Goal: Information Seeking & Learning: Learn about a topic

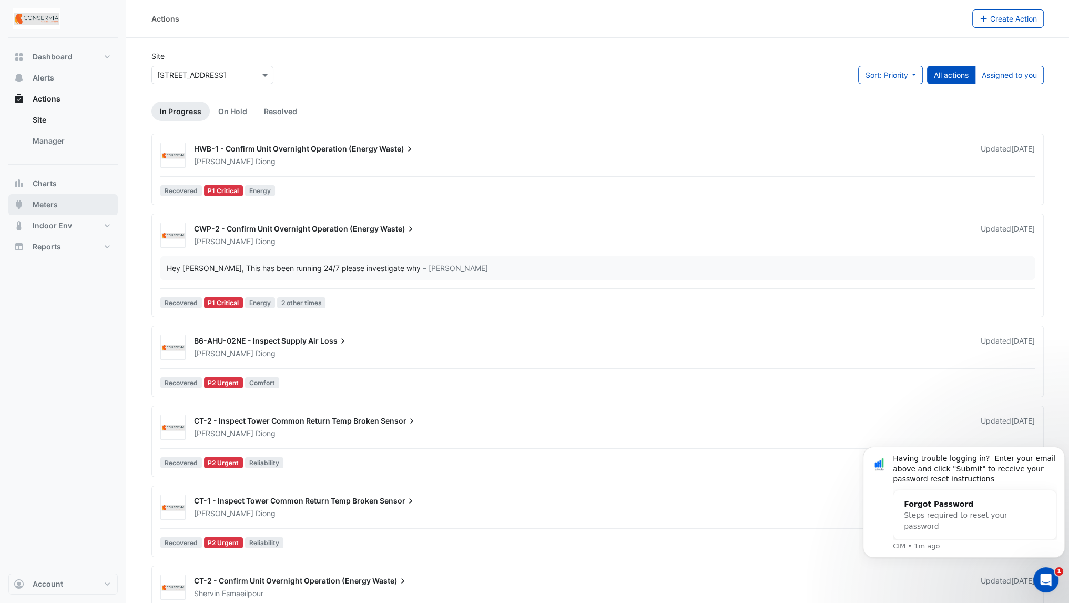
click at [59, 205] on button "Meters" at bounding box center [62, 204] width 109 height 21
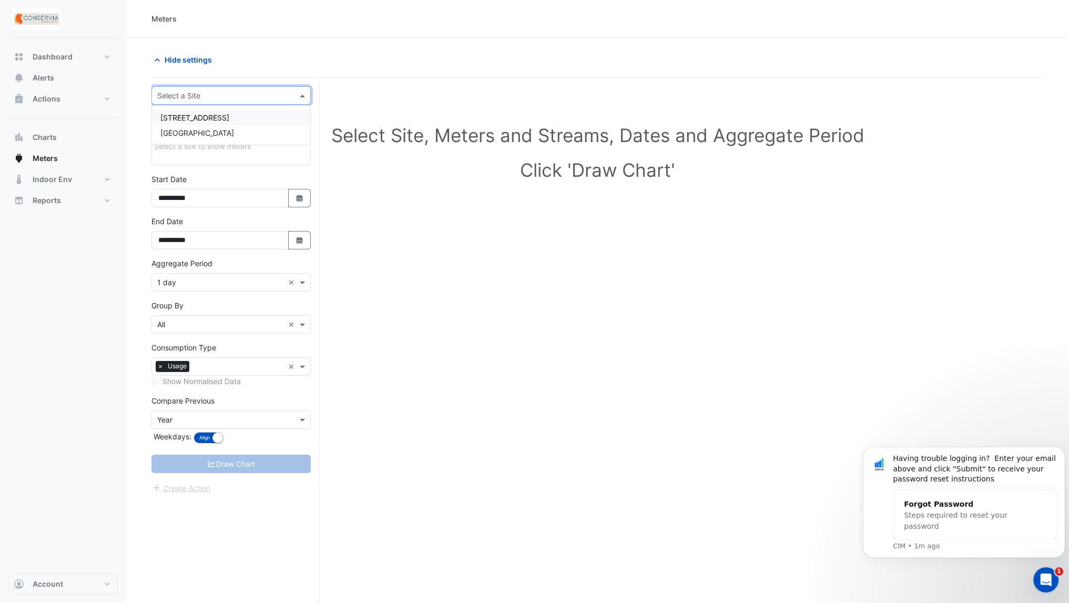
click at [236, 87] on div "Select a Site" at bounding box center [230, 95] width 159 height 18
click at [219, 134] on div "[GEOGRAPHIC_DATA]" at bounding box center [231, 132] width 158 height 15
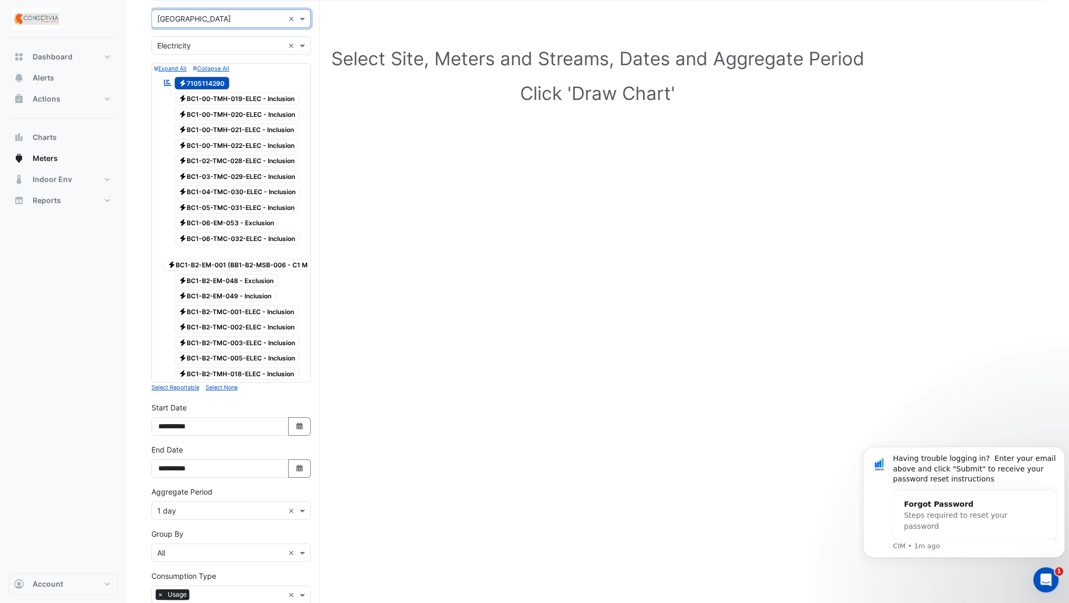
scroll to position [78, 0]
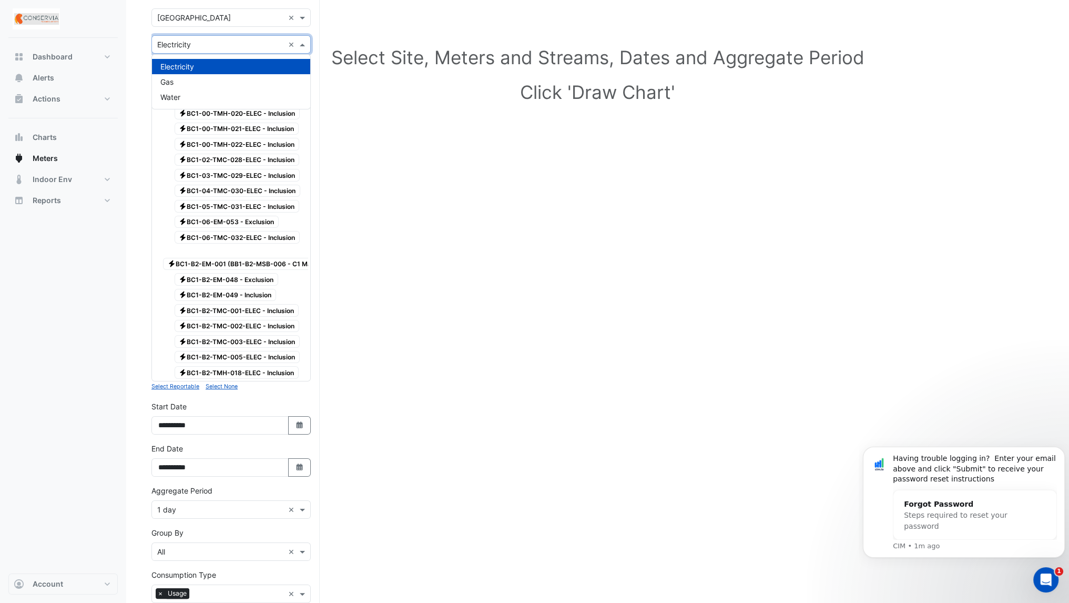
click at [242, 49] on div "× Electricity ×" at bounding box center [230, 44] width 159 height 18
click at [179, 80] on div "Gas" at bounding box center [231, 81] width 158 height 15
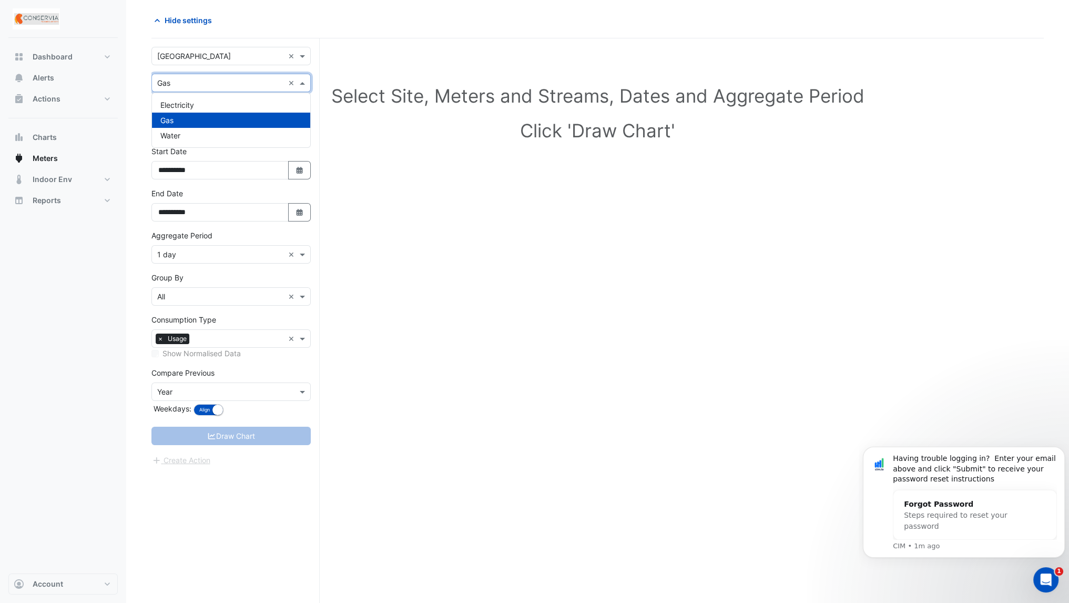
click at [181, 87] on div "× Gas" at bounding box center [218, 82] width 132 height 11
click at [174, 133] on span "Water" at bounding box center [170, 135] width 20 height 9
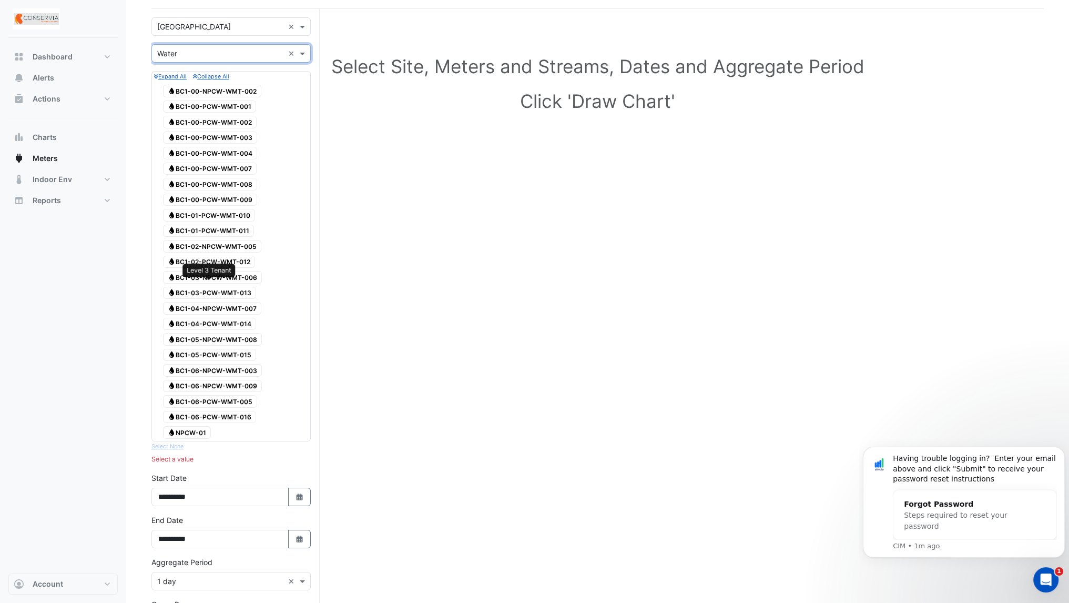
scroll to position [67, 0]
click at [216, 57] on input "text" at bounding box center [220, 55] width 127 height 11
click at [207, 77] on div "Electricity" at bounding box center [231, 76] width 158 height 15
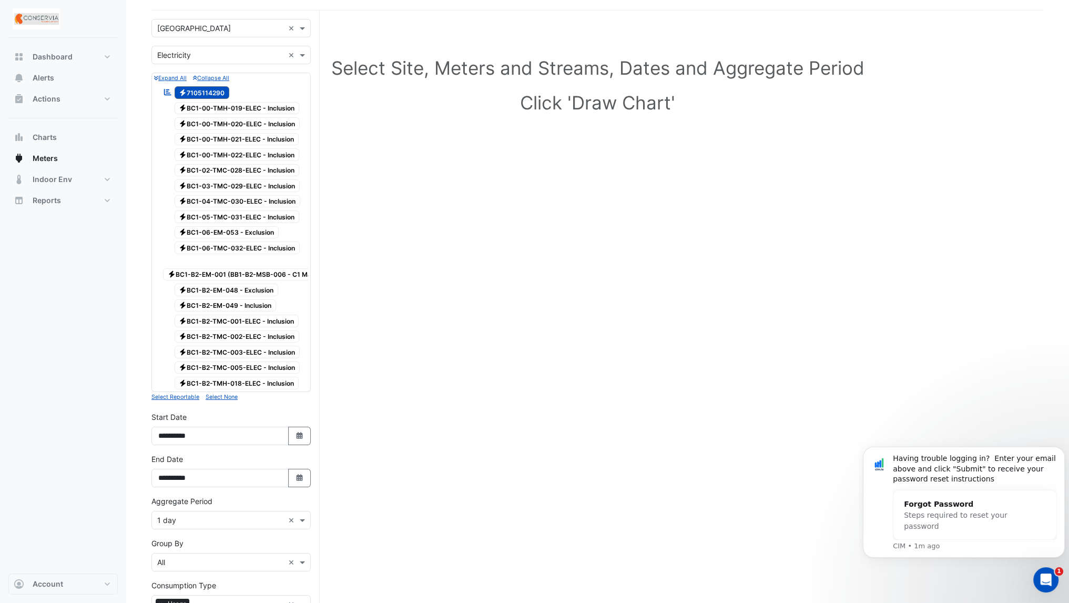
click at [225, 194] on div "Electricity BC1-04-TMC-030-ELEC - Inclusion" at bounding box center [231, 201] width 143 height 15
click at [43, 140] on span "Charts" at bounding box center [45, 137] width 24 height 11
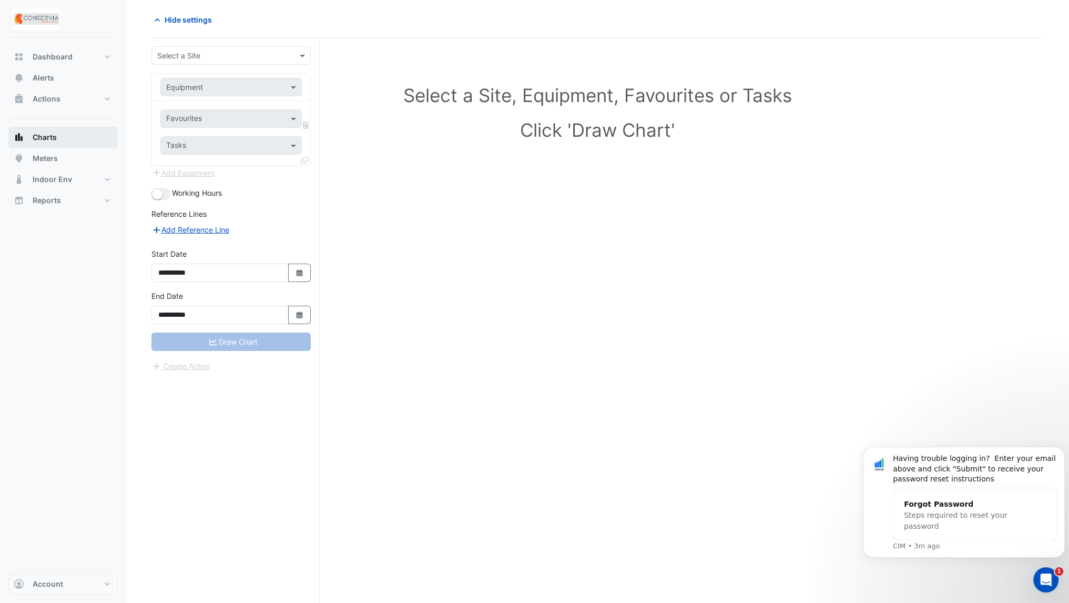
scroll to position [39, 0]
click at [201, 51] on input "text" at bounding box center [220, 56] width 127 height 11
type input "****"
click at [202, 62] on div "**** ×" at bounding box center [230, 56] width 159 height 18
click at [212, 72] on div "[GEOGRAPHIC_DATA]" at bounding box center [231, 77] width 158 height 15
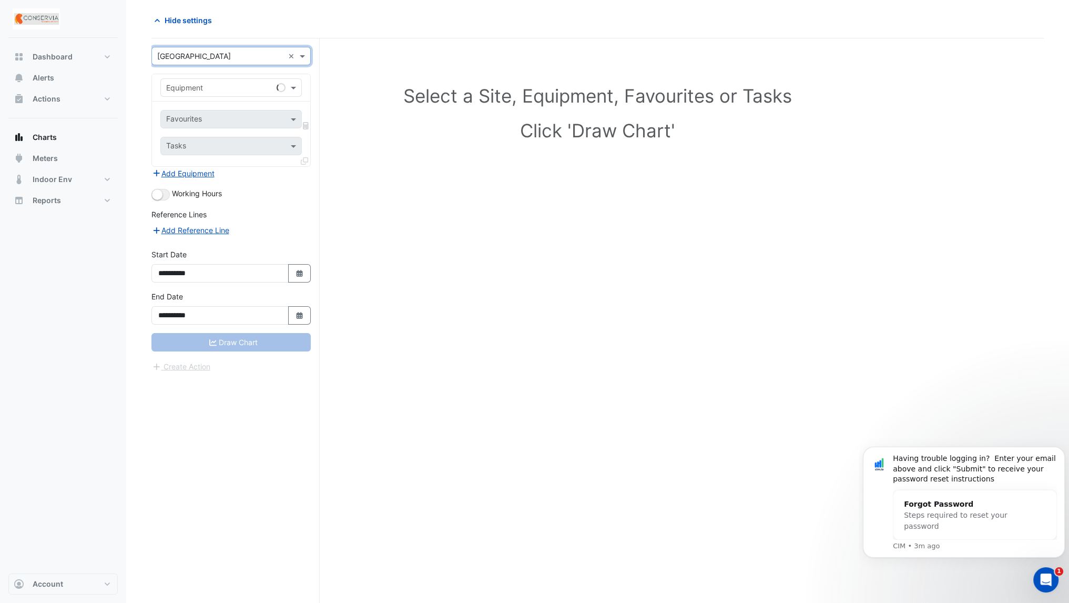
click at [219, 84] on input "text" at bounding box center [220, 88] width 109 height 11
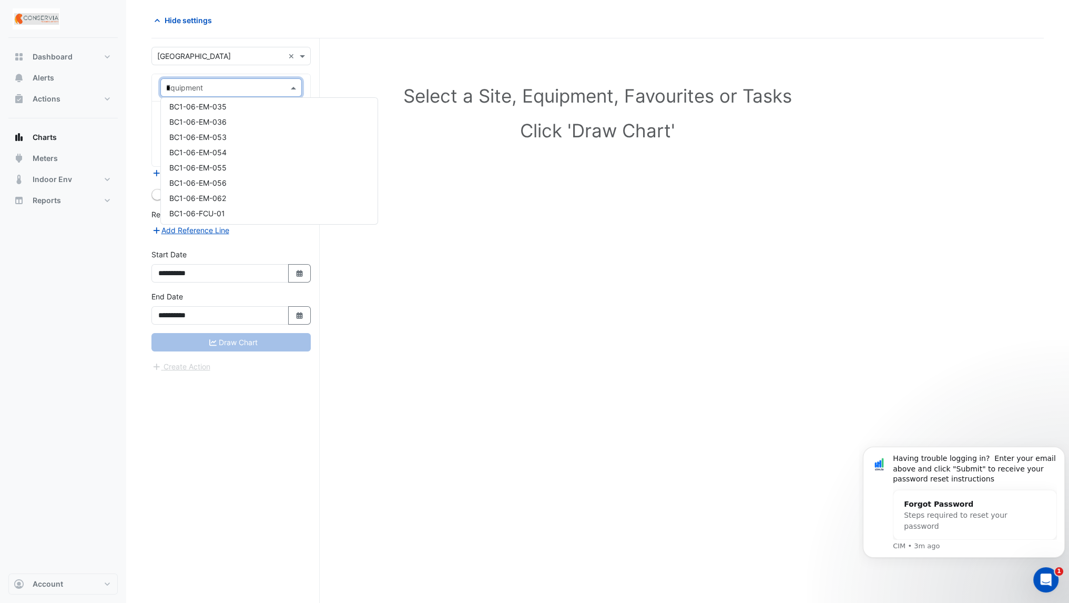
scroll to position [202, 0]
type input "**"
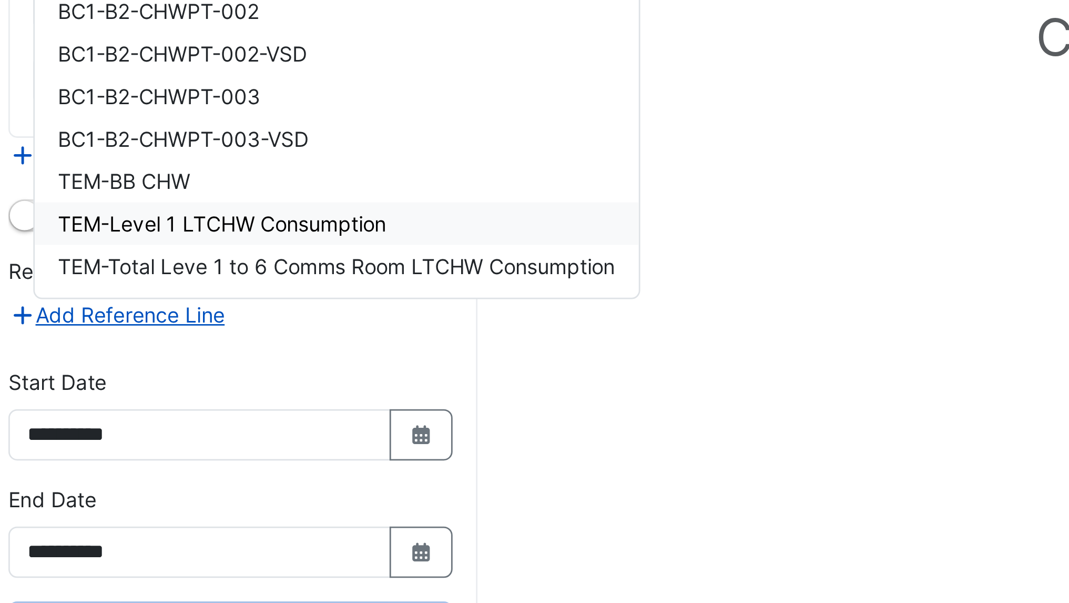
scroll to position [39, 0]
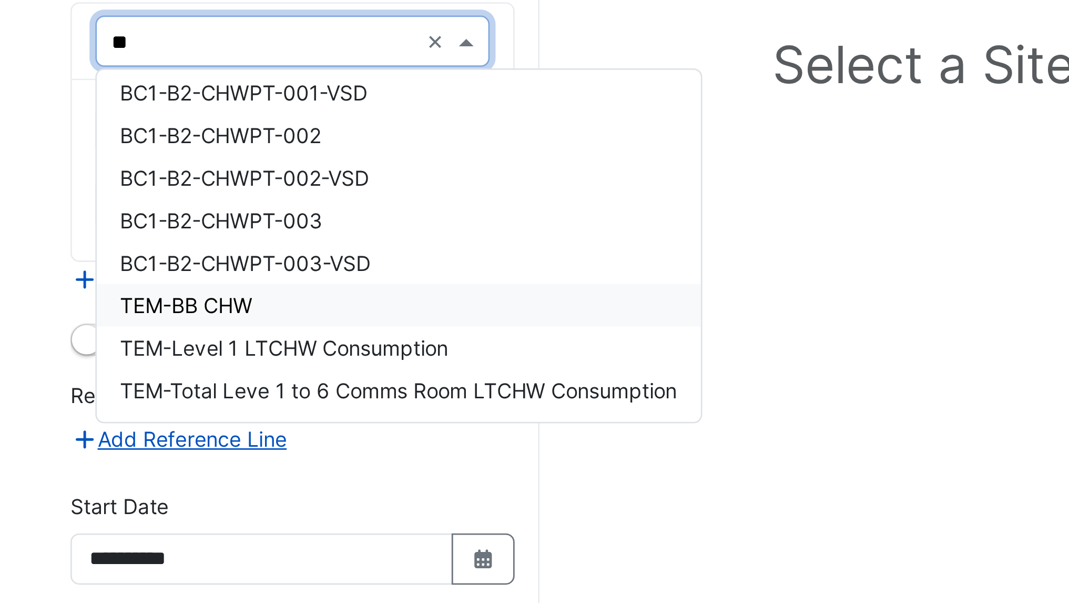
click at [212, 183] on span "TEM-BB CHW" at bounding box center [192, 182] width 47 height 9
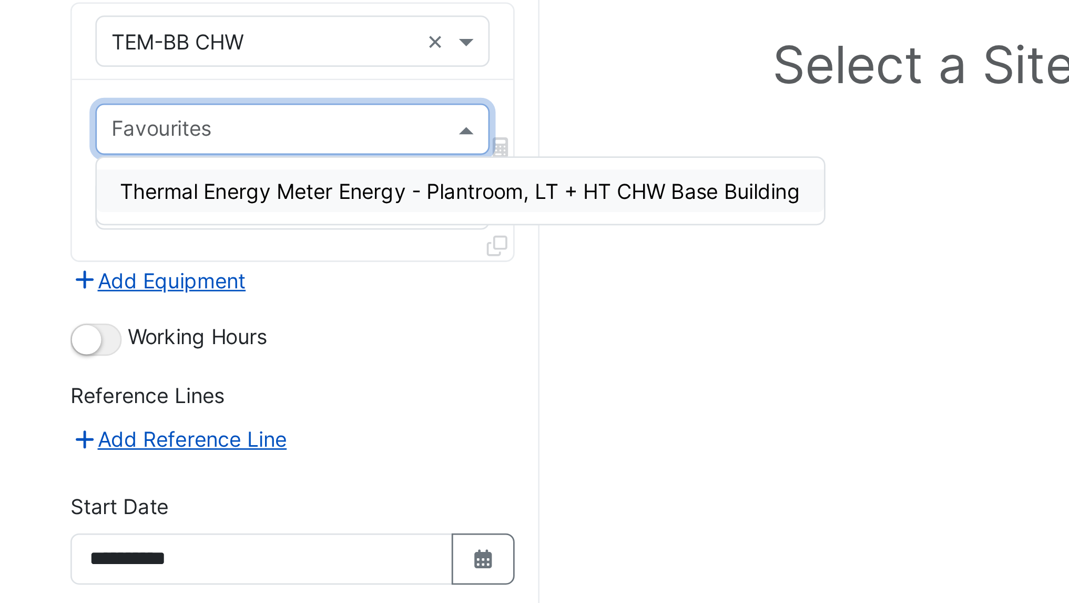
click at [210, 120] on input "text" at bounding box center [225, 120] width 118 height 11
click at [217, 143] on span "Thermal Energy Meter Energy - Plantroom, LT + HT CHW Base Building" at bounding box center [291, 141] width 244 height 9
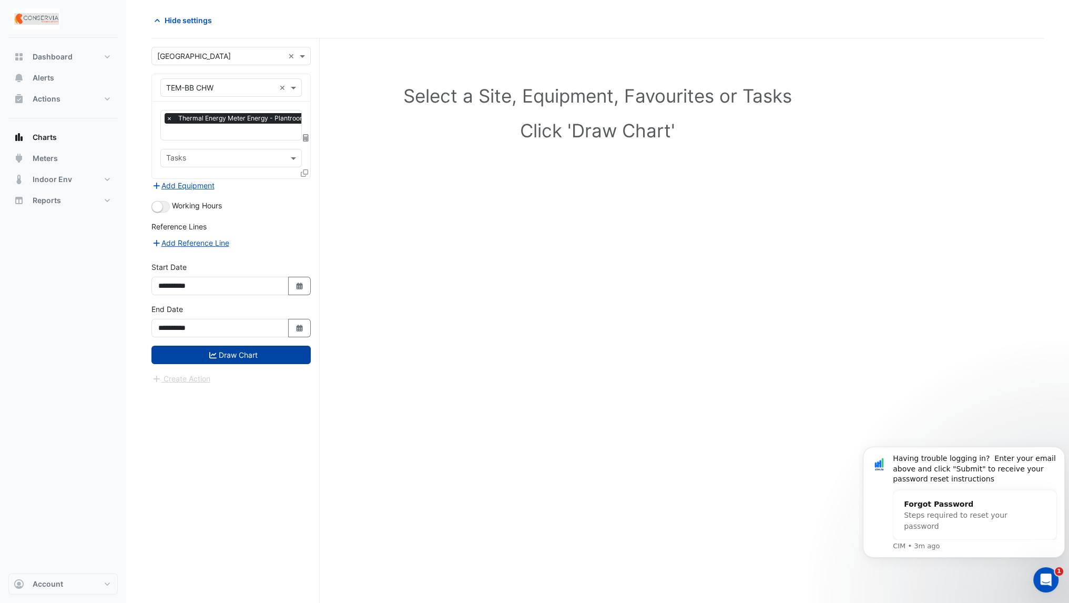
click at [246, 346] on button "Draw Chart" at bounding box center [230, 355] width 159 height 18
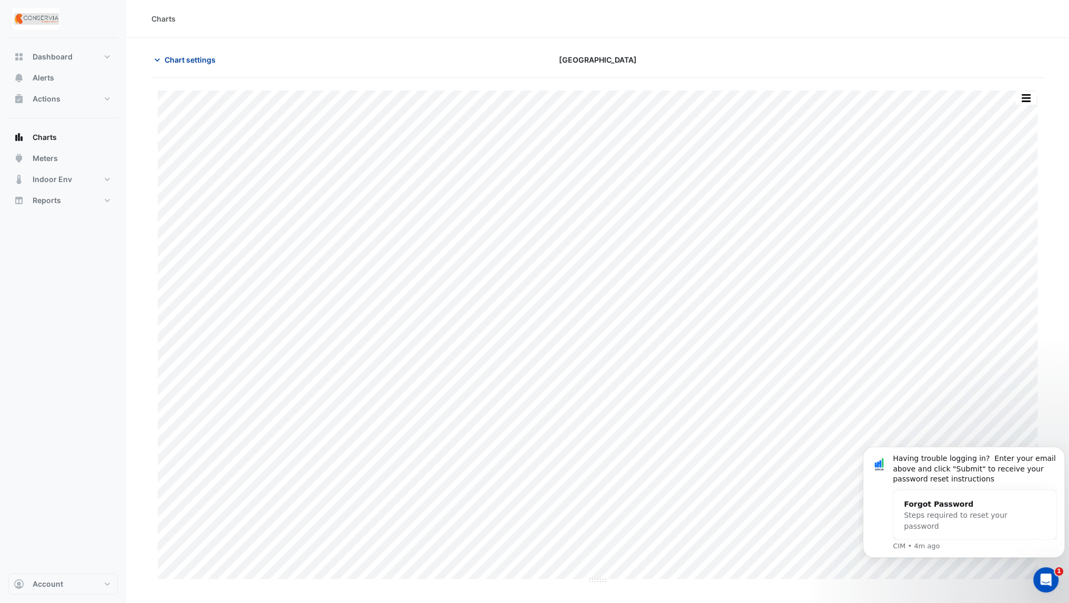
click at [183, 63] on span "Chart settings" at bounding box center [190, 59] width 51 height 11
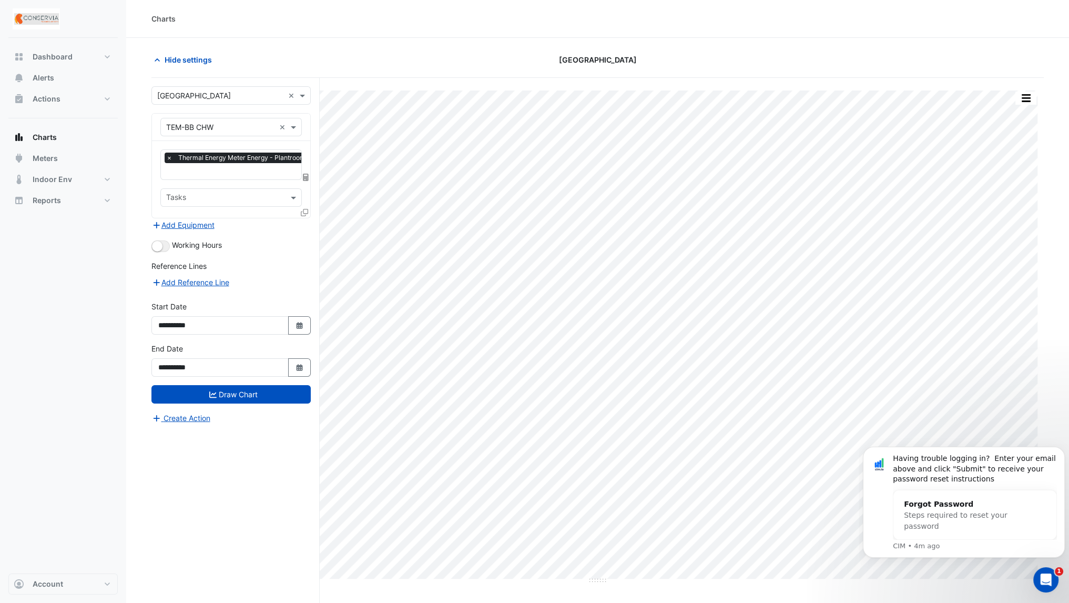
click at [307, 177] on icon at bounding box center [306, 177] width 6 height 7
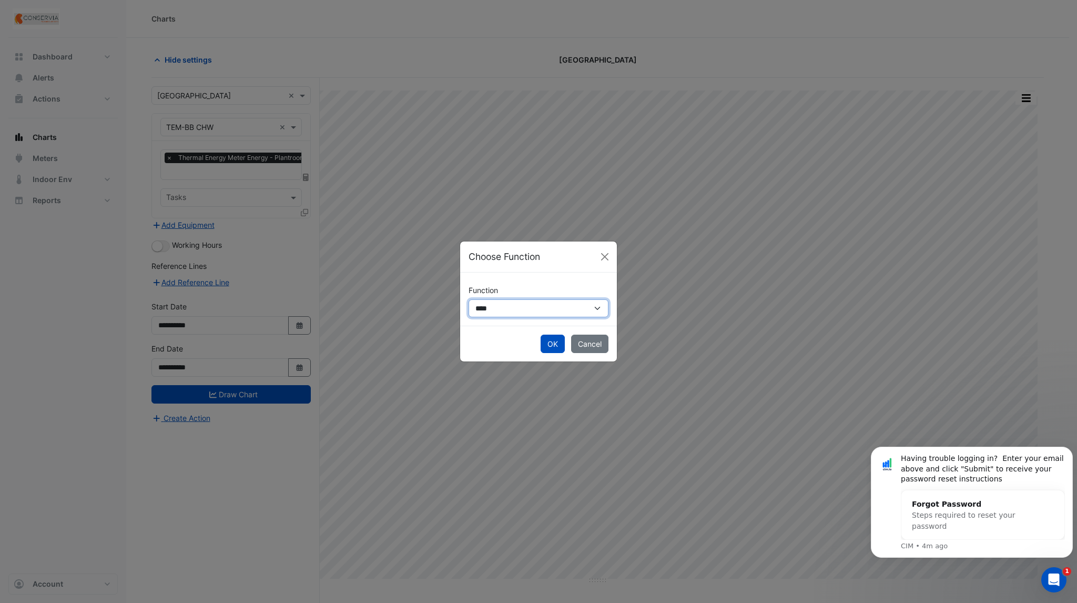
click at [479, 309] on select "**********" at bounding box center [539, 308] width 140 height 18
select select "******"
click at [469, 299] on select "**********" at bounding box center [539, 308] width 140 height 18
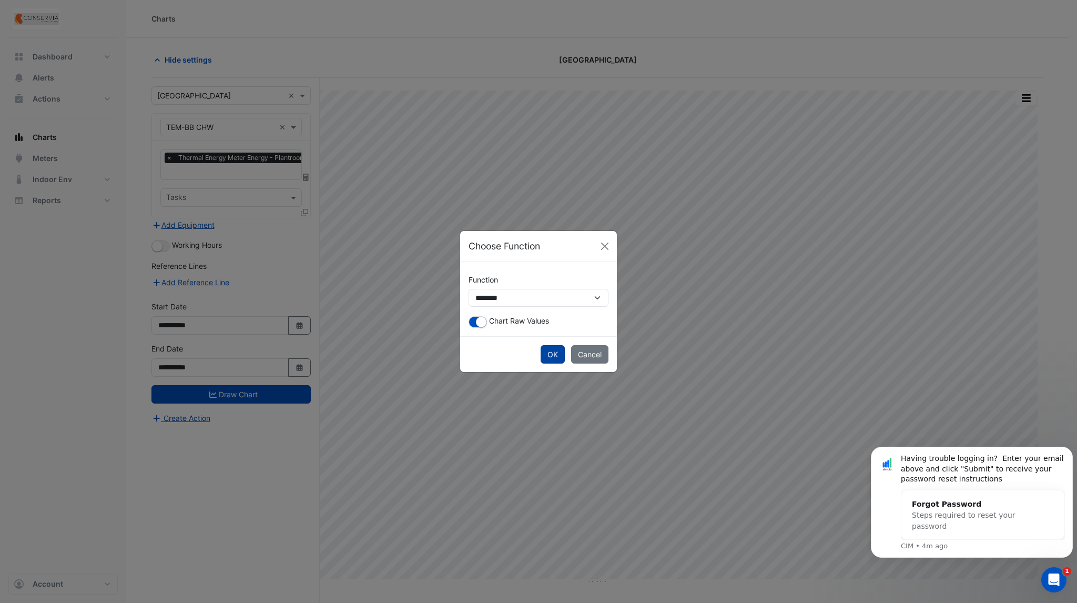
click at [547, 357] on button "OK" at bounding box center [553, 354] width 24 height 18
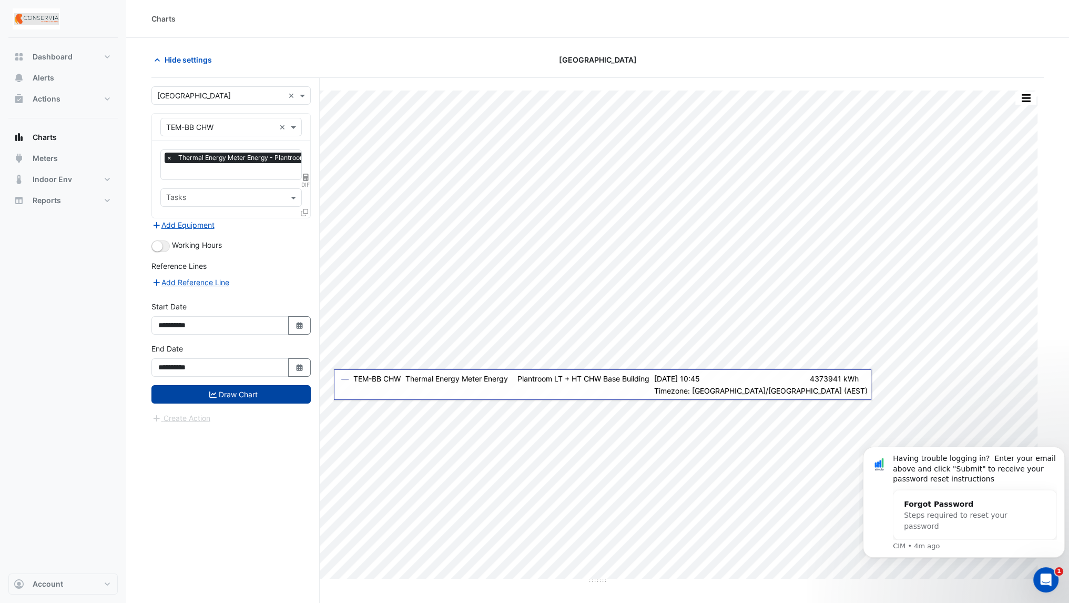
click at [239, 394] on button "Draw Chart" at bounding box center [230, 394] width 159 height 18
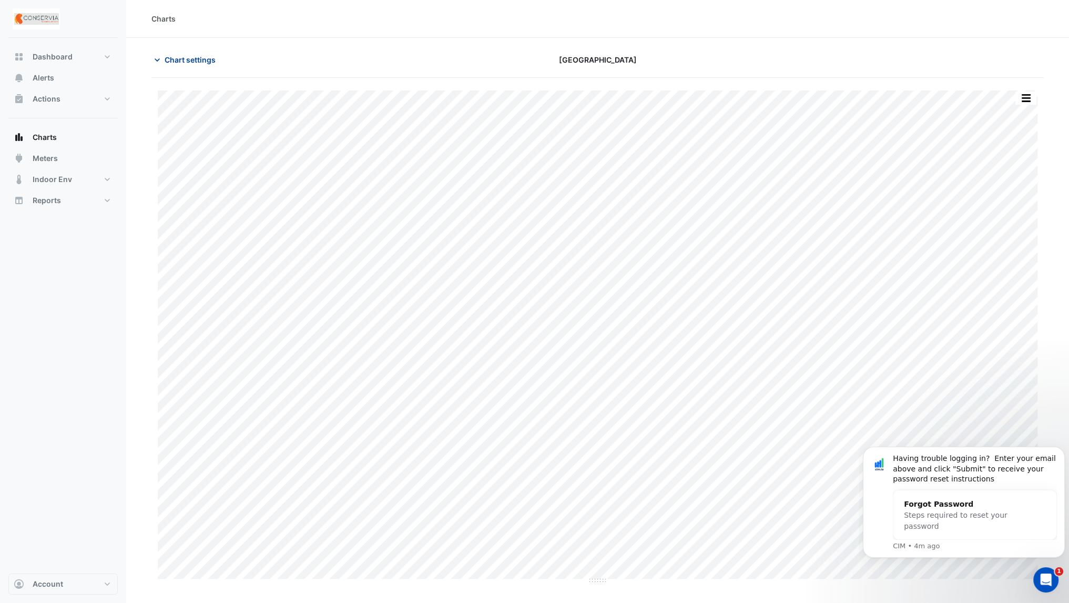
click at [193, 55] on span "Chart settings" at bounding box center [190, 59] width 51 height 11
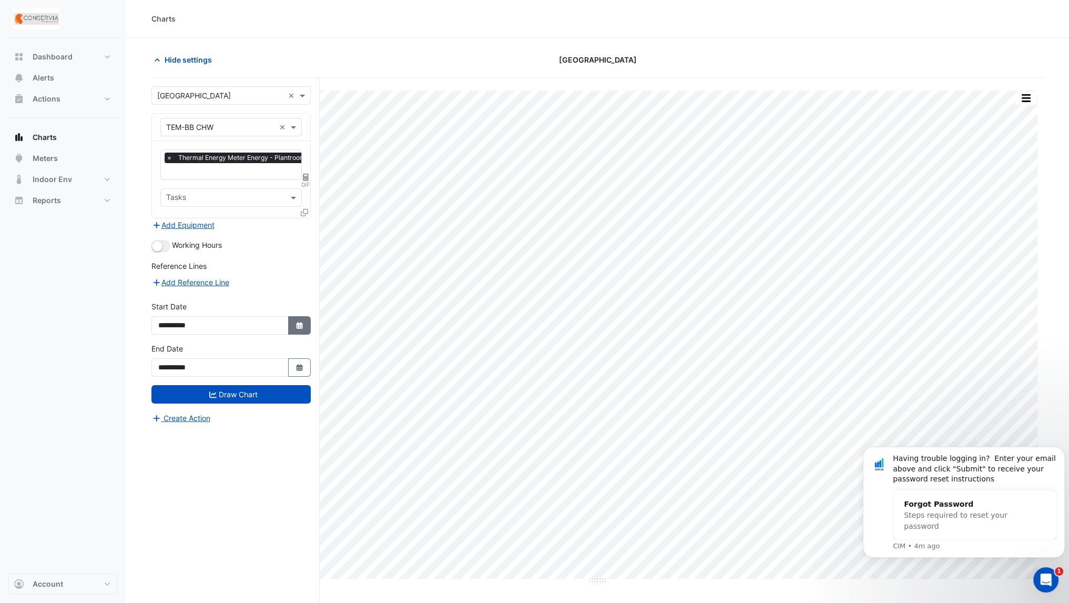
click at [295, 324] on icon "Select Date" at bounding box center [299, 325] width 9 height 7
select select "*"
click at [240, 184] on select "**** **** **** **** **** **** **** **** **** **** ****" at bounding box center [240, 183] width 40 height 16
select select "****"
click at [220, 175] on select "**** **** **** **** **** **** **** **** **** **** ****" at bounding box center [240, 183] width 40 height 16
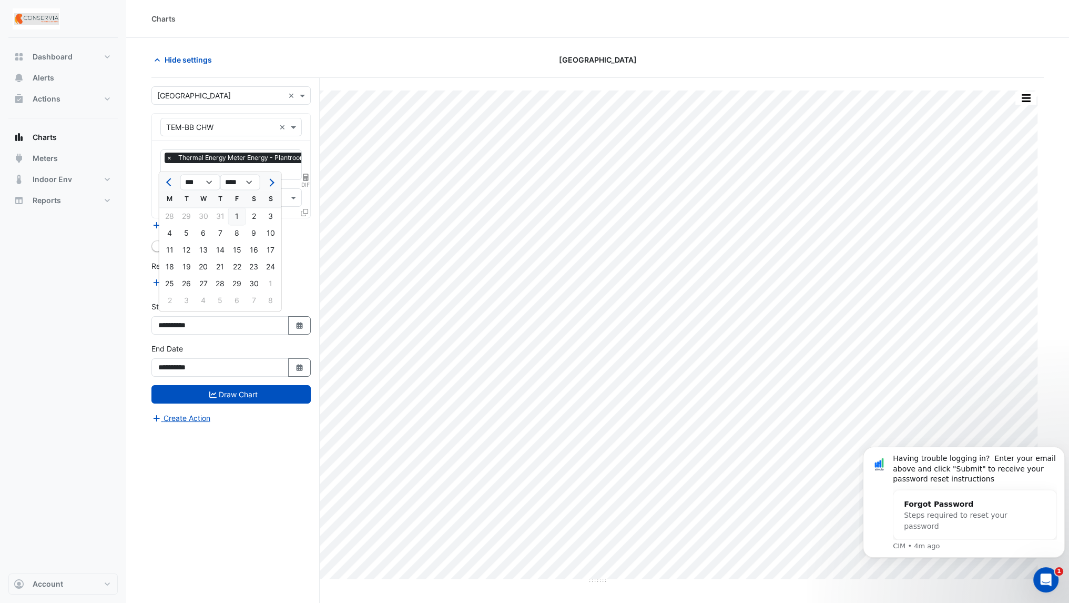
click at [236, 217] on div "1" at bounding box center [237, 216] width 17 height 17
type input "**********"
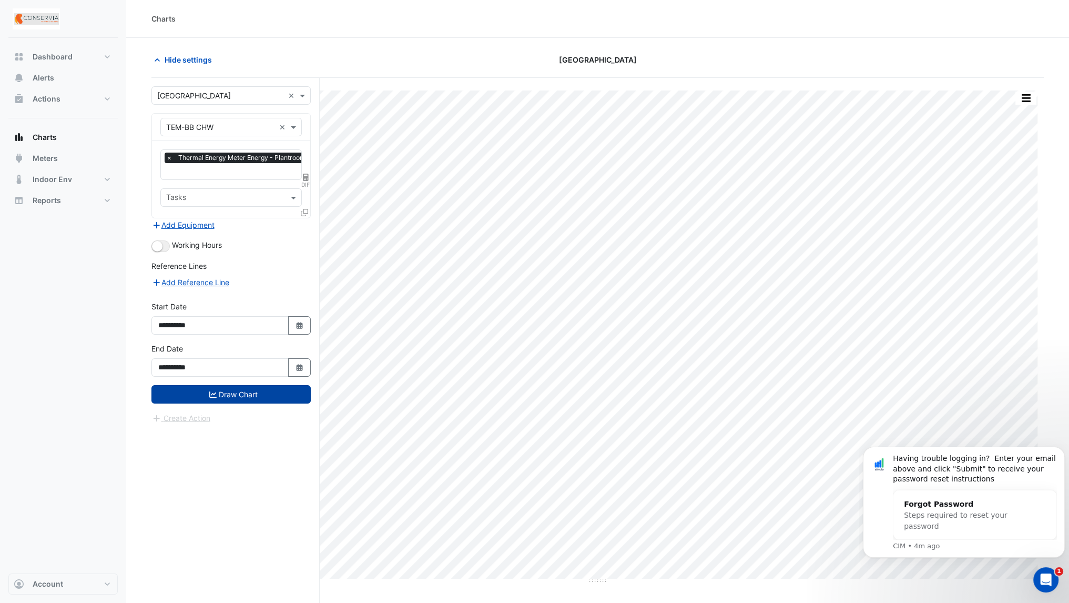
click at [232, 390] on button "Draw Chart" at bounding box center [230, 394] width 159 height 18
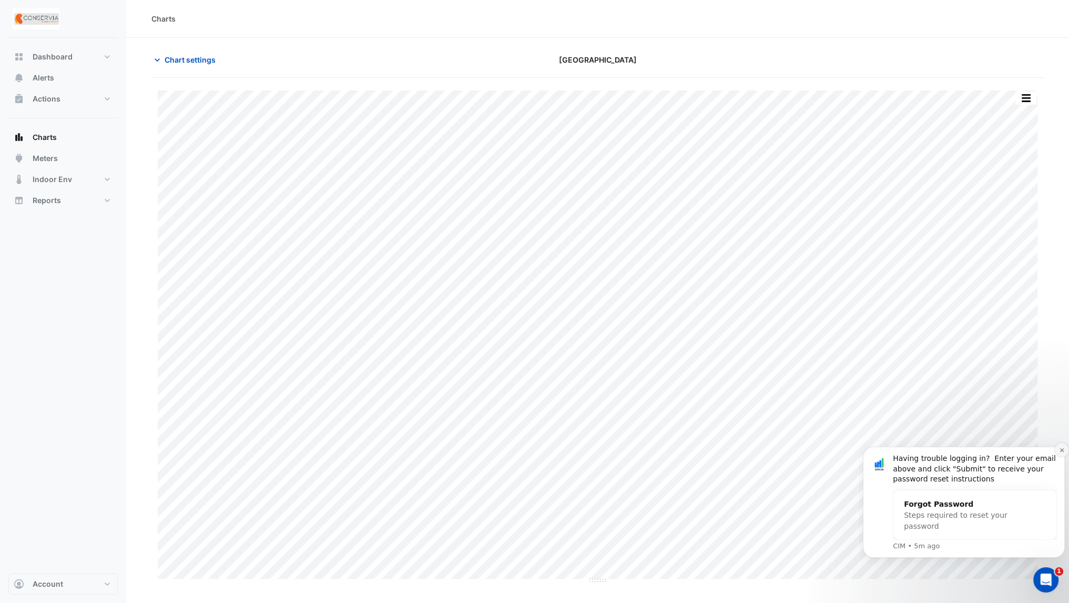
click at [1061, 450] on icon "Dismiss notification" at bounding box center [1062, 450] width 6 height 6
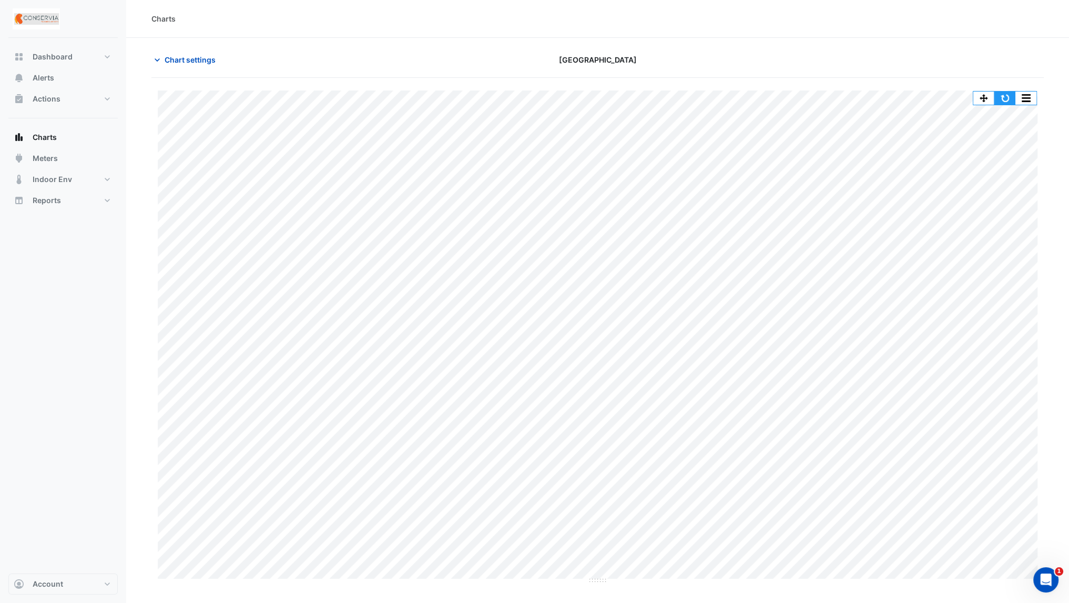
click at [1006, 100] on button "button" at bounding box center [1005, 98] width 21 height 13
click at [999, 94] on button "button" at bounding box center [1005, 98] width 21 height 13
click at [189, 57] on span "Chart settings" at bounding box center [190, 59] width 51 height 11
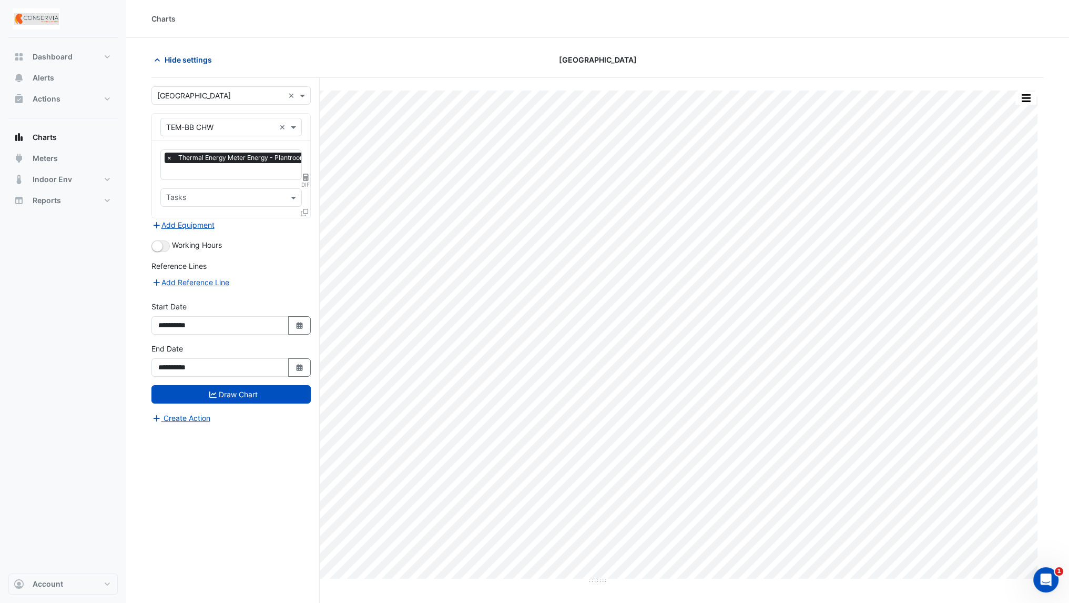
click at [167, 62] on span "Hide settings" at bounding box center [188, 59] width 47 height 11
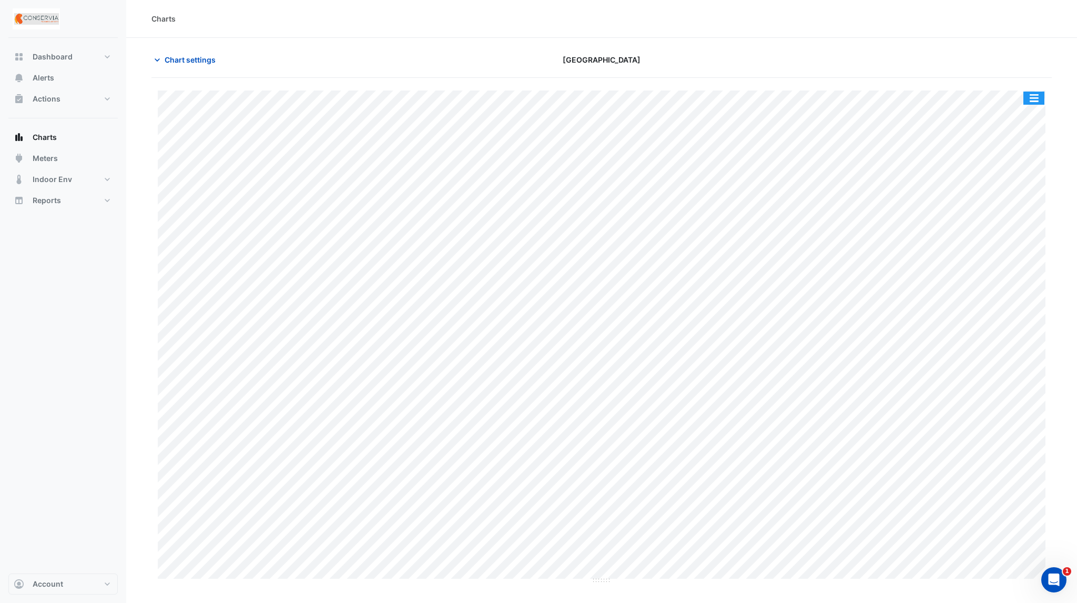
click at [1034, 99] on button "button" at bounding box center [1034, 98] width 21 height 13
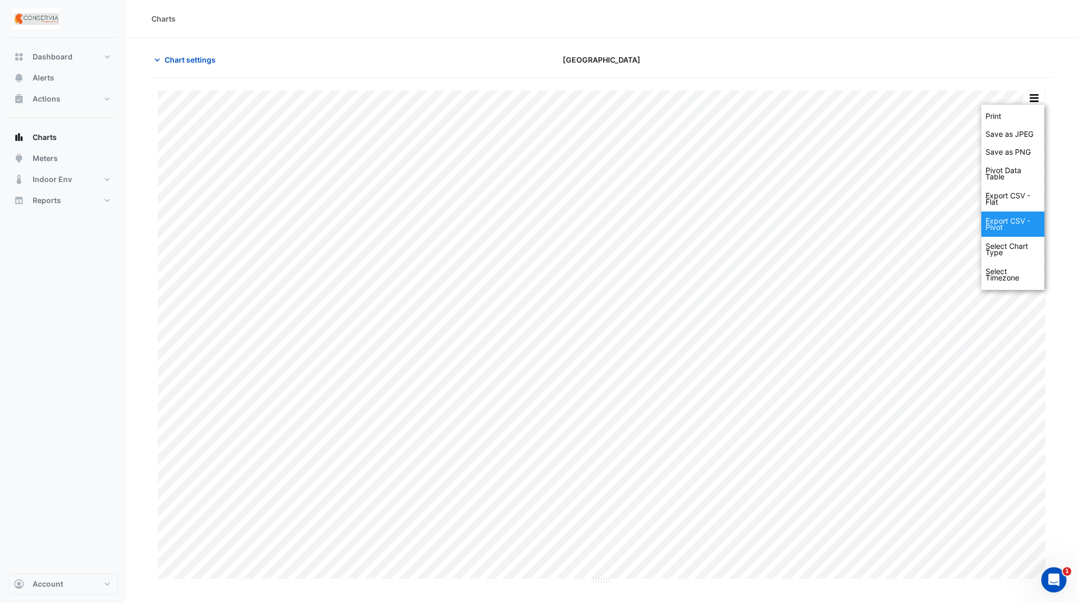
click at [1012, 223] on div "Export CSV - Pivot" at bounding box center [1012, 223] width 63 height 25
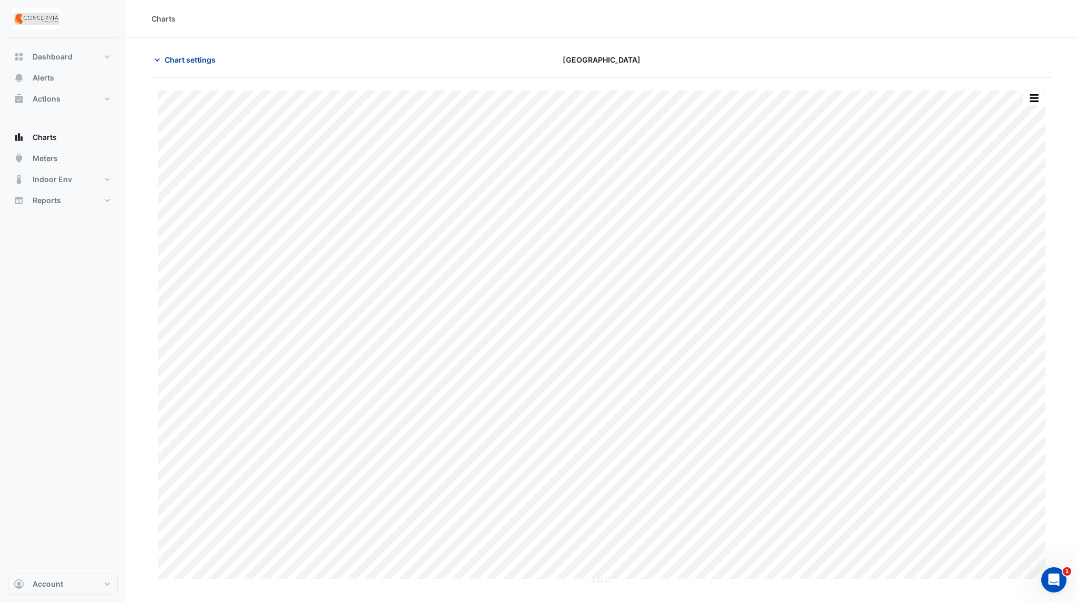
click at [187, 63] on span "Chart settings" at bounding box center [190, 59] width 51 height 11
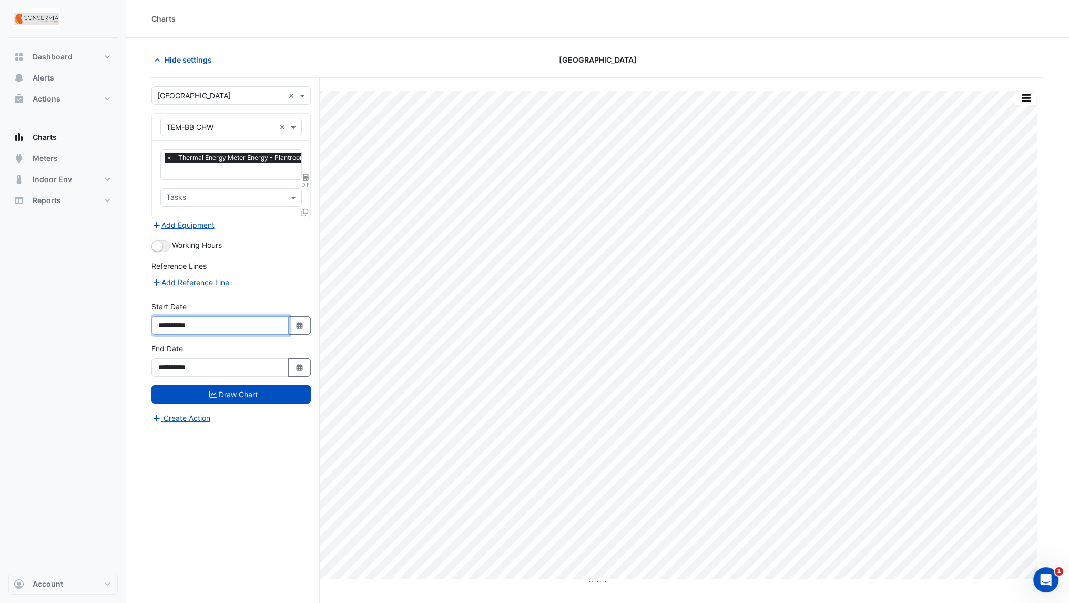
drag, startPoint x: 217, startPoint y: 322, endPoint x: 93, endPoint y: 329, distance: 124.8
click at [93, 329] on div "Charts Hide settings [GEOGRAPHIC_DATA] Print Save as JPEG Save as PNG Pivot Dat…" at bounding box center [534, 321] width 1069 height 643
drag, startPoint x: 206, startPoint y: 365, endPoint x: 107, endPoint y: 375, distance: 99.4
click at [107, 375] on div "Charts Hide settings [GEOGRAPHIC_DATA] Print Save as JPEG Save as PNG Pivot Dat…" at bounding box center [534, 321] width 1069 height 643
paste input
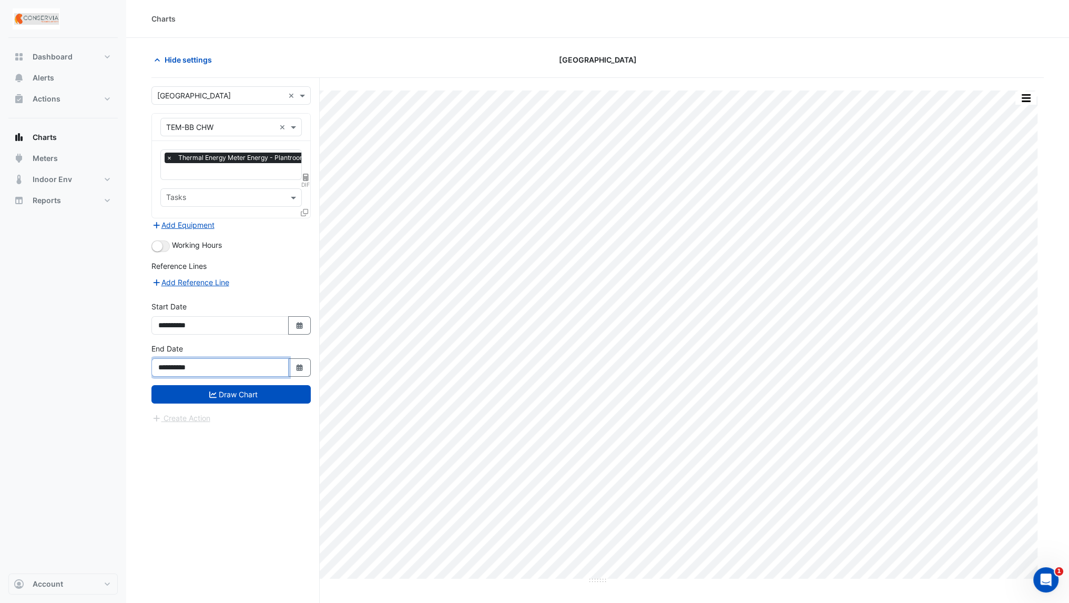
type input "**********"
click at [175, 322] on input "**********" at bounding box center [219, 325] width 137 height 18
click at [209, 391] on icon "submit" at bounding box center [212, 394] width 7 height 7
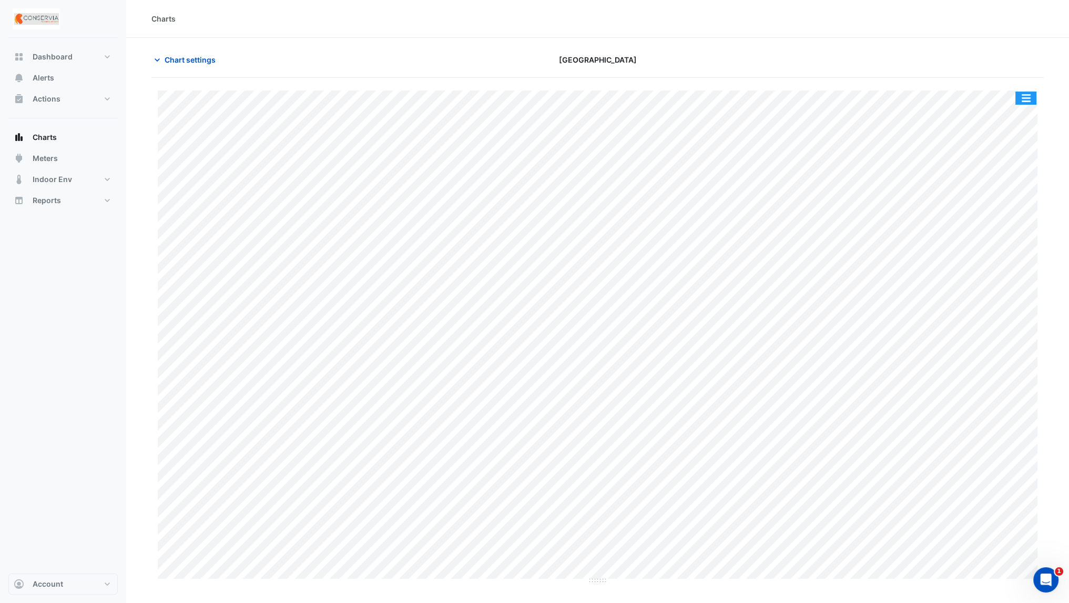
click at [1027, 98] on button "button" at bounding box center [1026, 98] width 21 height 13
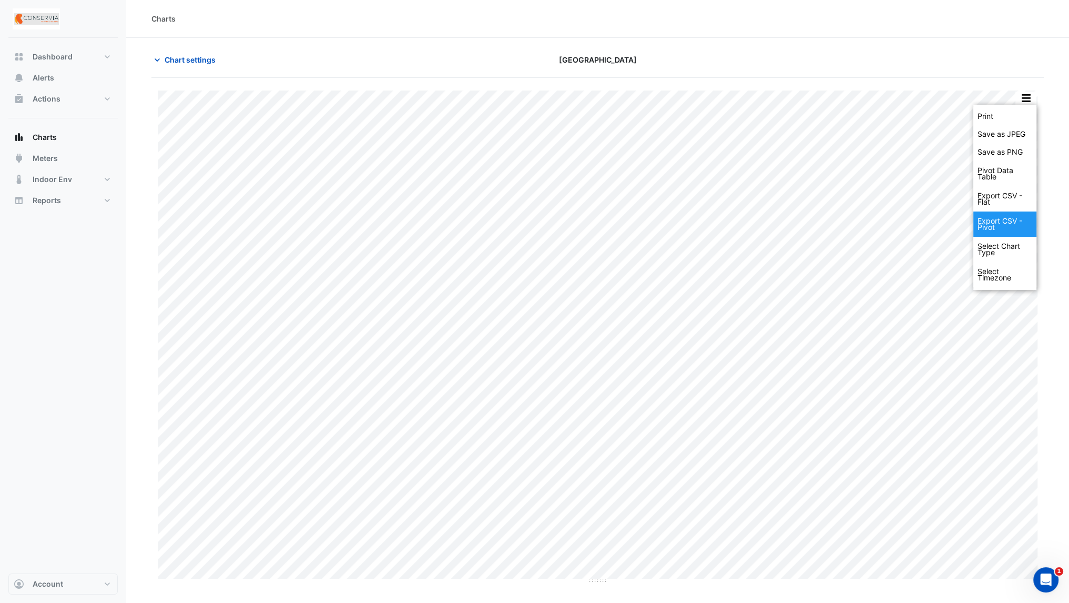
click at [1016, 232] on div "Export CSV - Pivot" at bounding box center [1005, 223] width 63 height 25
click at [190, 57] on span "Chart settings" at bounding box center [190, 59] width 51 height 11
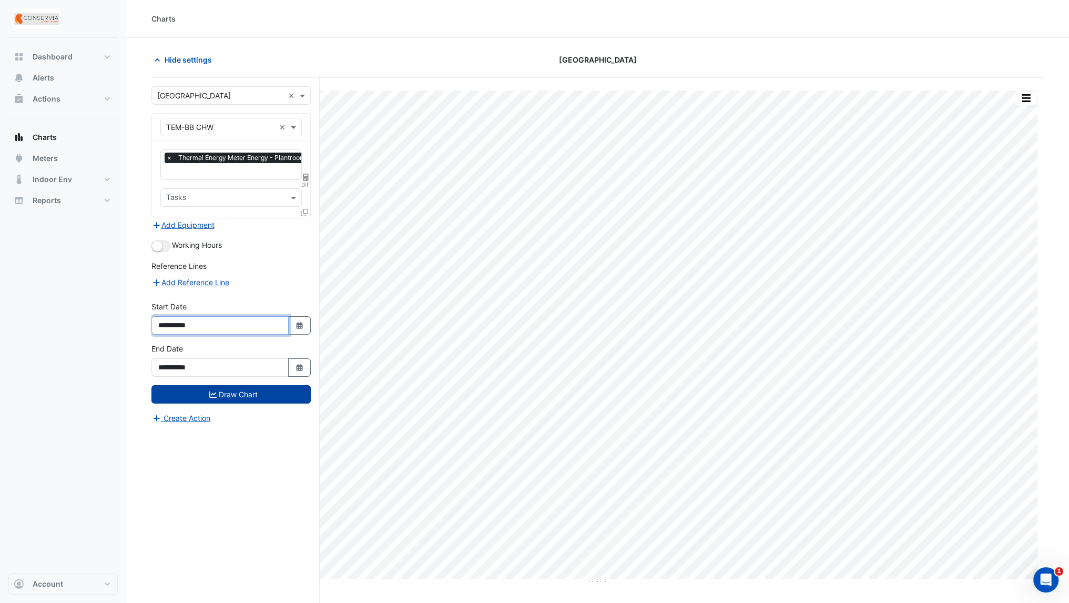
click at [177, 322] on input "**********" at bounding box center [219, 325] width 137 height 18
type input "**********"
click at [175, 360] on input "**********" at bounding box center [219, 367] width 137 height 18
type input "**********"
click at [201, 389] on button "Draw Chart" at bounding box center [230, 394] width 159 height 18
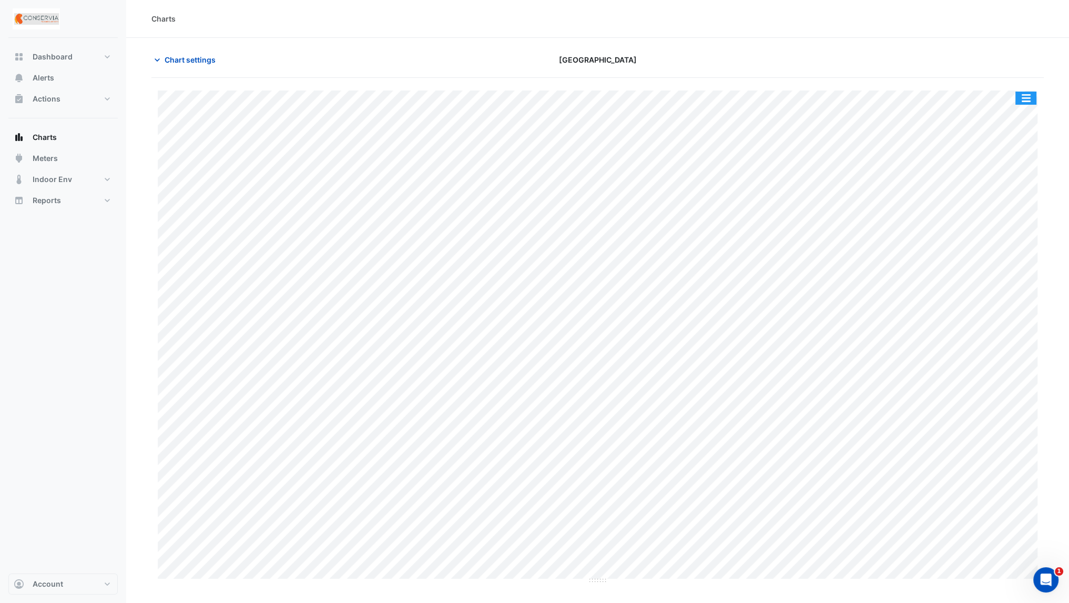
click at [1028, 99] on button "button" at bounding box center [1026, 98] width 21 height 13
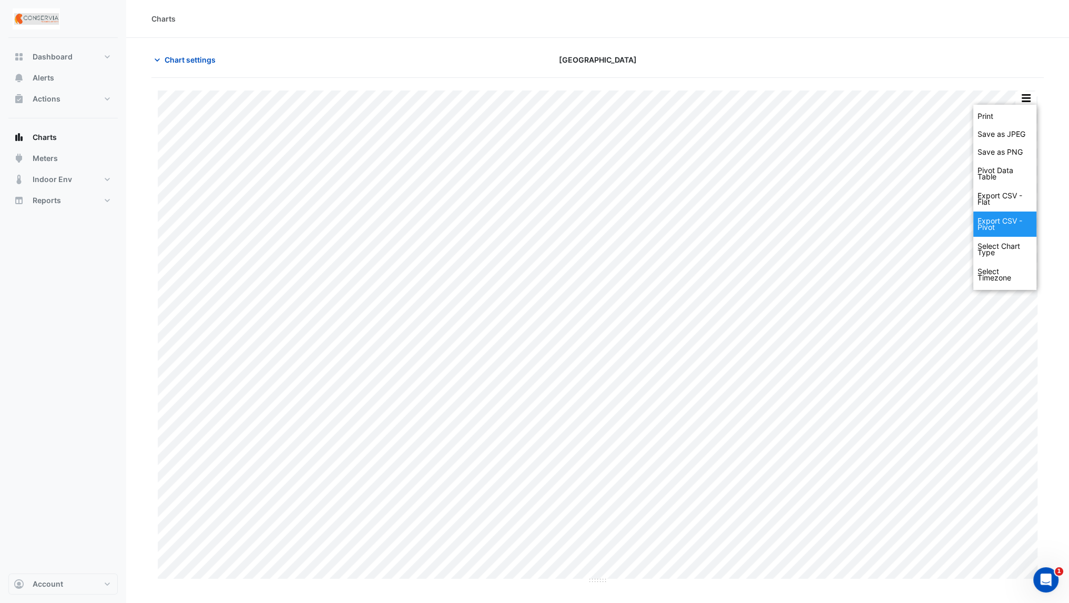
click at [1007, 226] on div "Export CSV - Pivot" at bounding box center [1005, 223] width 63 height 25
click at [186, 59] on span "Chart settings" at bounding box center [190, 59] width 51 height 11
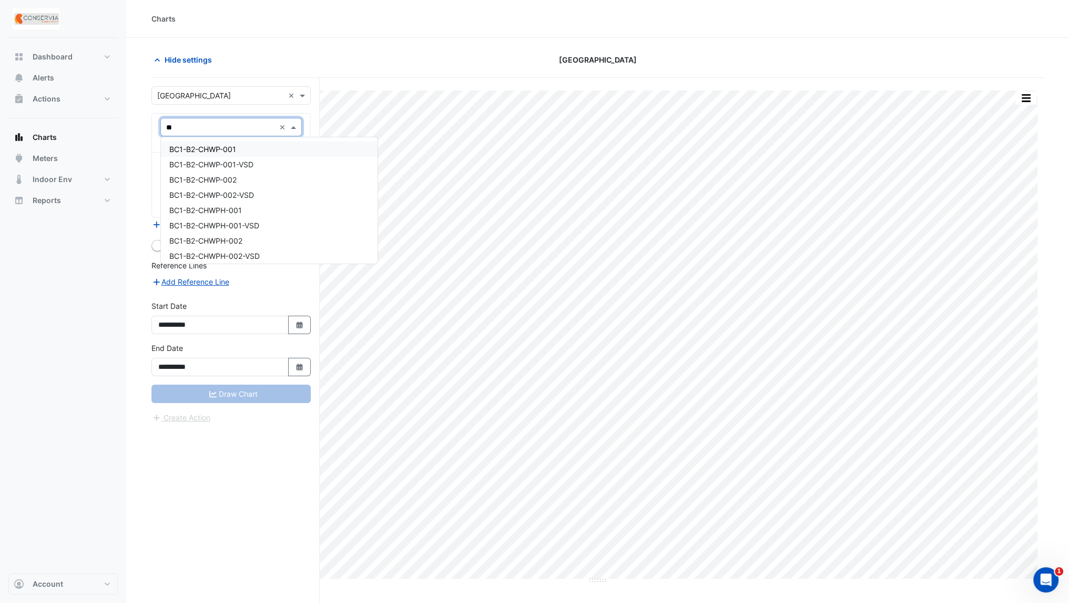
type input "*"
type input "**"
click at [275, 207] on div "BC1-B2-HHWU-001" at bounding box center [231, 210] width 141 height 15
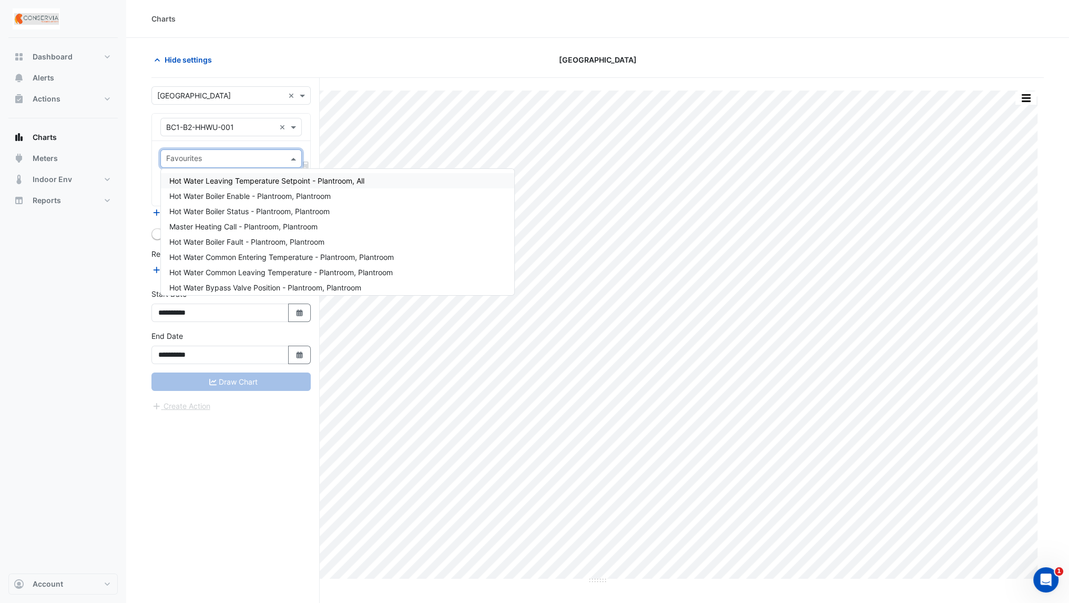
click at [236, 160] on input "text" at bounding box center [225, 159] width 118 height 11
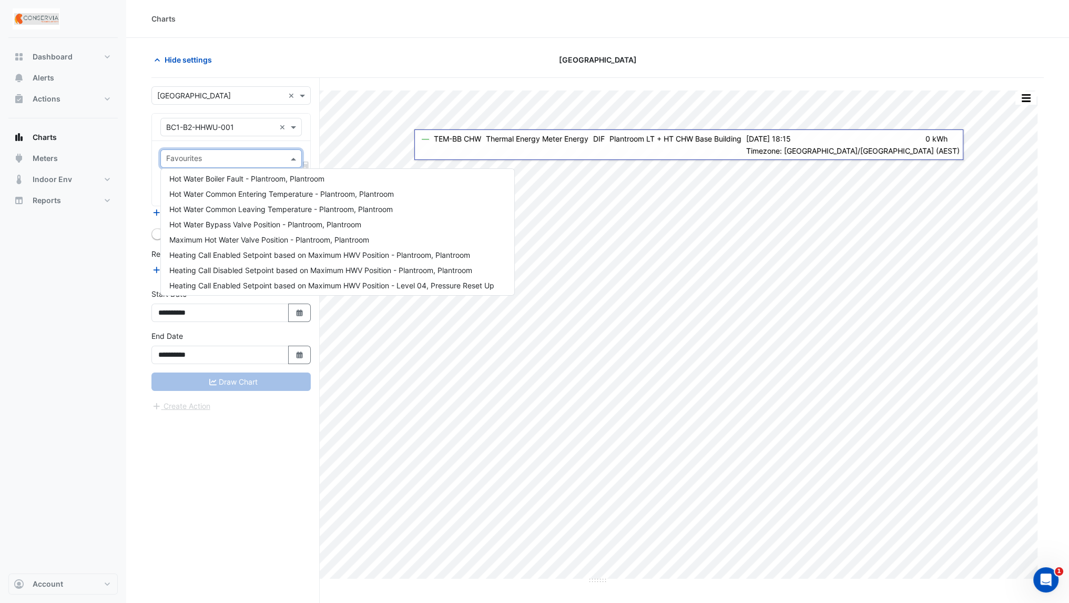
scroll to position [80, 0]
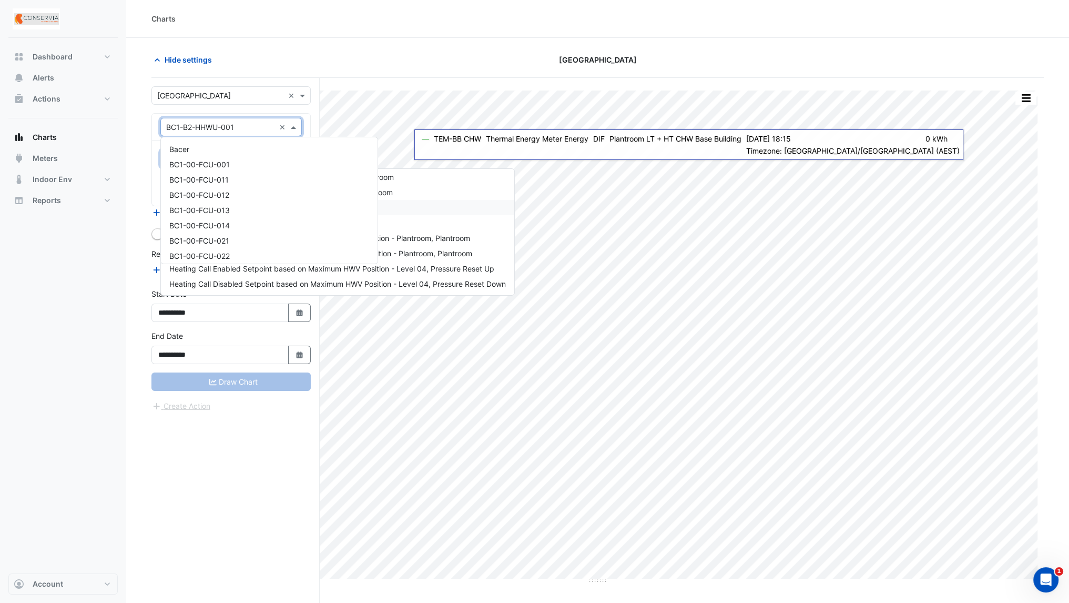
click at [265, 127] on input "text" at bounding box center [220, 127] width 109 height 11
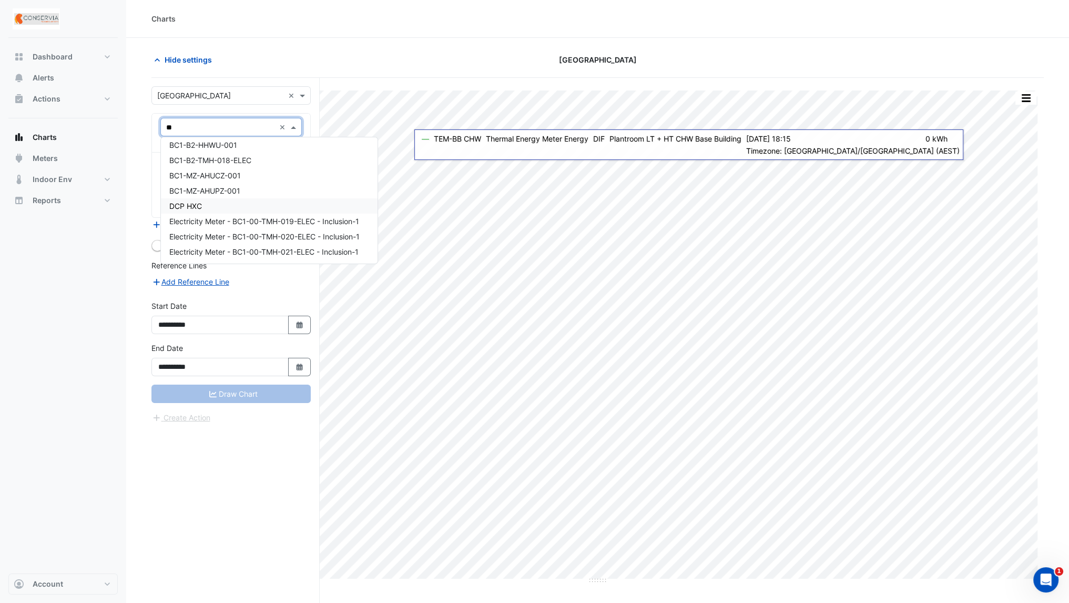
scroll to position [0, 0]
click at [212, 128] on input "***" at bounding box center [220, 127] width 109 height 11
type input "***"
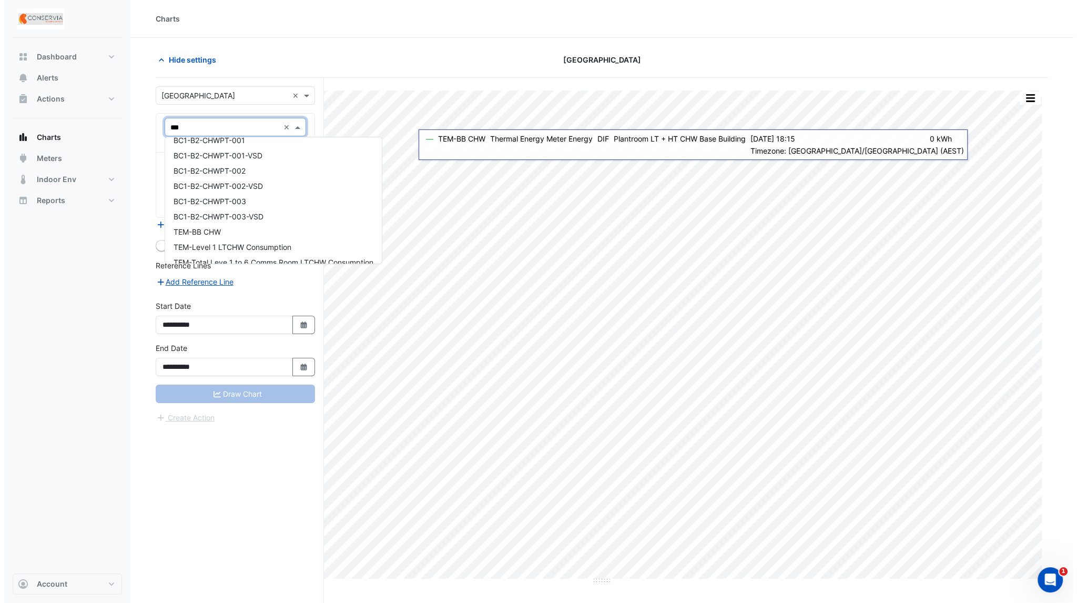
scroll to position [202, 0]
click at [257, 251] on span "TEM-Total Leve 1 to 6 Comms Room LTCHW Consumption" at bounding box center [269, 252] width 200 height 9
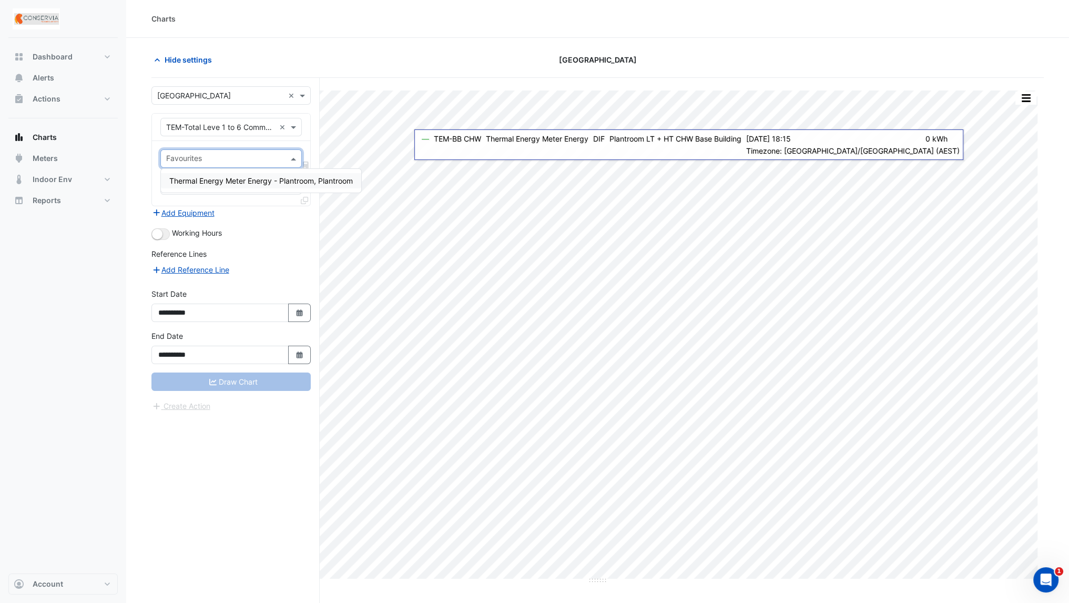
click at [197, 153] on div "Favourites" at bounding box center [183, 160] width 37 height 14
click at [252, 180] on span "Thermal Energy Meter Energy - Plantroom, Plantroom" at bounding box center [261, 180] width 184 height 9
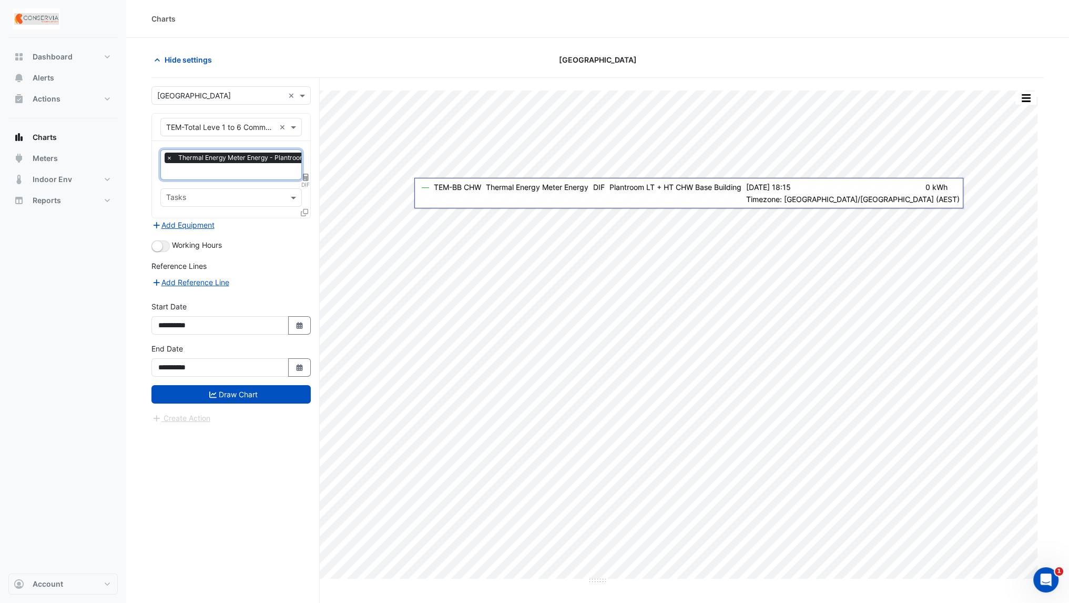
click at [306, 210] on icon at bounding box center [304, 212] width 7 height 7
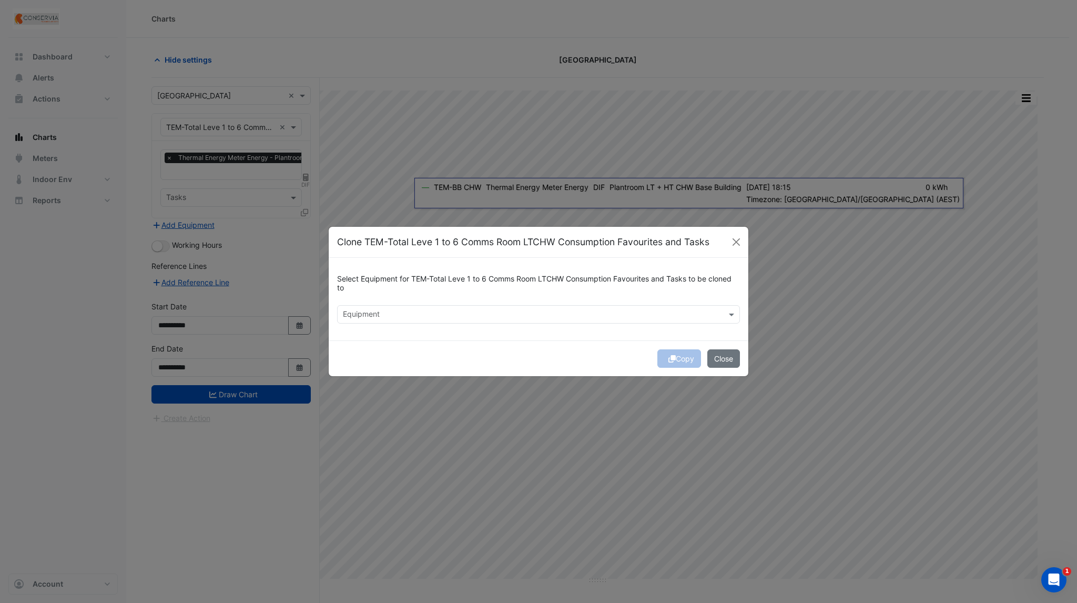
click at [442, 314] on input "text" at bounding box center [532, 315] width 379 height 11
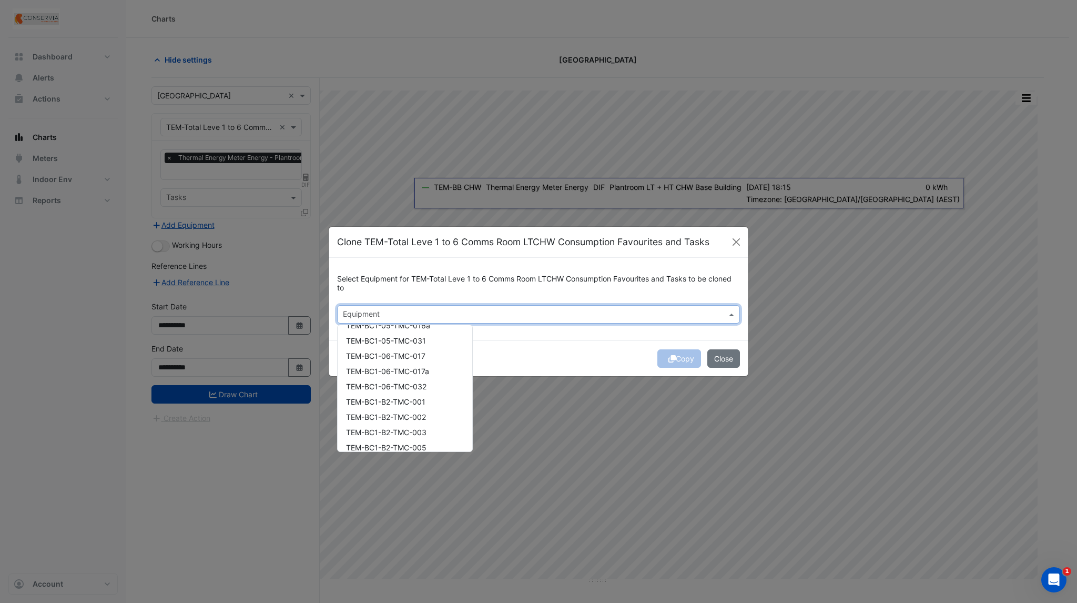
scroll to position [492, 0]
click at [418, 440] on span "TEM-Level 1 LTCHW Consumption" at bounding box center [405, 439] width 118 height 9
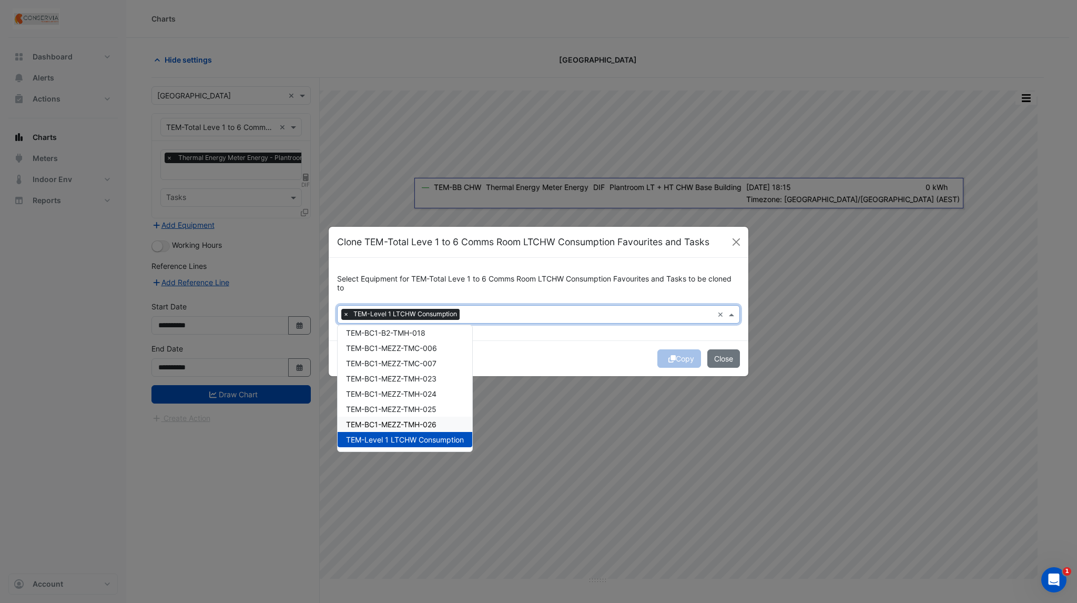
click at [560, 339] on div "Select Equipment for TEM-Total Leve 1 to 6 Comms Room LTCHW Consumption Favouri…" at bounding box center [539, 299] width 420 height 83
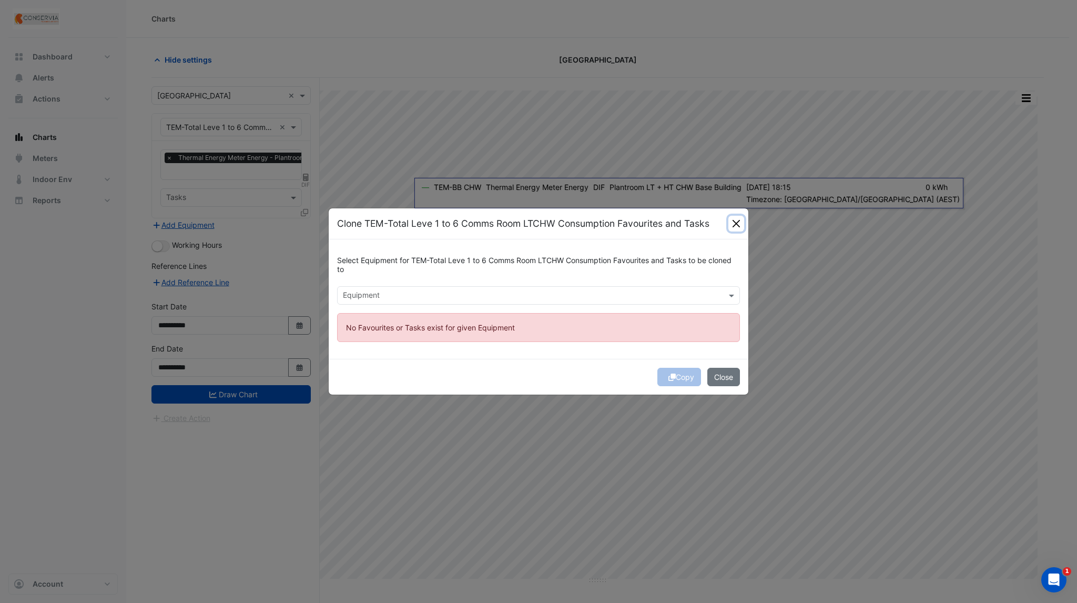
click at [738, 222] on ngb-modal-window "Clone TEM-Total Leve 1 to 6 Comms Room LTCHW Consumption Favourites and Tasks S…" at bounding box center [538, 301] width 1077 height 603
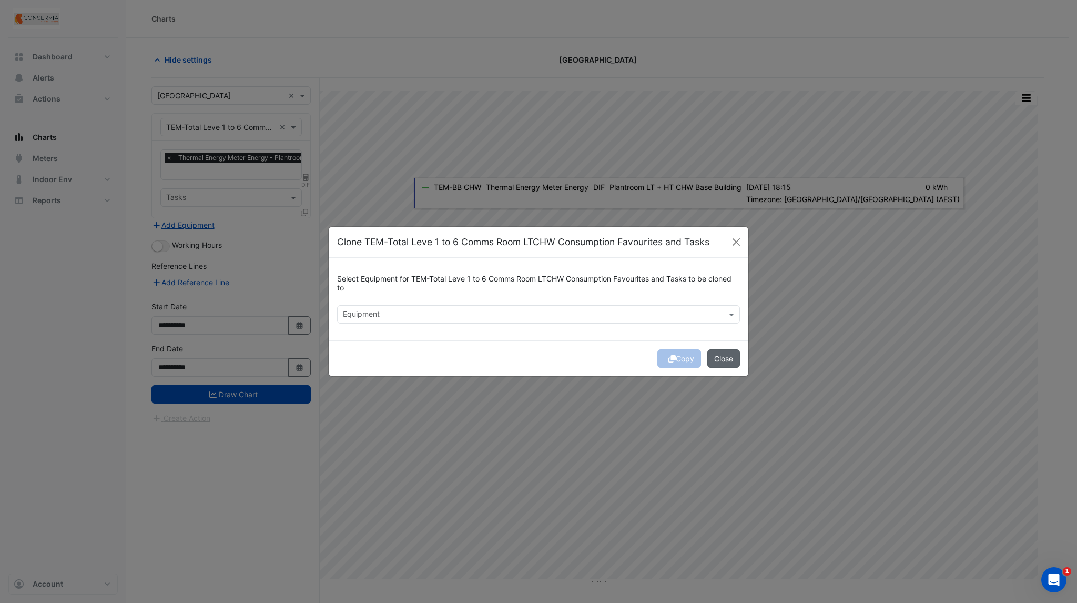
click at [726, 367] on button "Close" at bounding box center [723, 358] width 33 height 18
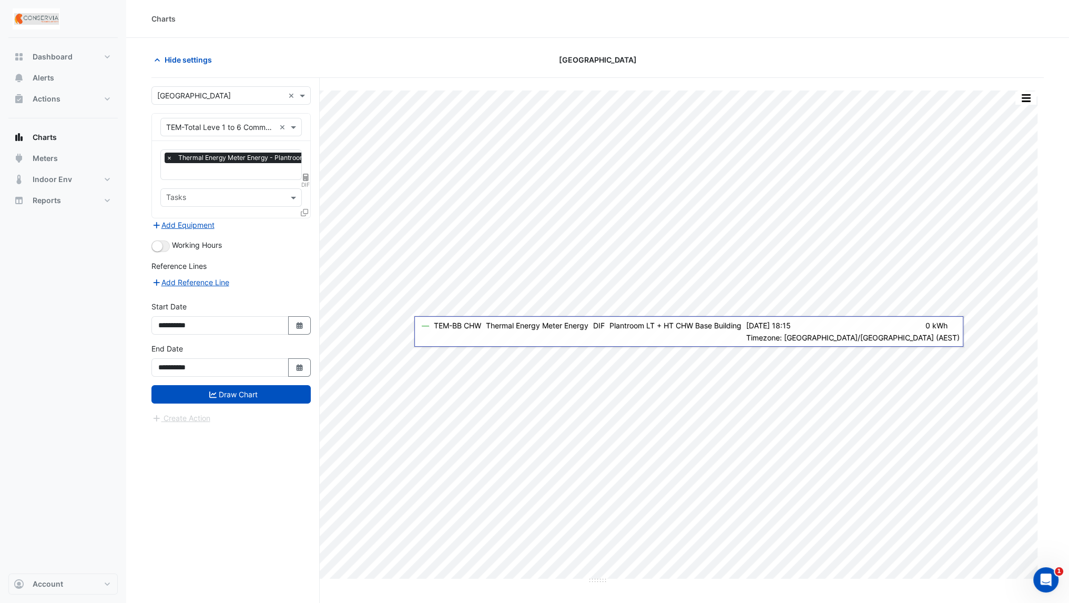
click at [271, 241] on div "Working Hours" at bounding box center [230, 245] width 159 height 13
click at [269, 393] on button "Draw Chart" at bounding box center [230, 394] width 159 height 18
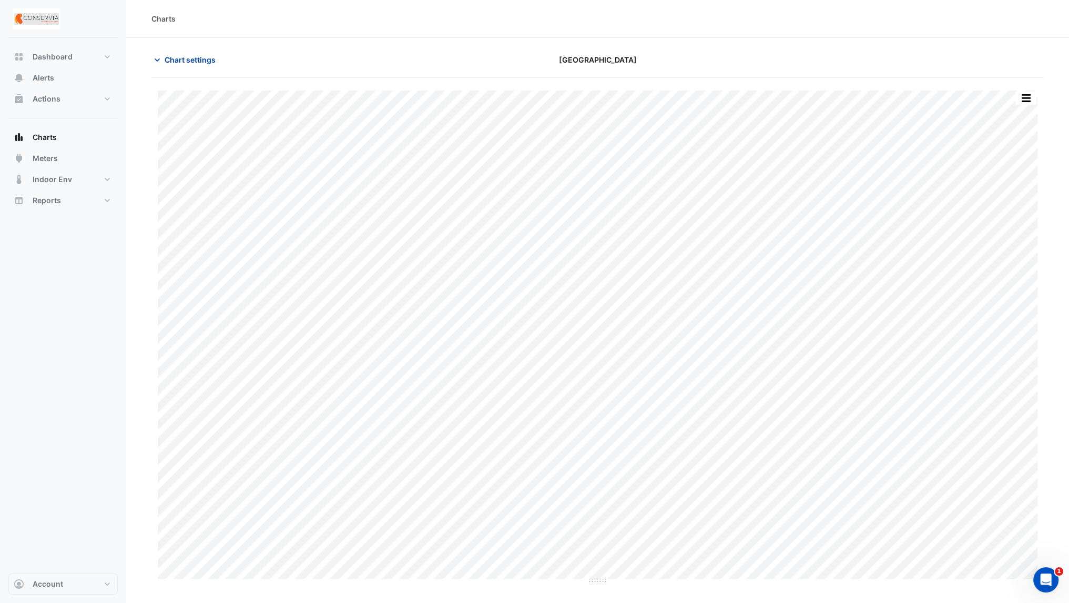
click at [189, 64] on span "Chart settings" at bounding box center [190, 59] width 51 height 11
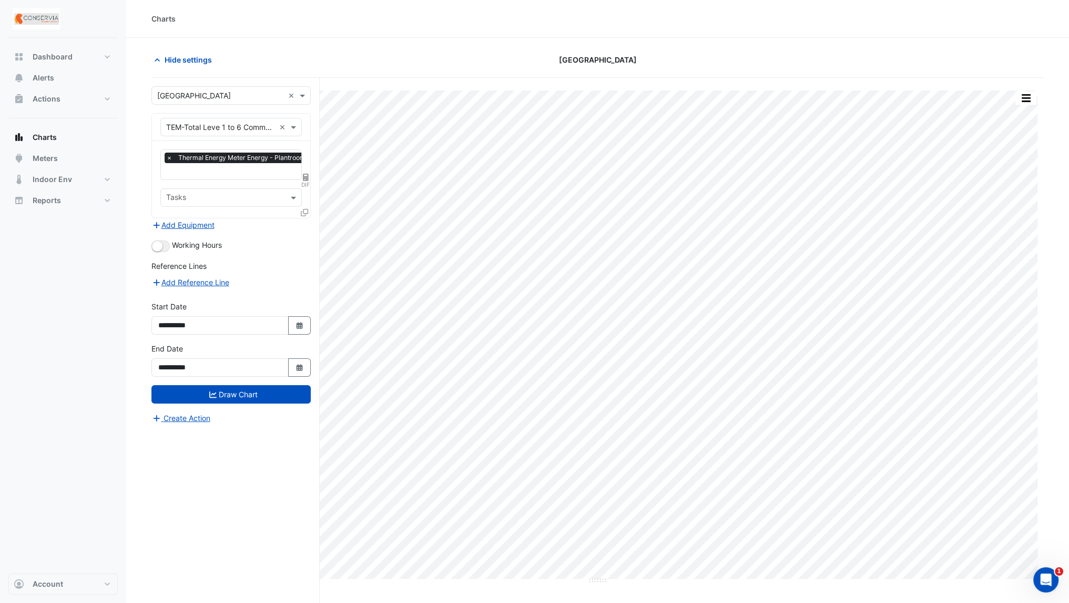
click at [305, 174] on icon at bounding box center [306, 177] width 6 height 7
select select "******"
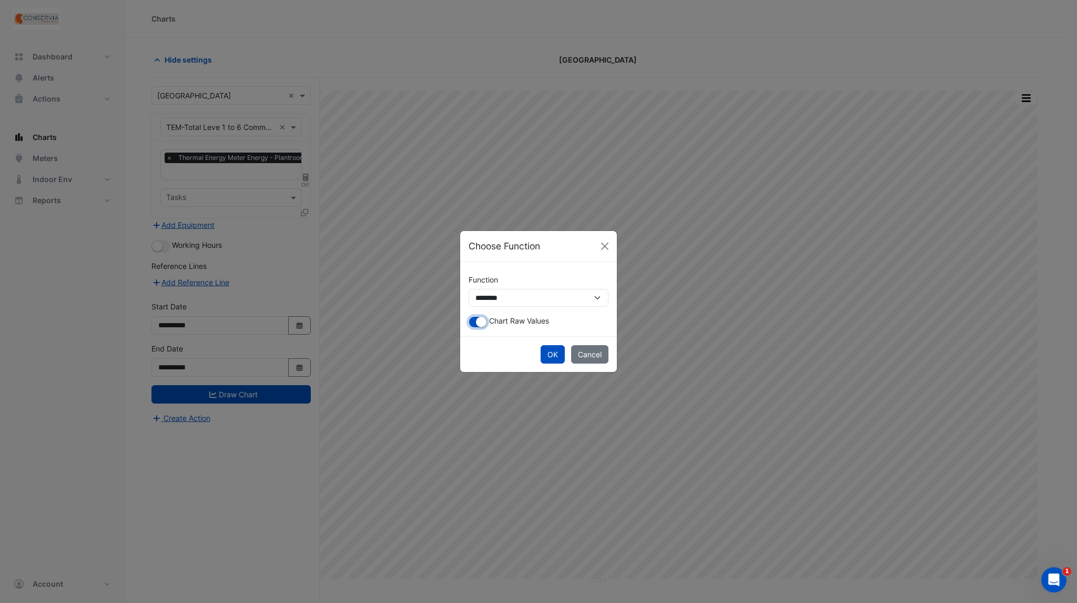
click at [486, 322] on small "button" at bounding box center [481, 322] width 11 height 11
click at [555, 354] on button "OK" at bounding box center [553, 354] width 24 height 18
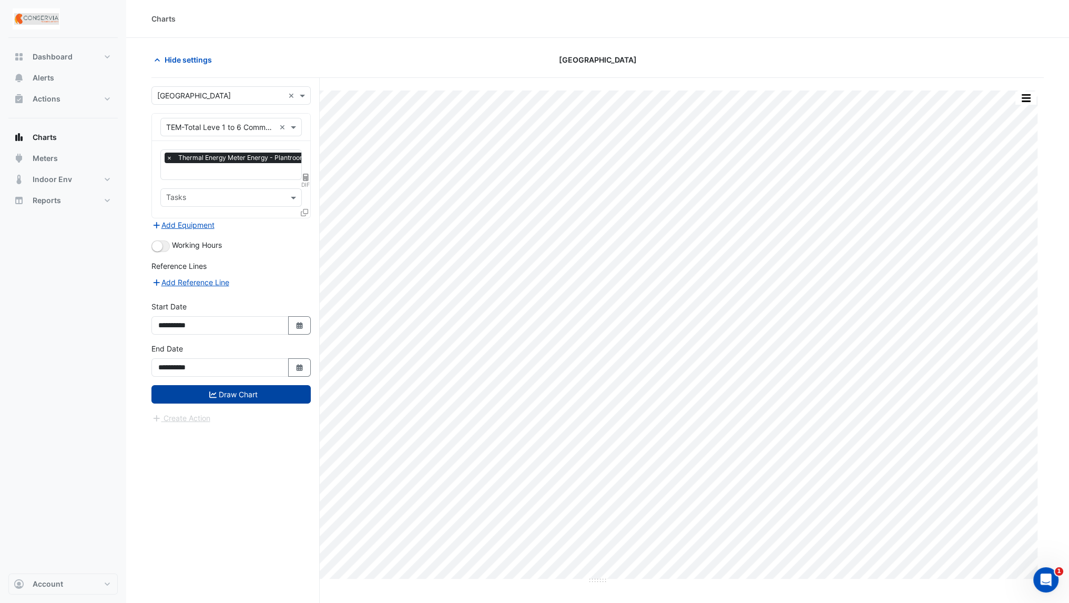
click at [282, 394] on button "Draw Chart" at bounding box center [230, 394] width 159 height 18
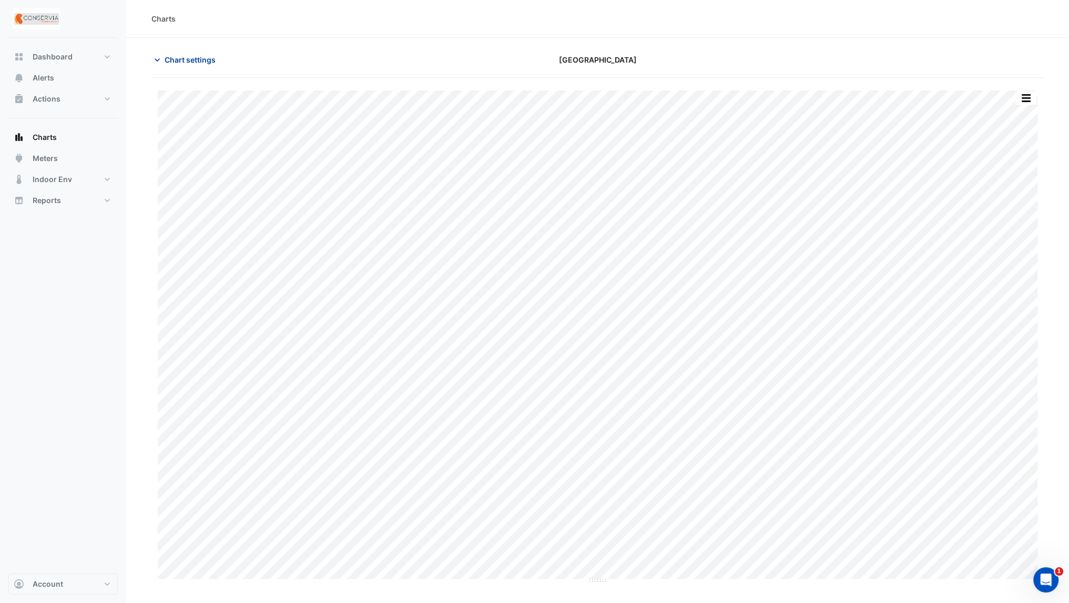
click at [196, 59] on span "Chart settings" at bounding box center [190, 59] width 51 height 11
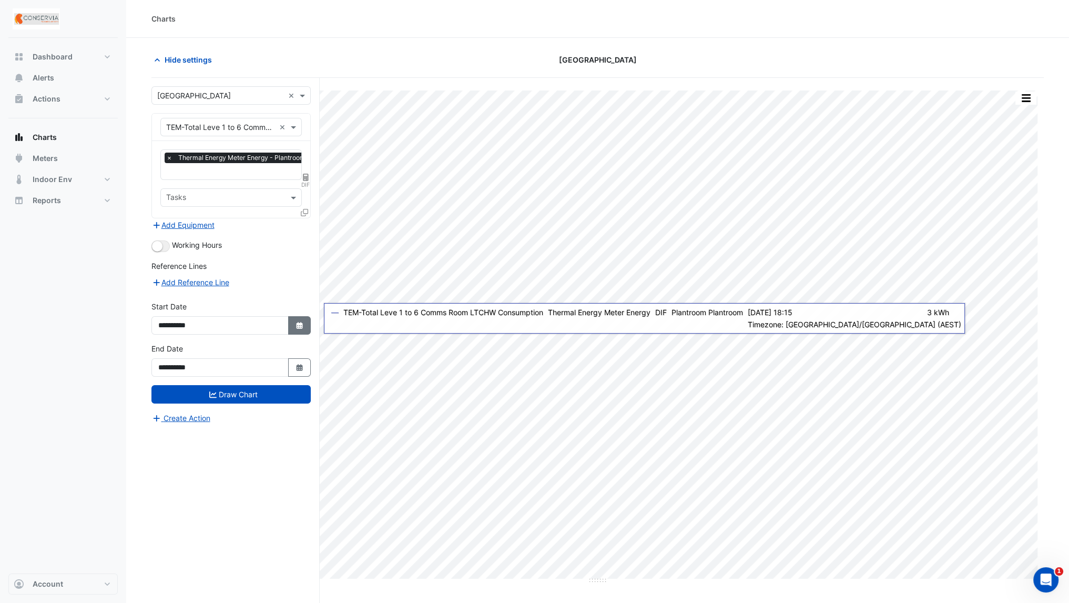
click at [289, 327] on button "Select Date" at bounding box center [299, 325] width 23 height 18
select select "*"
click at [229, 178] on select "**** **** **** **** **** **** **** **** **** **** **** ****" at bounding box center [240, 183] width 40 height 16
select select "****"
click at [220, 175] on select "**** **** **** **** **** **** **** **** **** **** **** ****" at bounding box center [240, 183] width 40 height 16
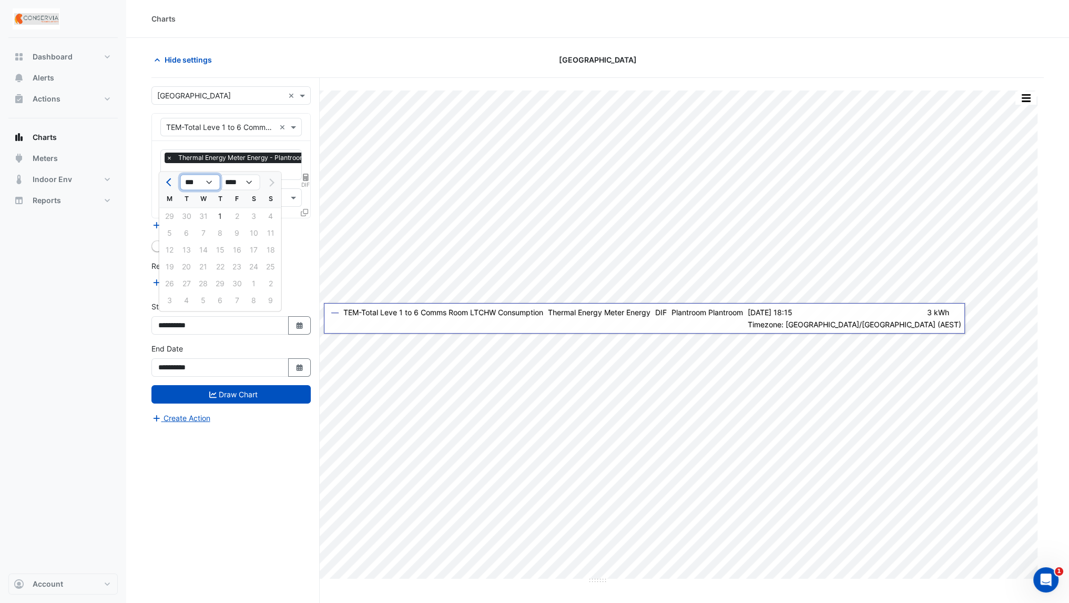
click at [198, 183] on select "*** *** *** *** *** *** *** *** ***" at bounding box center [200, 183] width 40 height 16
select select "*"
click at [180, 175] on select "*** *** *** *** *** *** *** *** ***" at bounding box center [200, 183] width 40 height 16
click at [196, 283] on div "29" at bounding box center [203, 283] width 17 height 17
type input "**********"
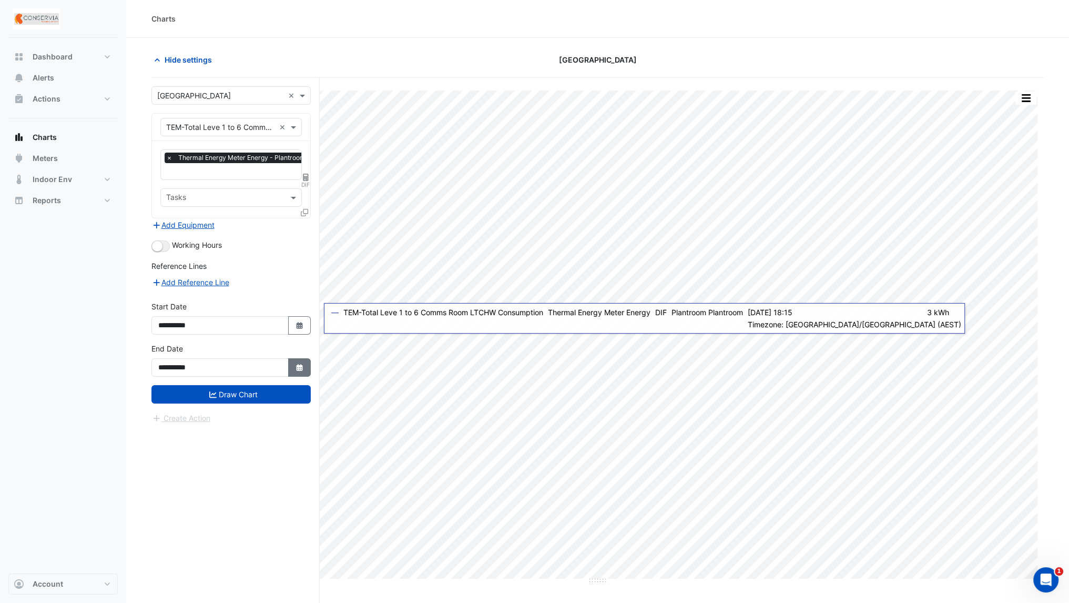
click at [291, 365] on button "Select Date" at bounding box center [299, 367] width 23 height 18
select select "*"
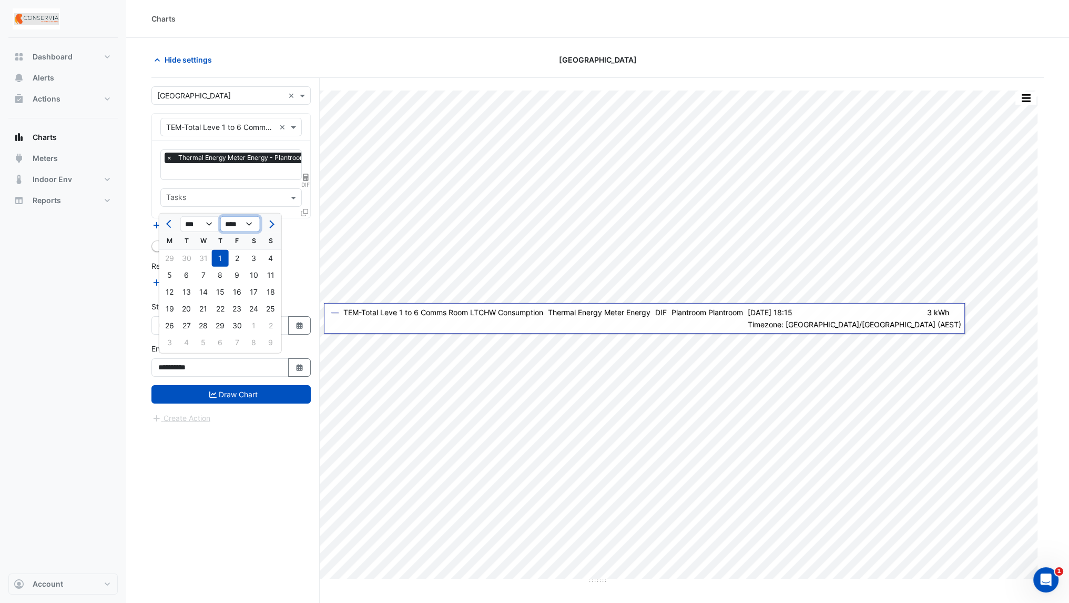
click at [244, 226] on select "**** **** **** **** **** **** **** **** **** **** ****" at bounding box center [240, 224] width 40 height 16
select select "****"
click at [220, 216] on select "**** **** **** **** **** **** **** **** **** **** ****" at bounding box center [240, 224] width 40 height 16
click at [206, 226] on select "*** *** *** *** *** *** *** *** *** *** *** ***" at bounding box center [200, 224] width 40 height 16
select select "**"
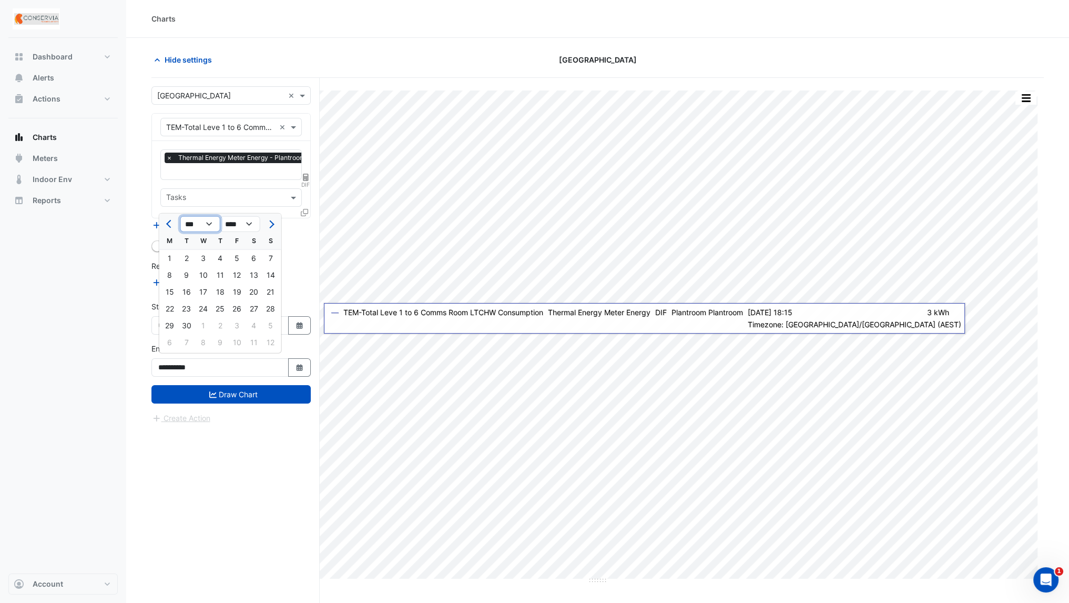
click at [180, 216] on select "*** *** *** *** *** *** *** *** *** *** *** ***" at bounding box center [200, 224] width 40 height 16
click at [223, 273] on div "9" at bounding box center [220, 275] width 17 height 17
type input "**********"
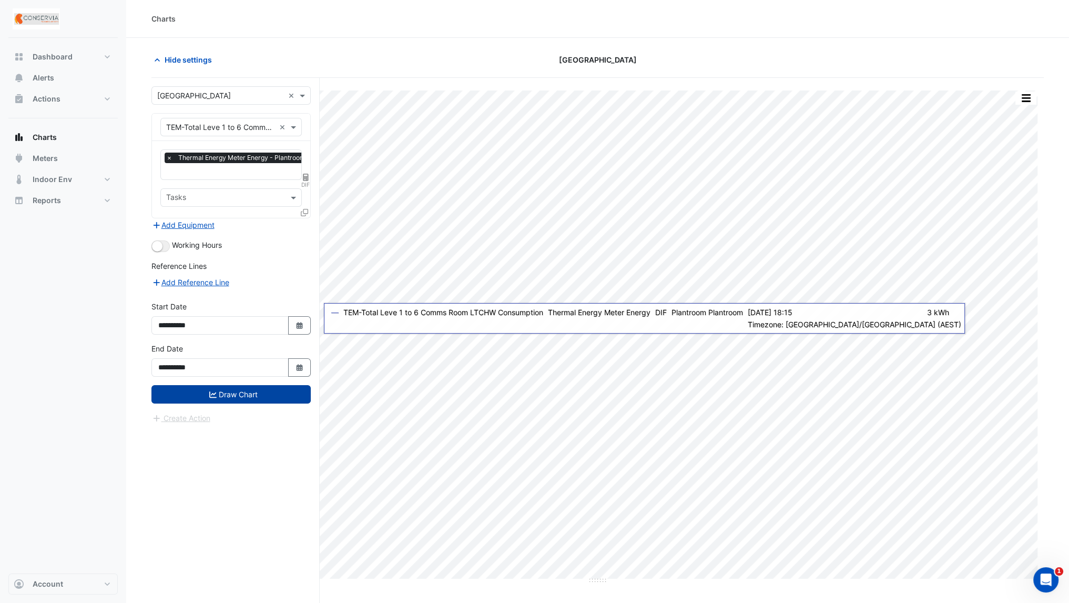
click at [244, 386] on button "Draw Chart" at bounding box center [230, 394] width 159 height 18
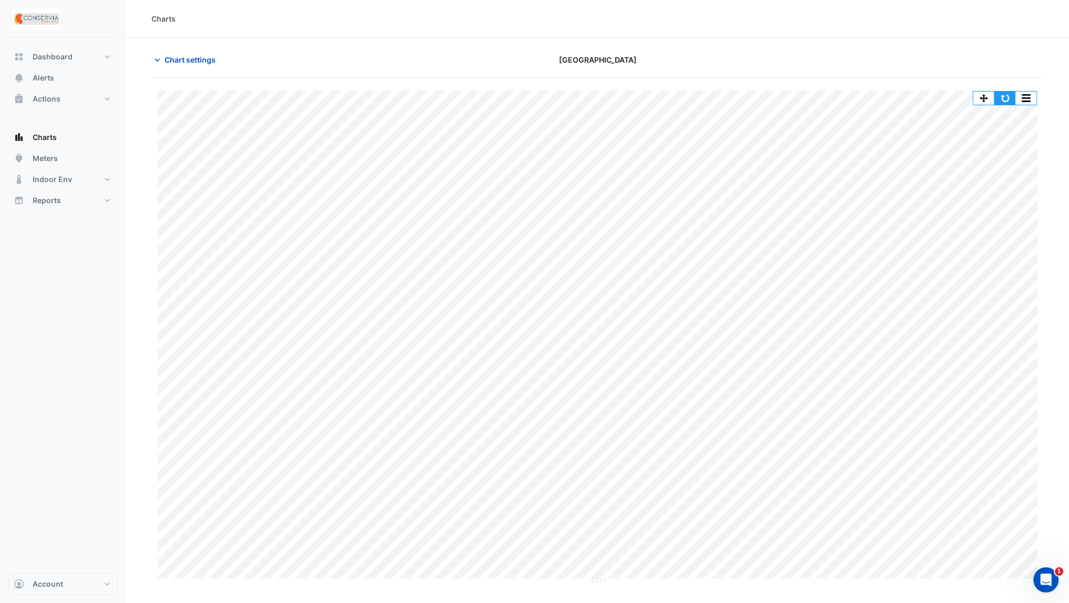
click at [1006, 100] on button "button" at bounding box center [1005, 98] width 21 height 13
click at [1012, 98] on button "button" at bounding box center [1005, 98] width 21 height 13
click at [1028, 100] on button "button" at bounding box center [1026, 98] width 21 height 13
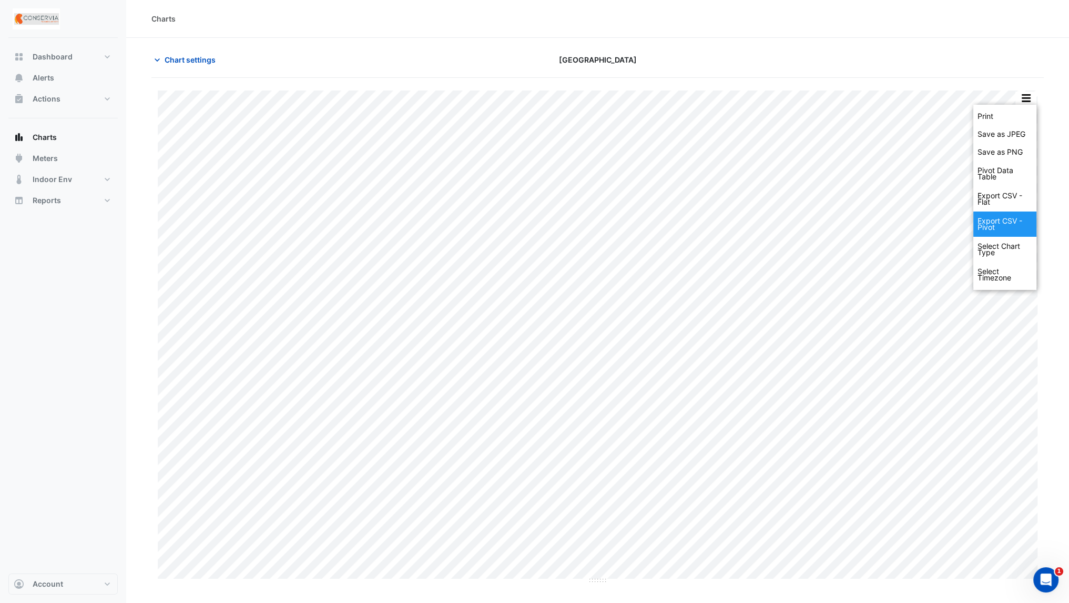
click at [1008, 220] on div "Export CSV - Pivot" at bounding box center [1005, 223] width 63 height 25
click at [616, 580] on div "Print Save as JPEG Save as PNG Pivot Data Table Export CSV - Flat Export CSV - …" at bounding box center [598, 336] width 880 height 493
click at [181, 62] on span "Chart settings" at bounding box center [190, 59] width 51 height 11
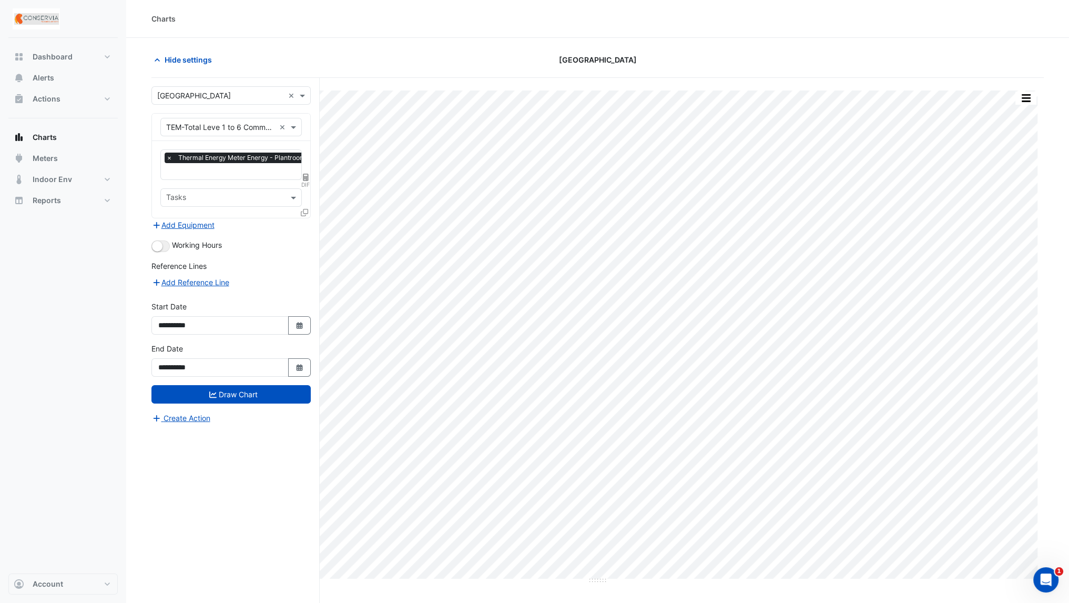
click at [307, 209] on icon at bounding box center [304, 212] width 7 height 7
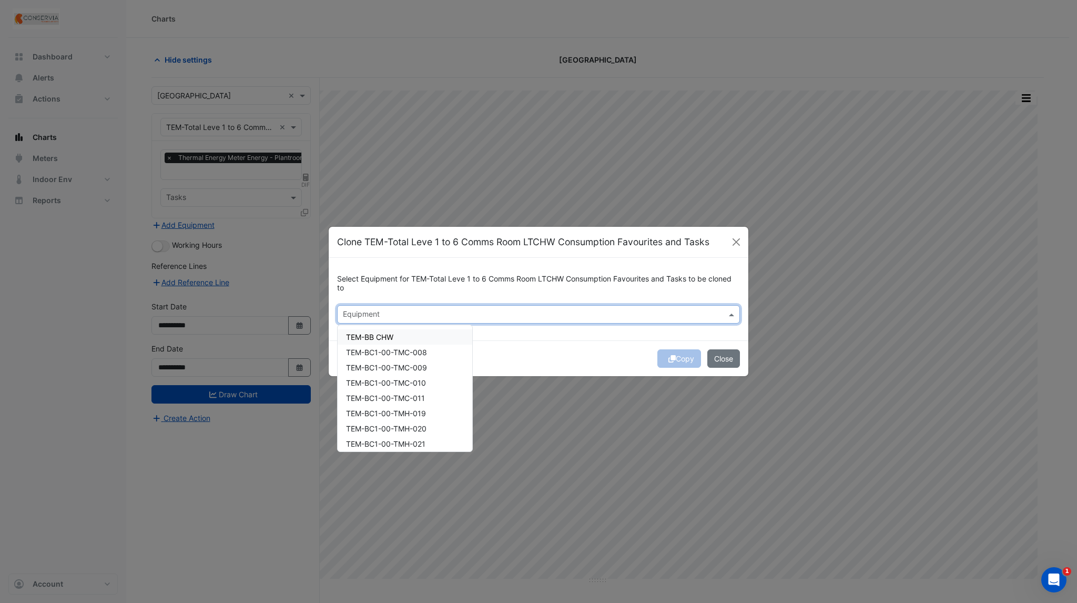
click at [427, 320] on div at bounding box center [531, 316] width 381 height 14
click at [379, 336] on span "TEM-BB CHW" at bounding box center [369, 336] width 47 height 9
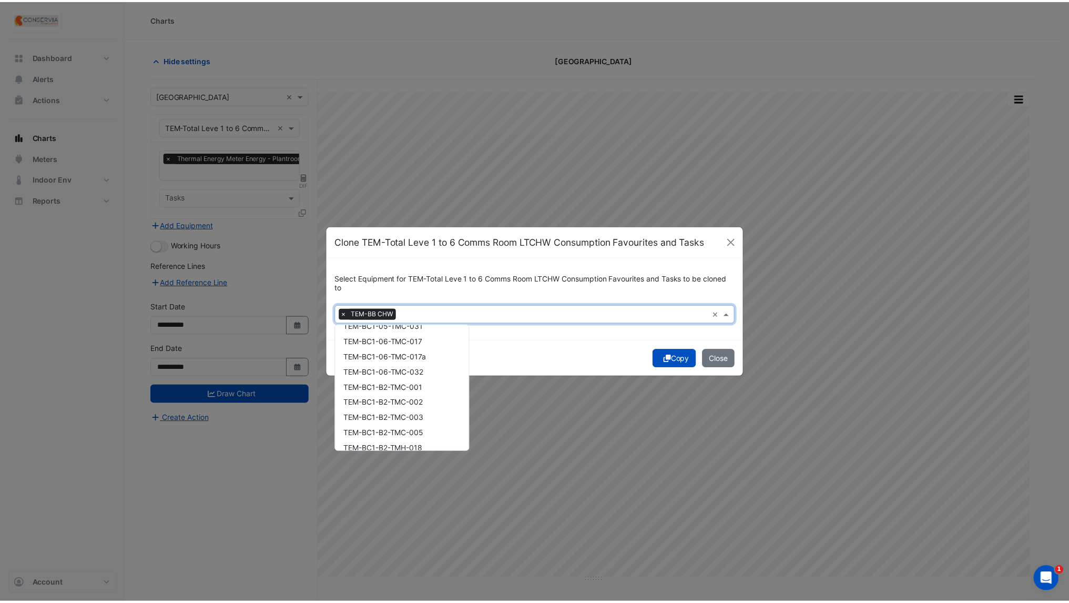
scroll to position [492, 0]
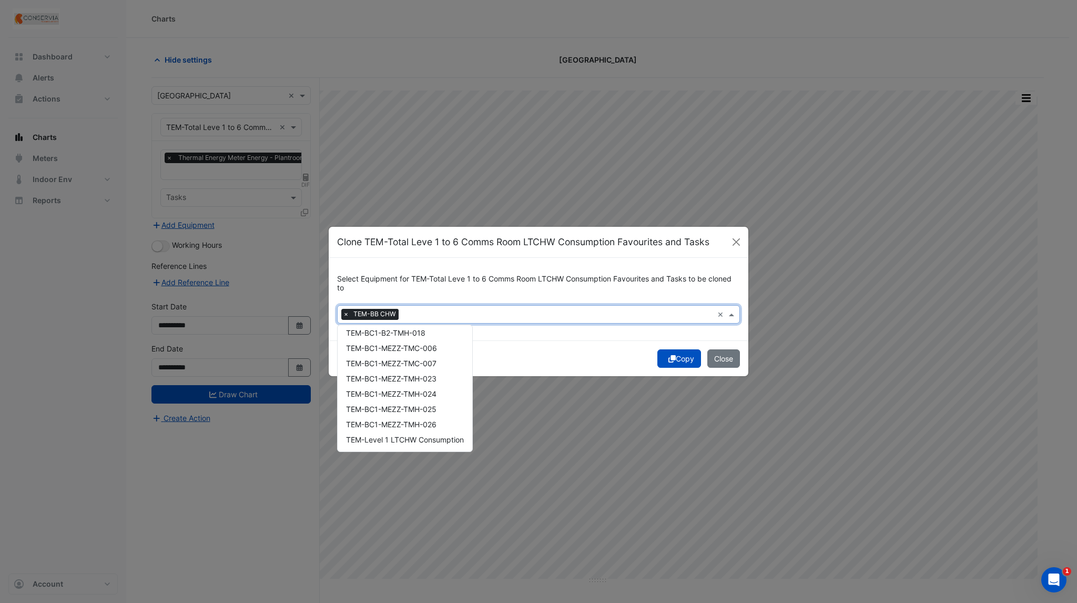
click at [526, 362] on div "Copy Close" at bounding box center [539, 358] width 420 height 36
click at [430, 311] on input "text" at bounding box center [558, 315] width 310 height 11
click at [740, 239] on button "Close" at bounding box center [736, 242] width 16 height 16
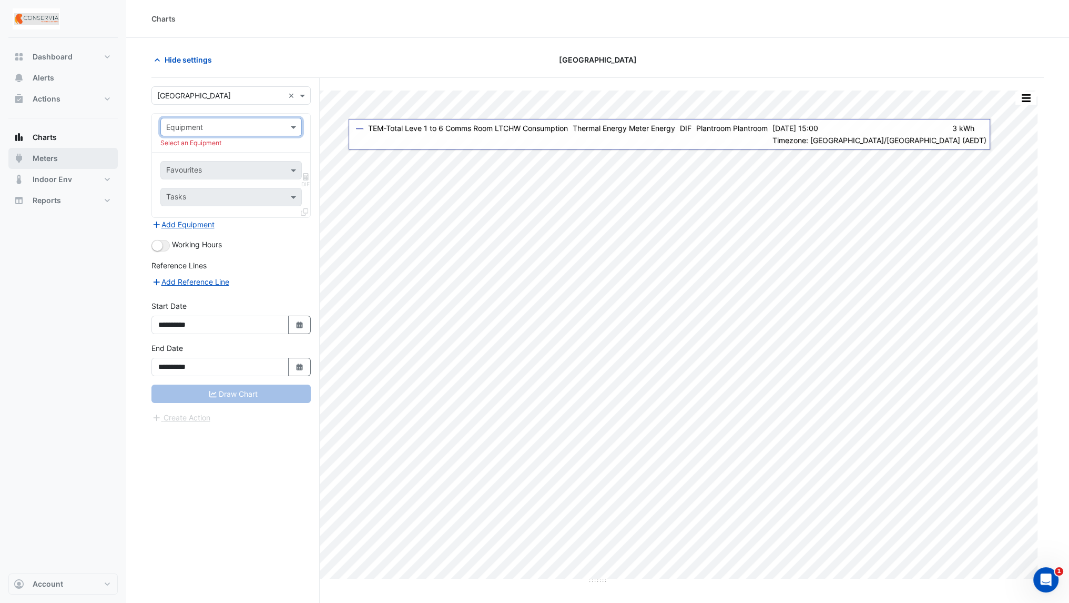
click at [84, 163] on button "Meters" at bounding box center [62, 158] width 109 height 21
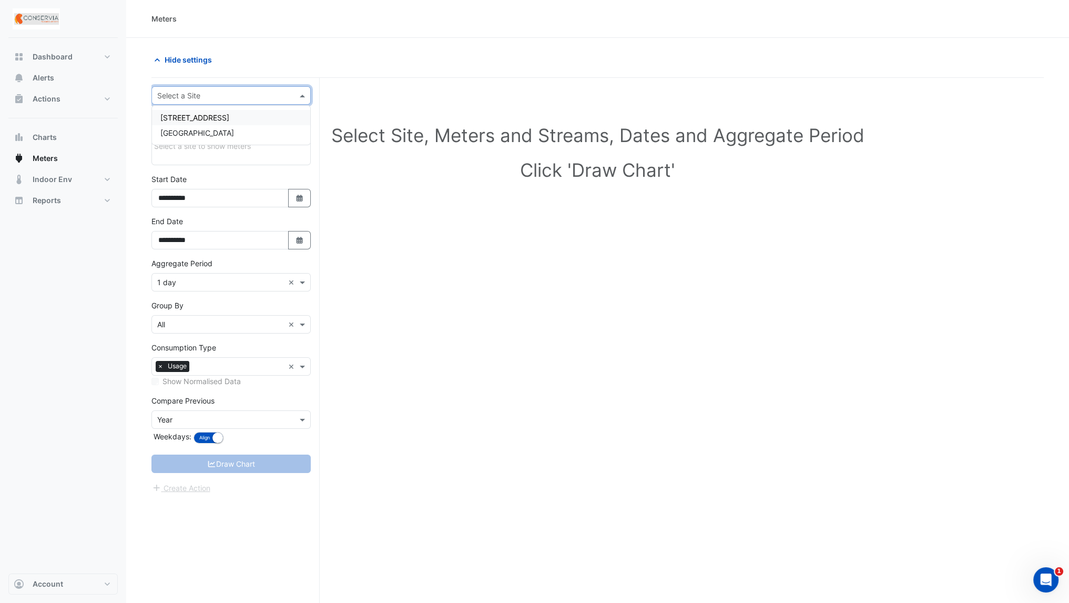
click at [220, 93] on input "text" at bounding box center [220, 95] width 127 height 11
click at [214, 133] on div "[GEOGRAPHIC_DATA]" at bounding box center [231, 132] width 158 height 15
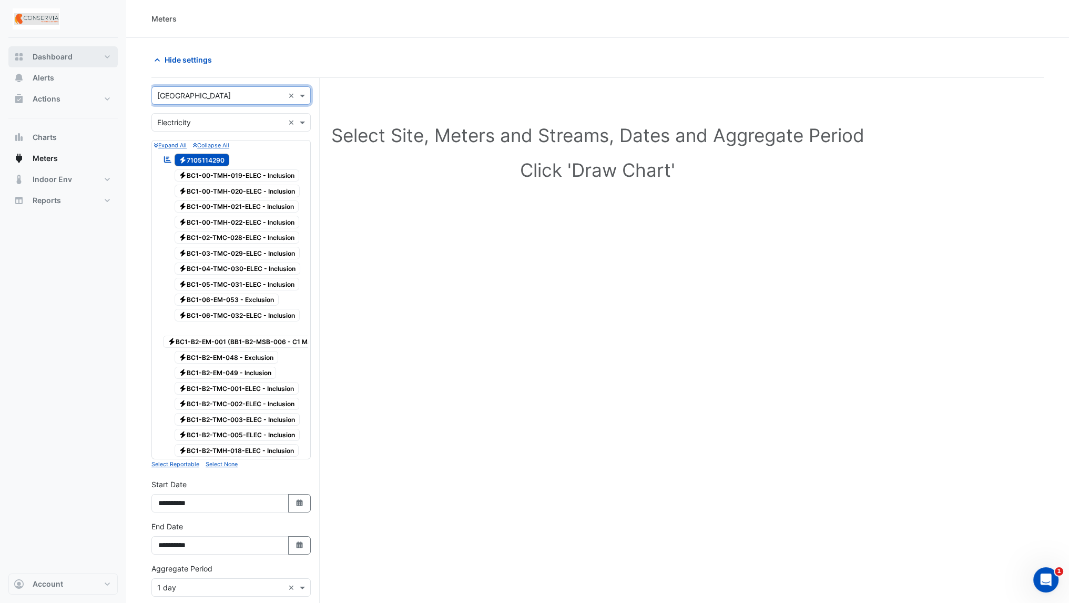
click at [59, 57] on span "Dashboard" at bounding box center [53, 57] width 40 height 11
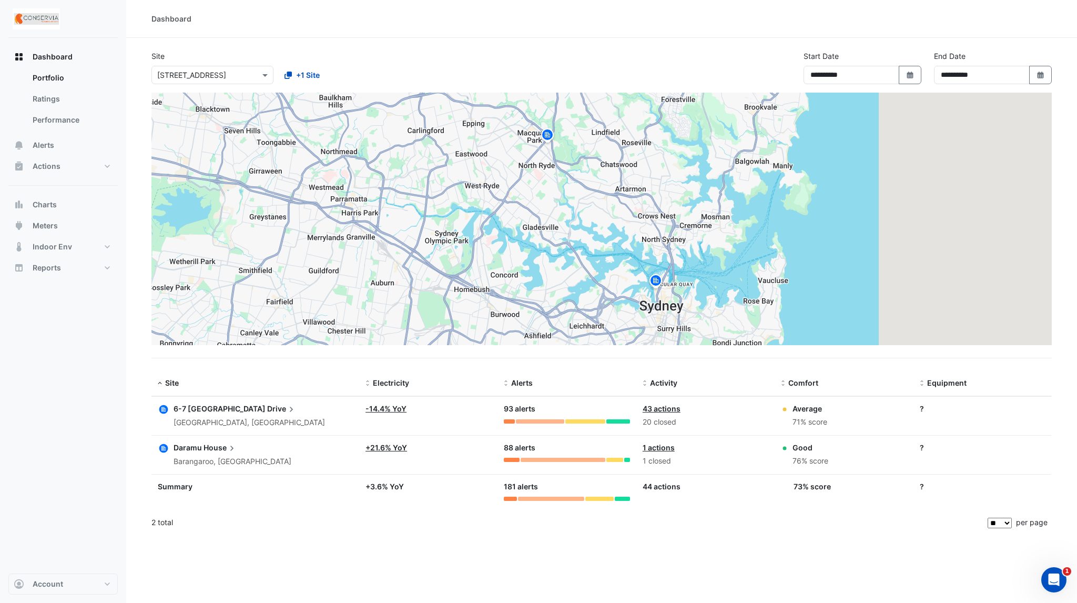
click at [228, 444] on icon at bounding box center [232, 448] width 11 height 11
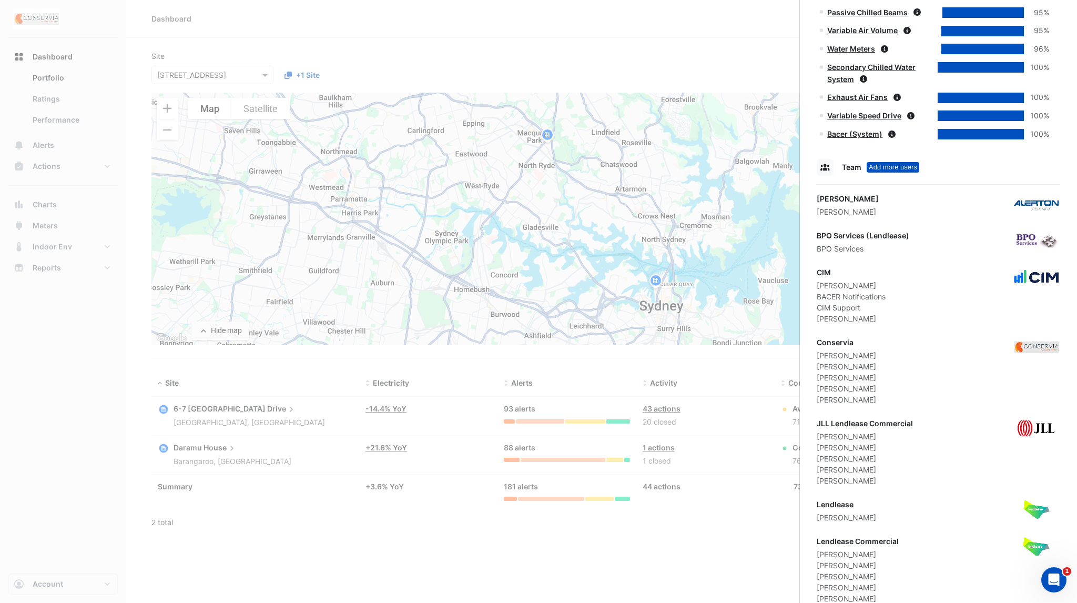
scroll to position [701, 0]
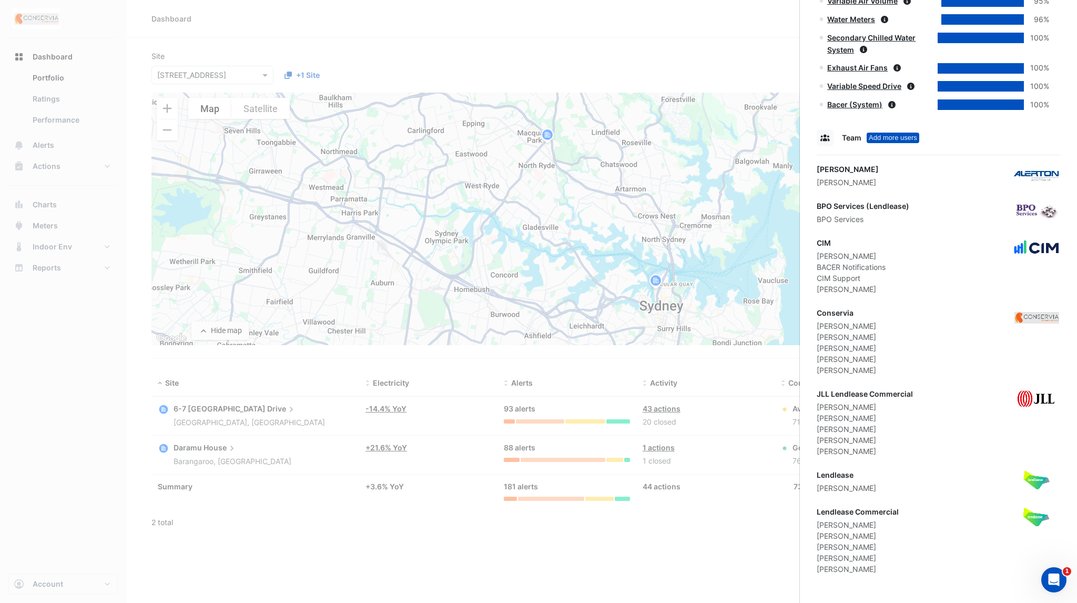
click at [286, 506] on ngb-offcanvas-backdrop at bounding box center [538, 301] width 1077 height 603
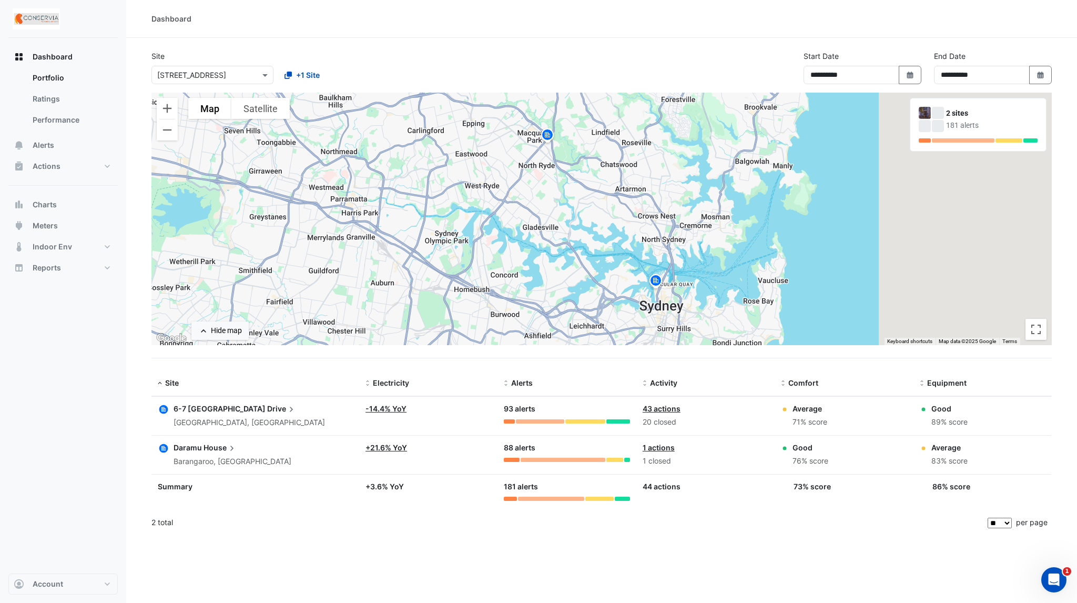
click at [936, 455] on div "83% score" at bounding box center [950, 461] width 36 height 12
click at [935, 466] on datatable-body-cell "Equipment: Average 83% score" at bounding box center [983, 455] width 138 height 38
click at [230, 446] on icon at bounding box center [232, 448] width 11 height 11
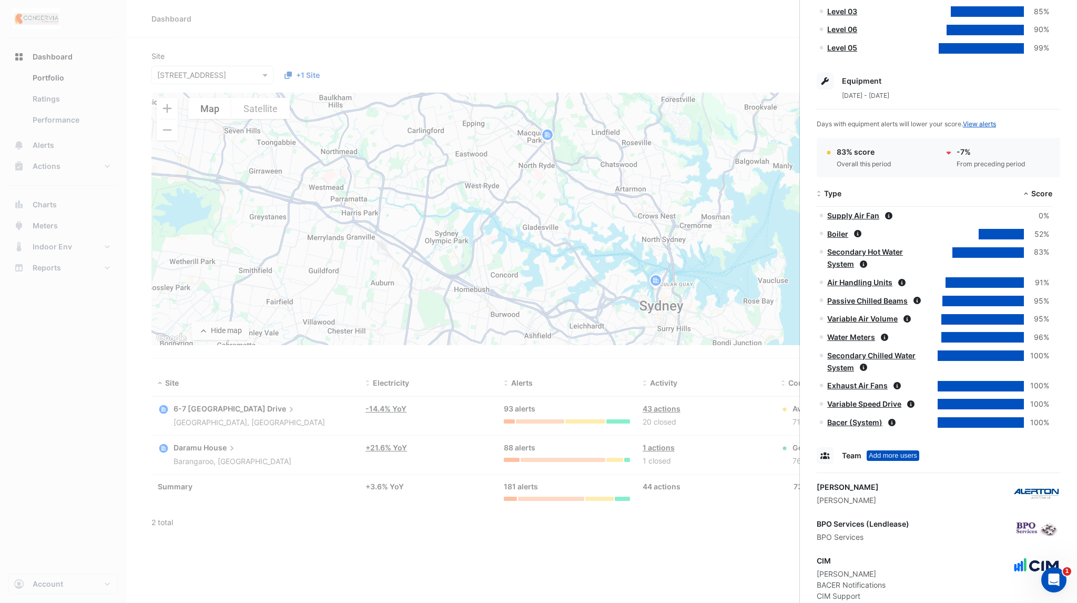
scroll to position [391, 0]
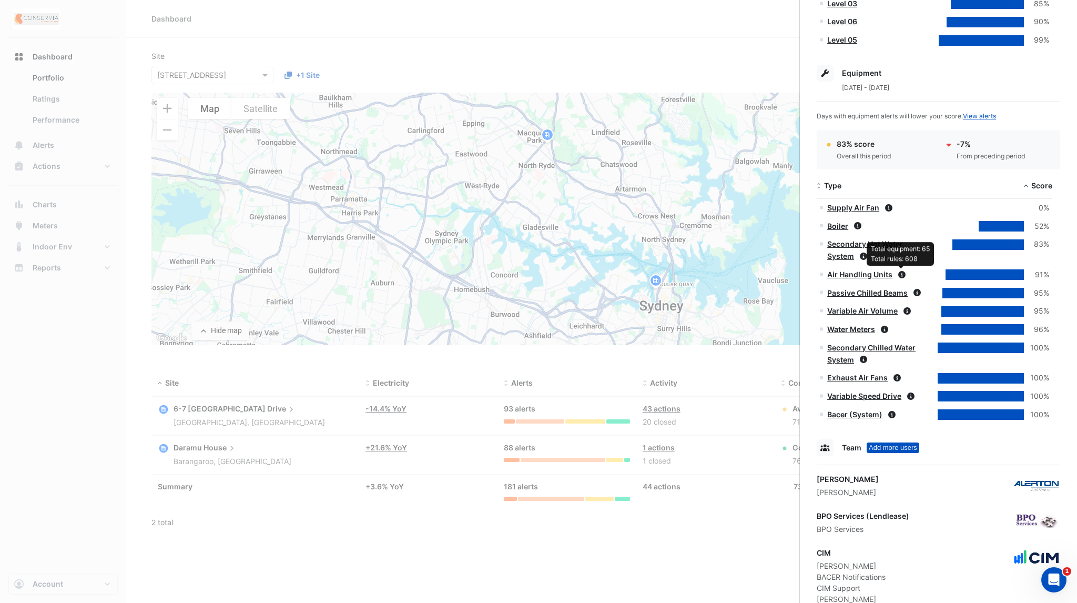
click at [902, 272] on icon at bounding box center [901, 274] width 7 height 7
click at [901, 272] on icon at bounding box center [901, 274] width 7 height 7
click at [900, 250] on div "Total equipment: 65" at bounding box center [900, 248] width 59 height 9
click at [899, 274] on icon at bounding box center [901, 274] width 7 height 7
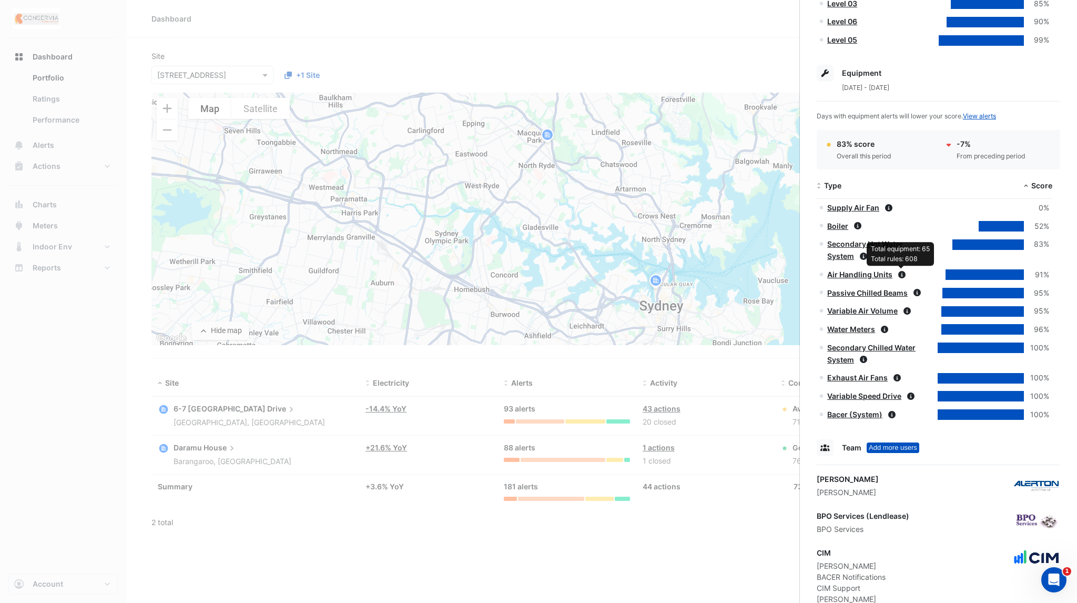
click at [877, 273] on link "Air Handling Units" at bounding box center [859, 274] width 65 height 9
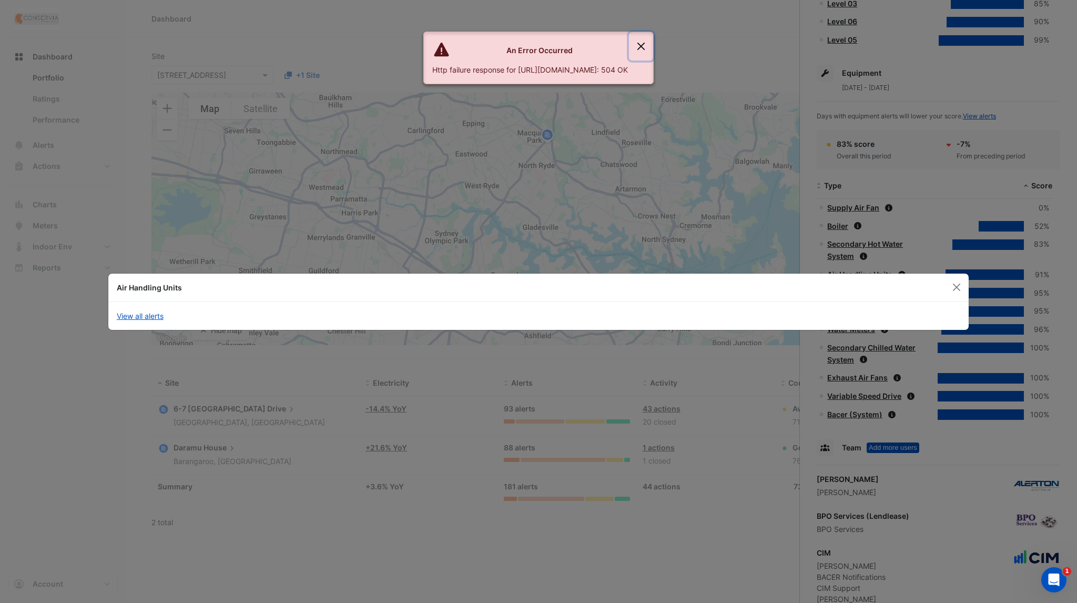
click at [653, 36] on button "Close" at bounding box center [641, 46] width 24 height 28
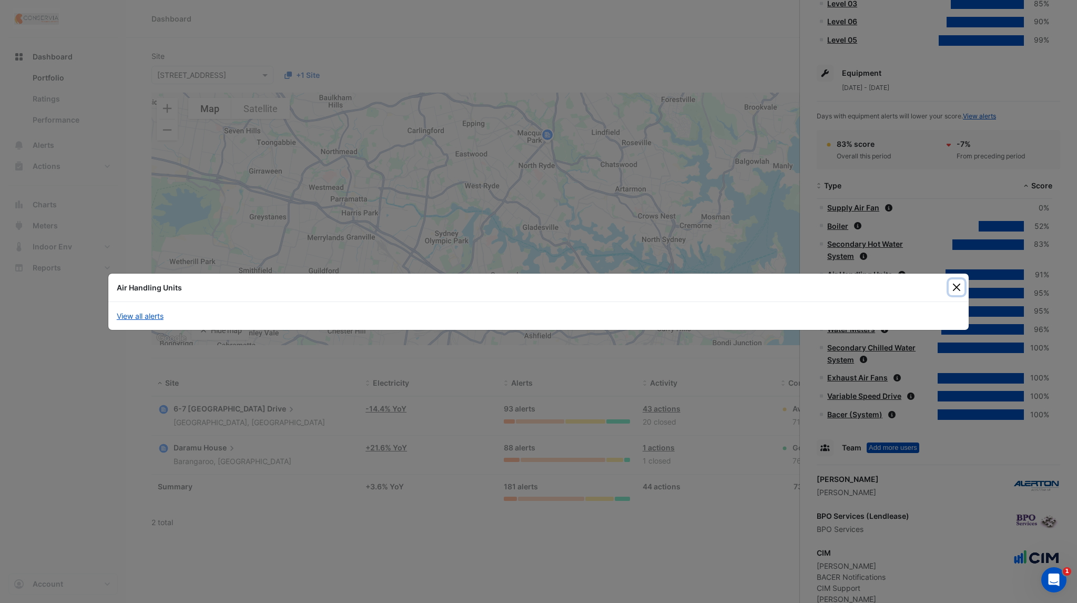
click at [959, 285] on button "Close" at bounding box center [957, 287] width 16 height 16
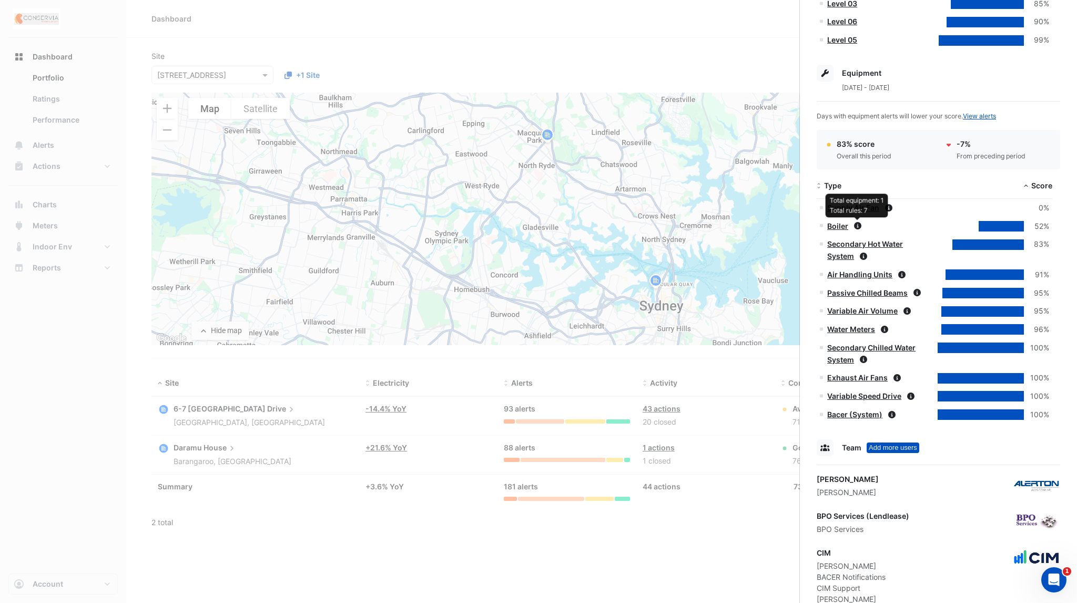
click at [857, 224] on icon at bounding box center [857, 225] width 7 height 7
click at [836, 225] on link "Boiler" at bounding box center [837, 225] width 21 height 9
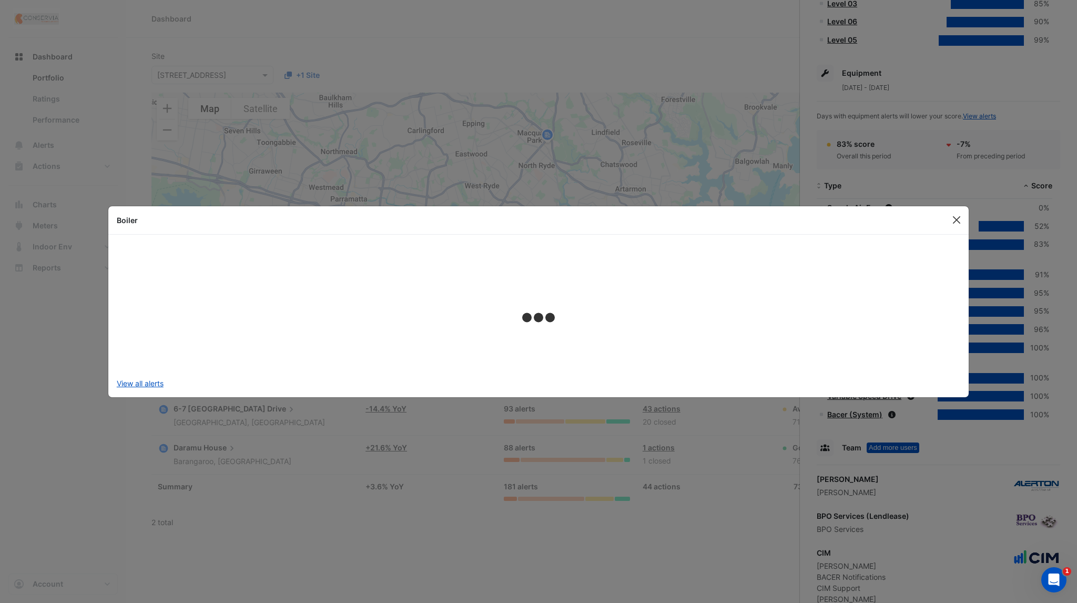
click at [958, 218] on button "Close" at bounding box center [957, 220] width 16 height 16
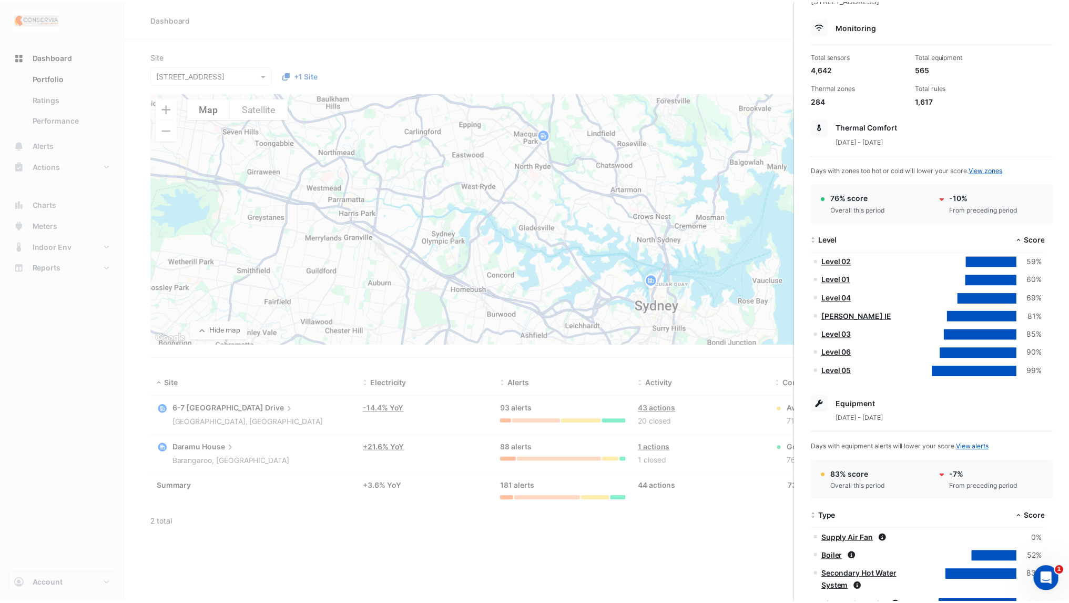
scroll to position [0, 0]
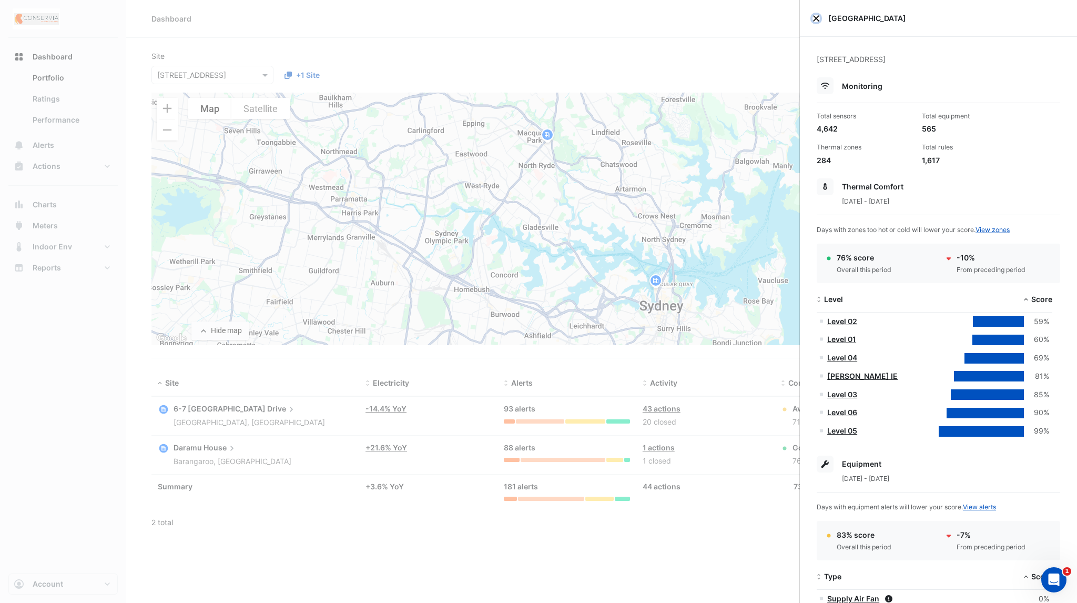
click at [816, 18] on button "Close" at bounding box center [816, 18] width 7 height 7
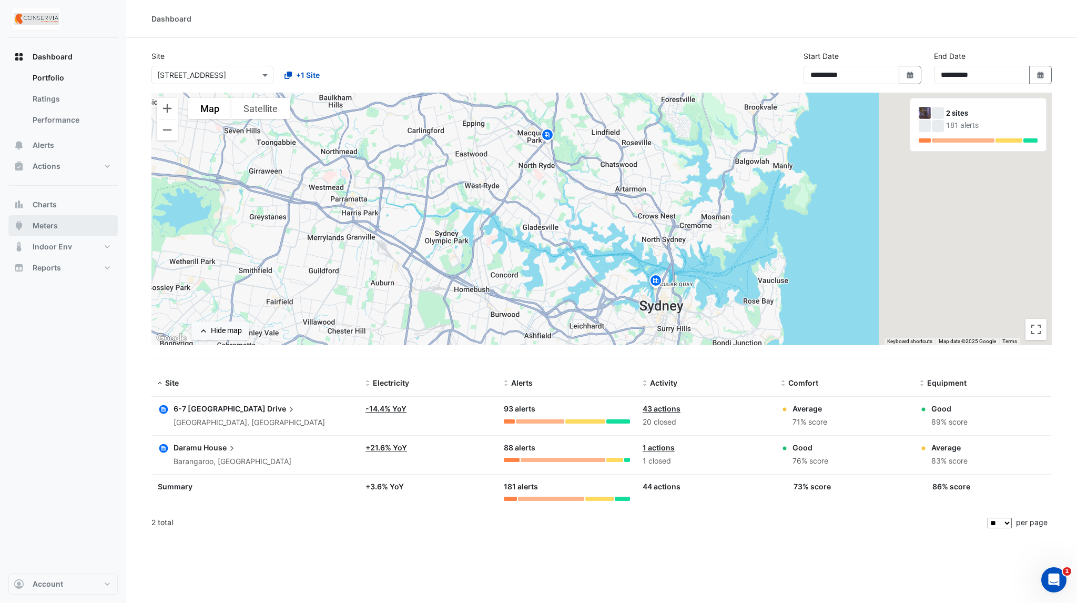
click at [66, 220] on button "Meters" at bounding box center [62, 225] width 109 height 21
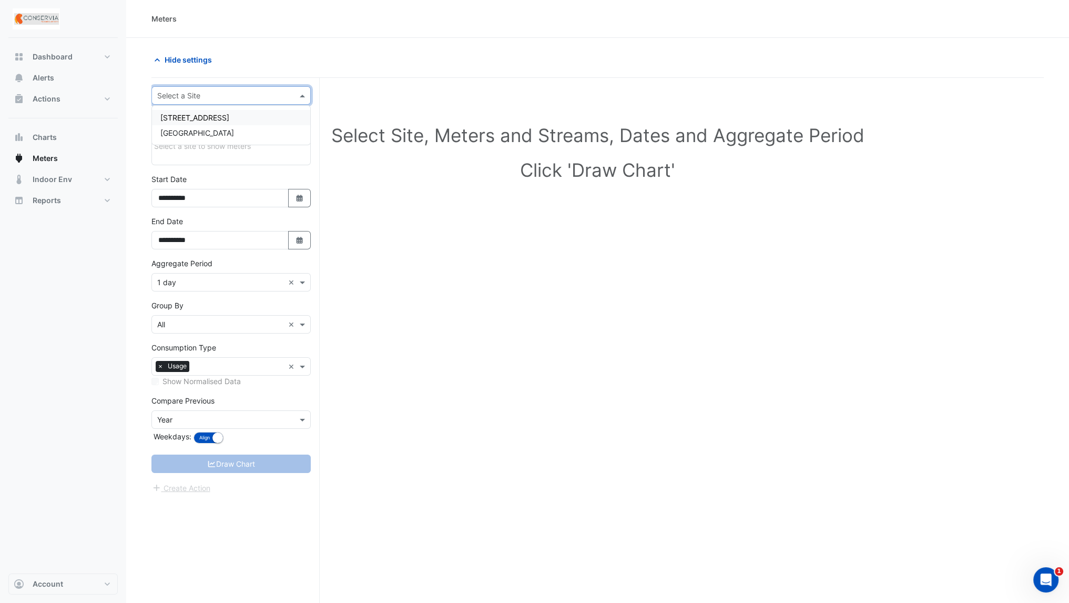
click at [208, 97] on input "text" at bounding box center [220, 95] width 127 height 11
click at [218, 137] on div "[GEOGRAPHIC_DATA]" at bounding box center [231, 132] width 158 height 15
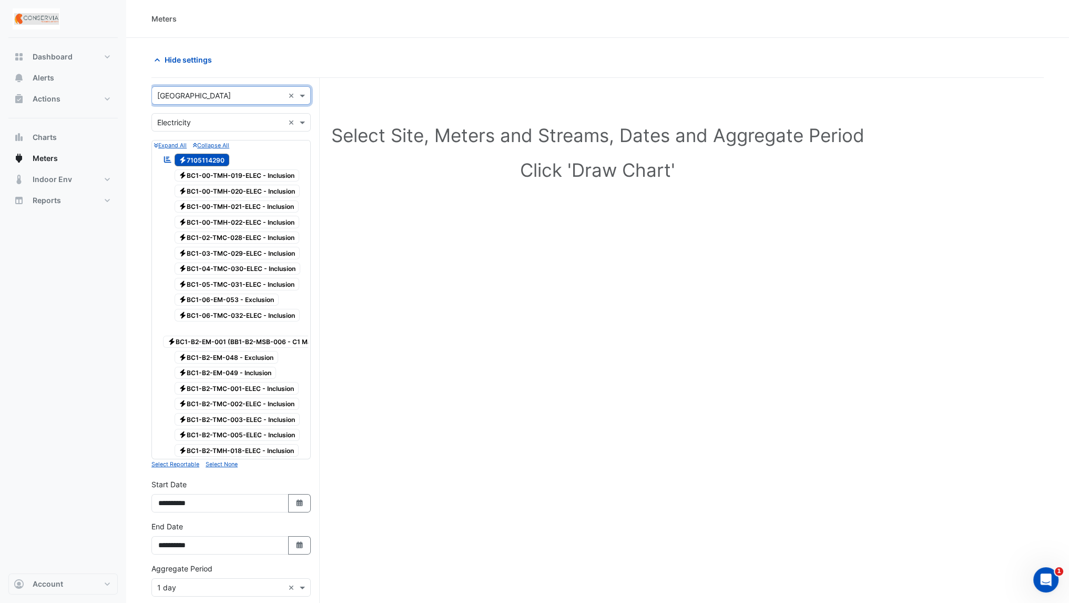
scroll to position [25, 0]
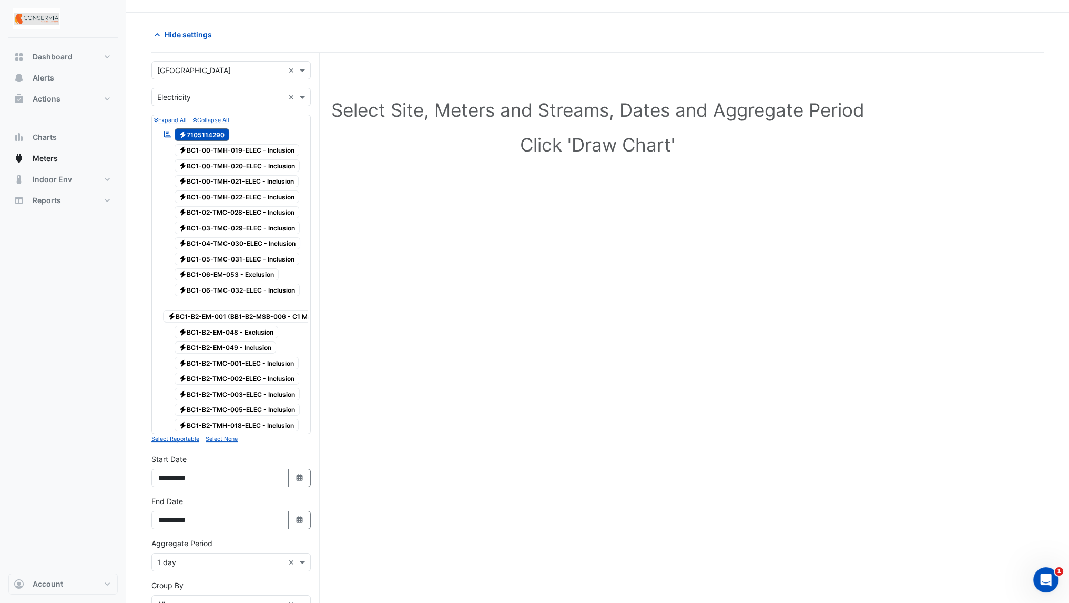
click at [183, 135] on icon at bounding box center [183, 134] width 6 height 7
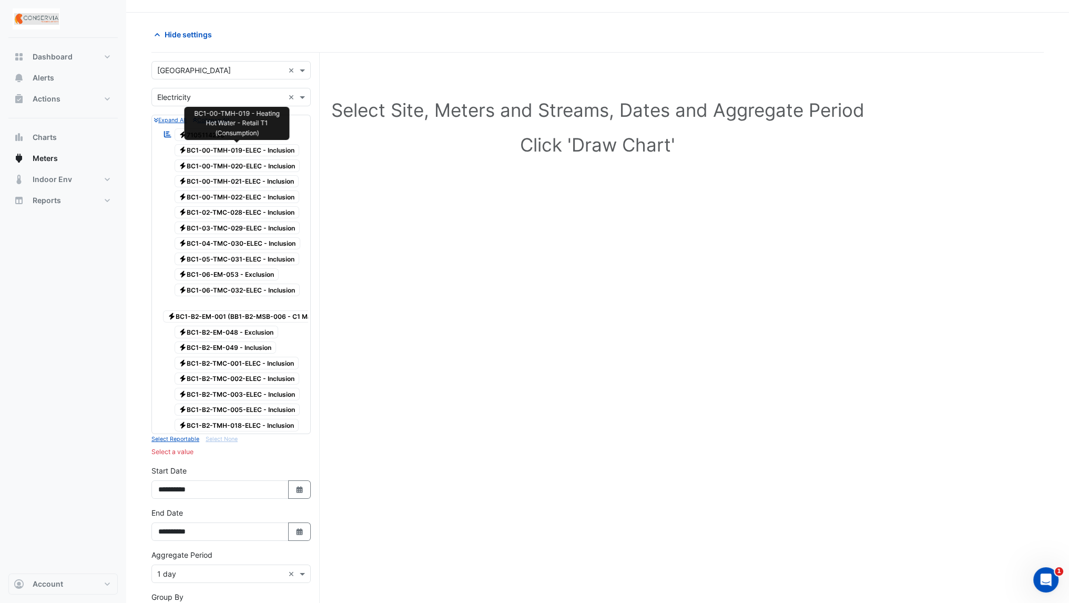
click at [220, 151] on span "Electricity BC1-00-TMH-019-ELEC - Inclusion" at bounding box center [237, 150] width 125 height 13
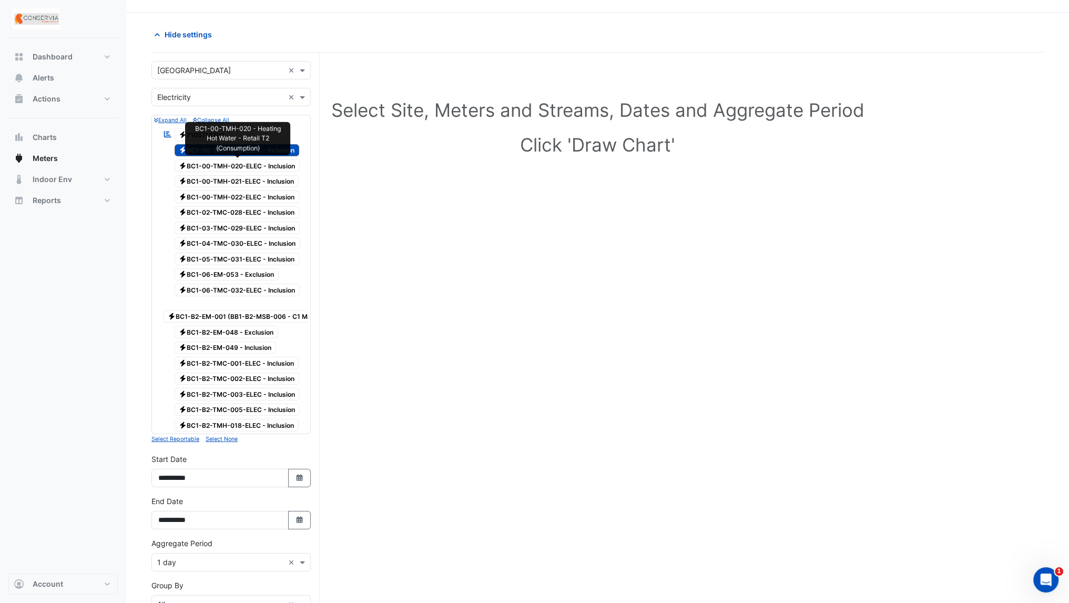
click at [225, 164] on span "Electricity BC1-00-TMH-020-ELEC - Inclusion" at bounding box center [238, 165] width 126 height 13
click at [223, 179] on span "Electricity BC1-00-TMH-021-ELEC - Inclusion" at bounding box center [237, 181] width 125 height 13
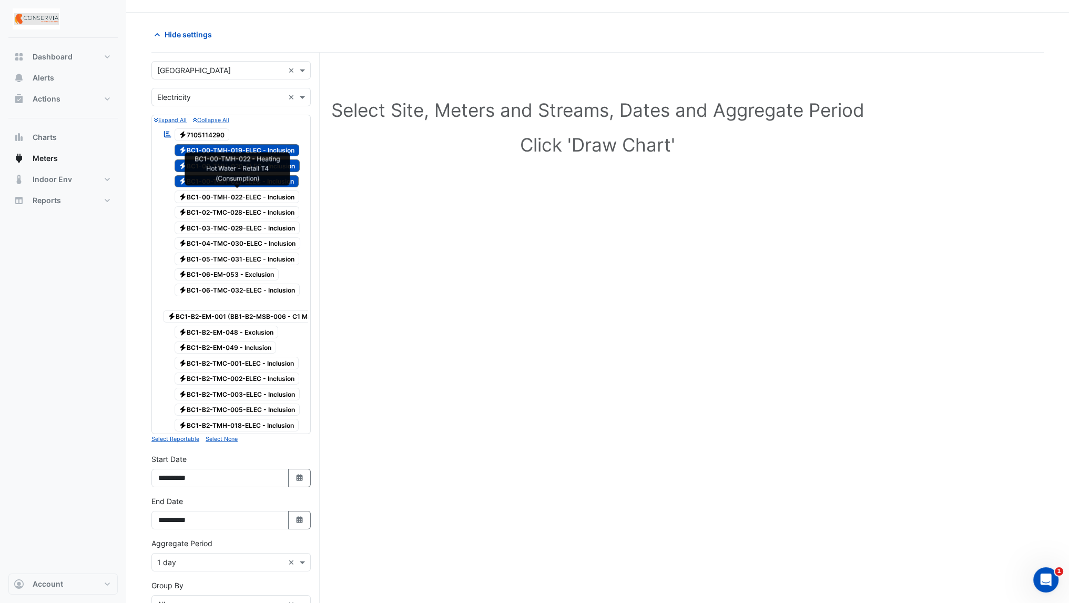
click at [226, 194] on span "Electricity BC1-00-TMH-022-ELEC - Inclusion" at bounding box center [237, 196] width 125 height 13
click at [231, 214] on span "Electricity BC1-02-TMC-028-ELEC - Inclusion" at bounding box center [237, 212] width 125 height 13
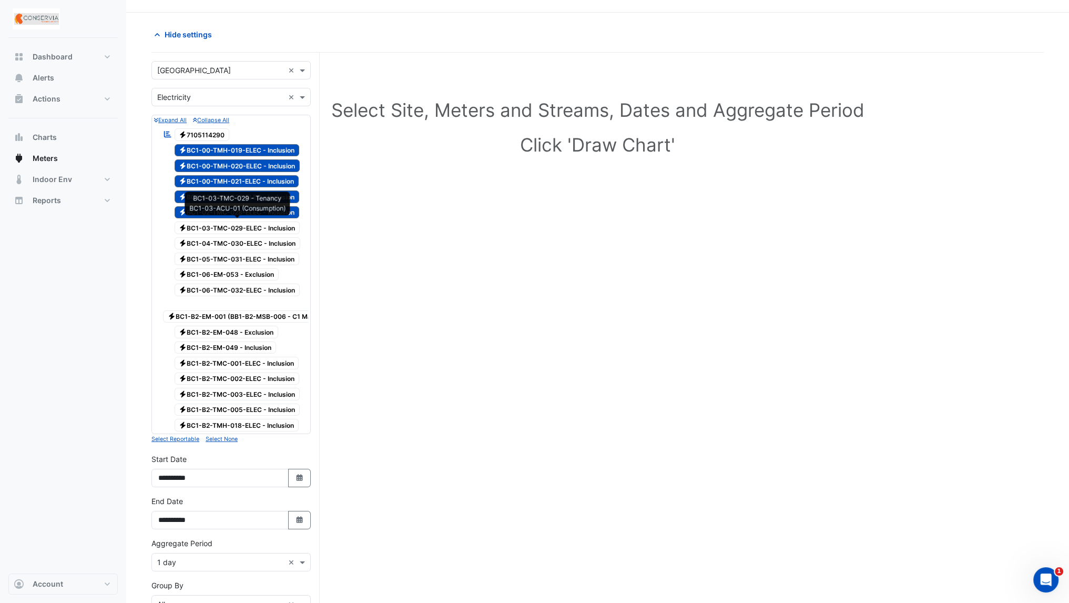
click at [232, 228] on span "Electricity BC1-03-TMC-029-ELEC - Inclusion" at bounding box center [238, 227] width 126 height 13
click at [234, 251] on div "Electricity BC1-05-TMC-031-ELEC - Inclusion" at bounding box center [230, 258] width 141 height 15
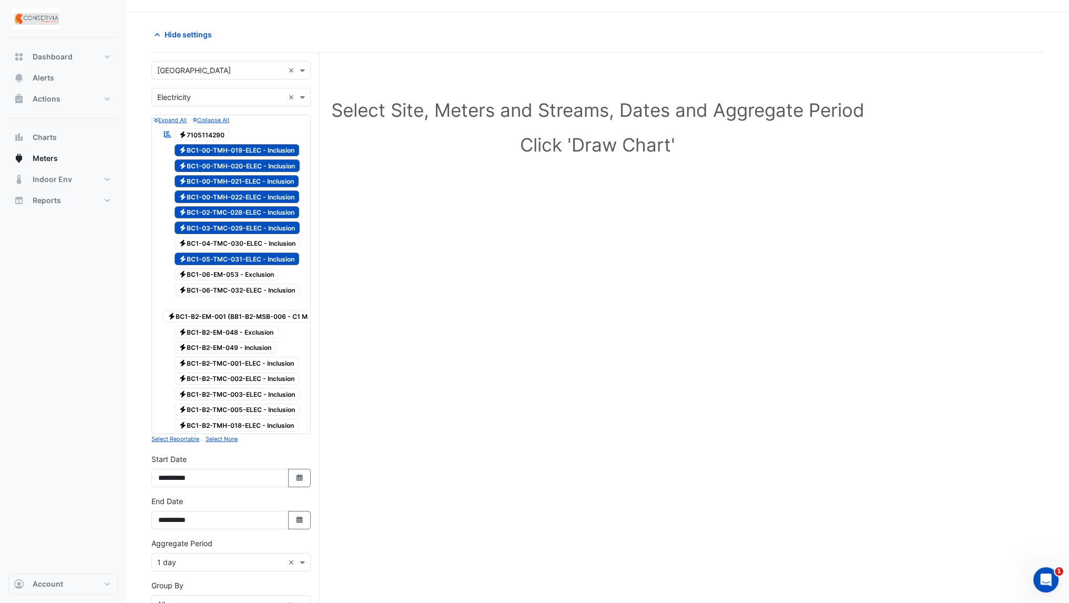
click at [232, 245] on span "Electricity BC1-04-TMC-030-ELEC - Inclusion" at bounding box center [238, 243] width 126 height 13
click at [242, 289] on span "Electricity BC1-06-TMC-032-ELEC - Inclusion" at bounding box center [238, 290] width 126 height 13
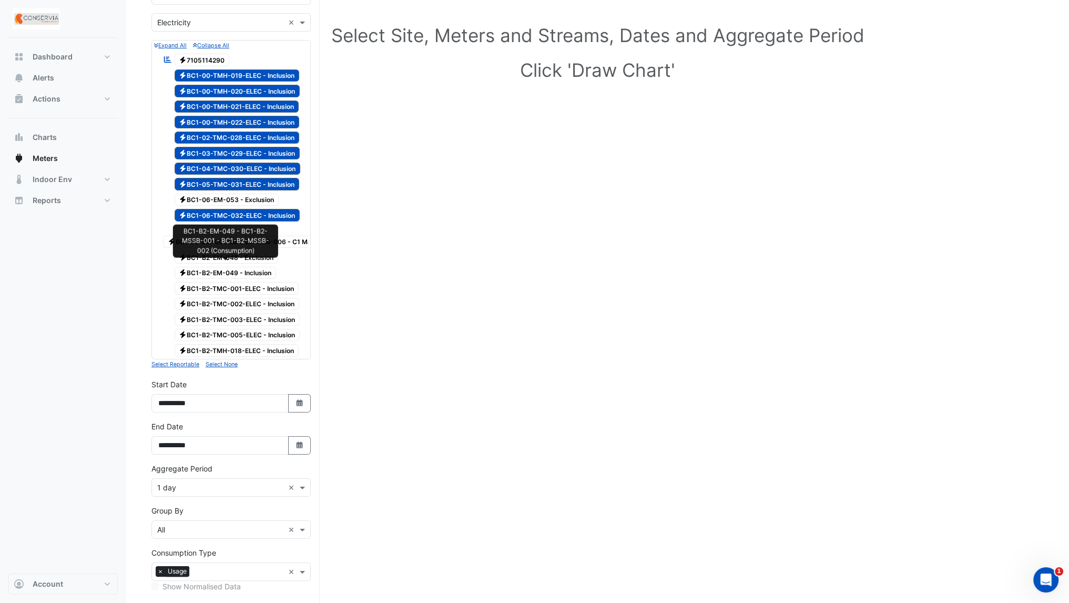
scroll to position [101, 0]
click at [212, 270] on span "Electricity BC1-B2-EM-049 - Inclusion" at bounding box center [226, 272] width 102 height 13
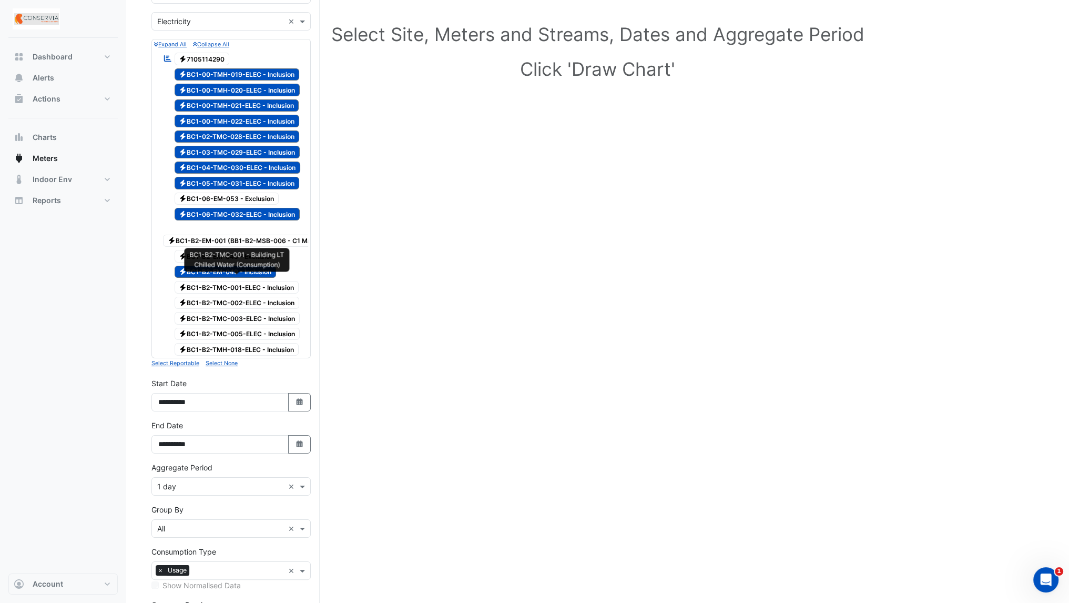
click at [220, 281] on span "Electricity BC1-B2-TMC-001-ELEC - Inclusion" at bounding box center [237, 287] width 125 height 13
click at [221, 297] on span "Electricity BC1-B2-TMC-002-ELEC - Inclusion" at bounding box center [237, 303] width 125 height 13
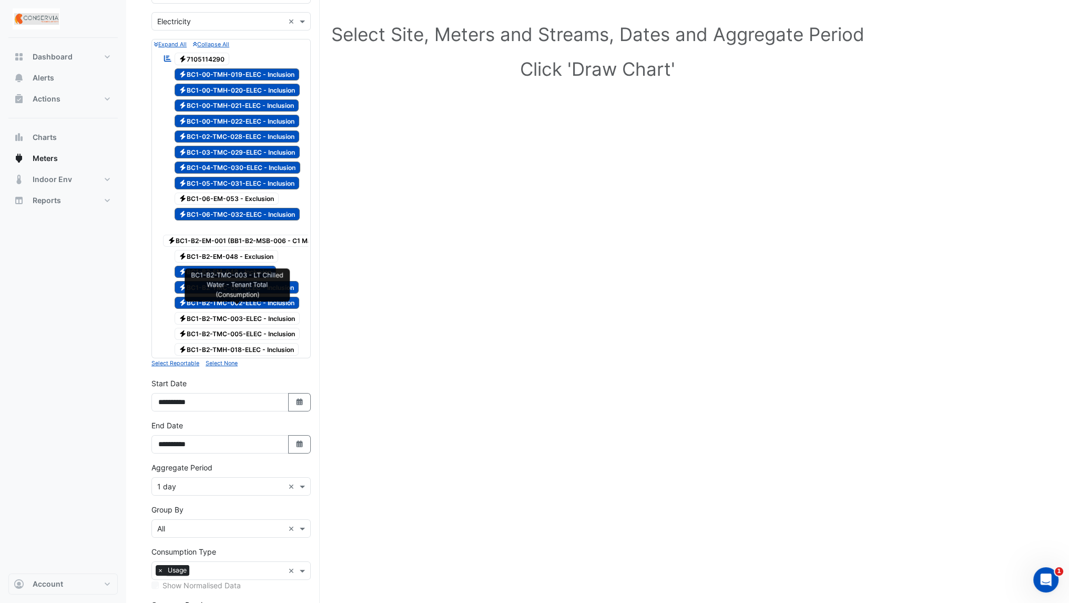
click at [222, 312] on span "Electricity BC1-B2-TMC-003-ELEC - Inclusion" at bounding box center [238, 318] width 126 height 13
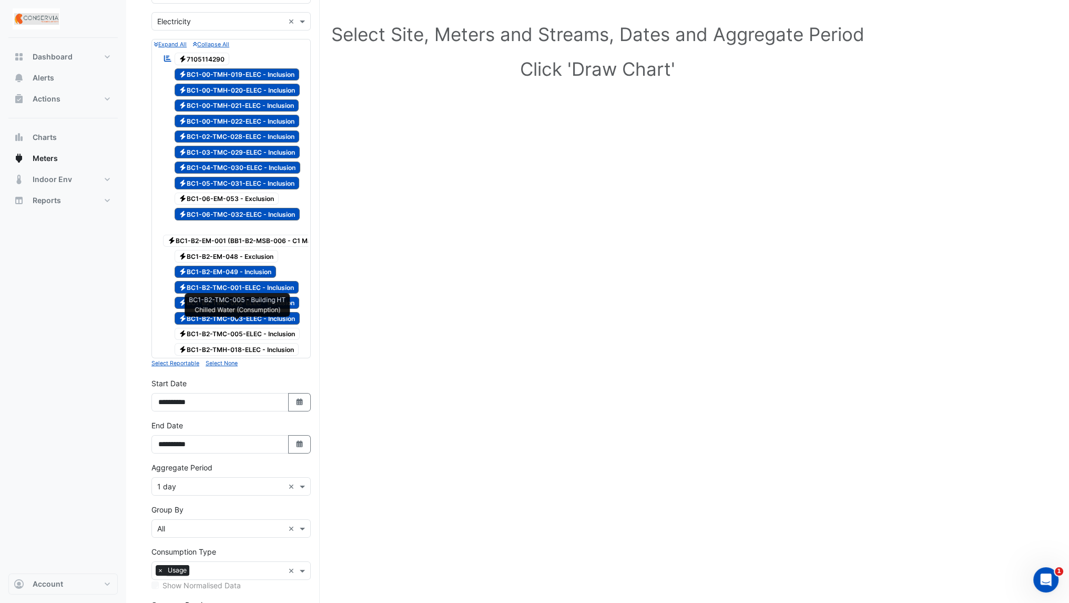
click at [226, 328] on span "Electricity BC1-B2-TMC-005-ELEC - Inclusion" at bounding box center [238, 334] width 126 height 13
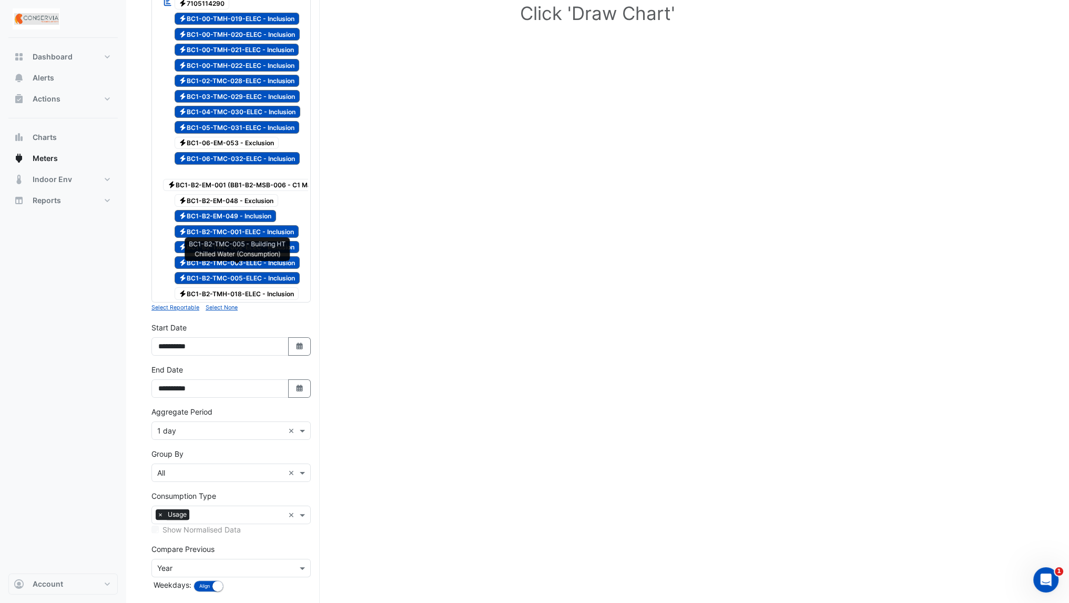
scroll to position [156, 0]
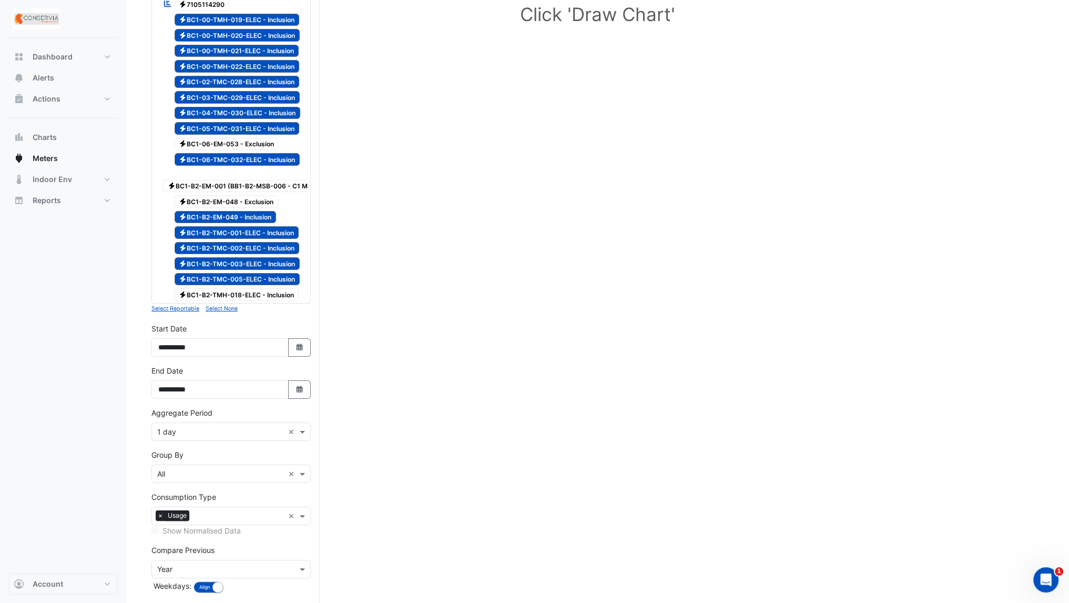
click at [248, 286] on div at bounding box center [231, 286] width 154 height 1
click at [247, 288] on span "Electricity BC1-B2-TMH-018-ELEC - Inclusion" at bounding box center [237, 294] width 125 height 13
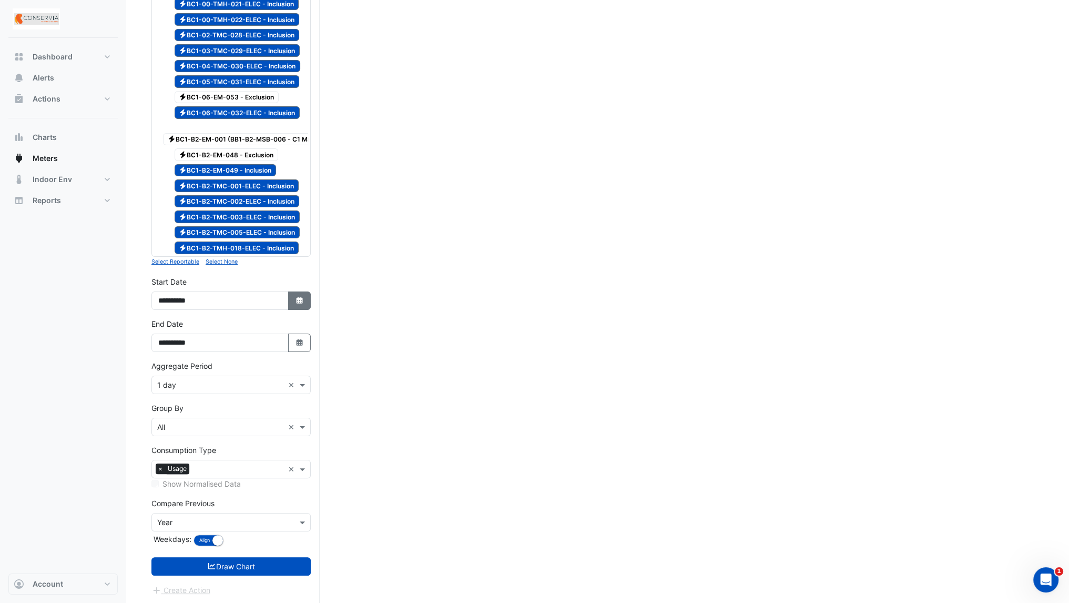
click at [300, 298] on icon "button" at bounding box center [299, 300] width 6 height 7
select select "*"
select select "****"
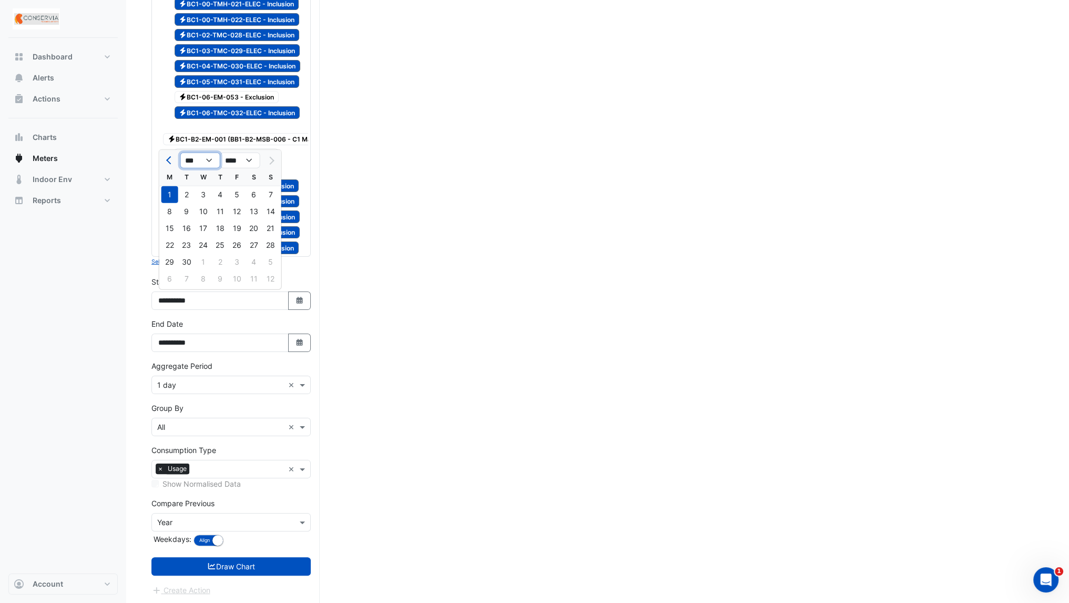
click at [188, 164] on select "*** *** *** *** *** *** *** *** ***" at bounding box center [200, 161] width 40 height 16
select select "*"
click at [180, 153] on select "*** *** *** *** *** *** *** *** ***" at bounding box center [200, 161] width 40 height 16
click at [201, 191] on div "1" at bounding box center [203, 194] width 17 height 17
type input "**********"
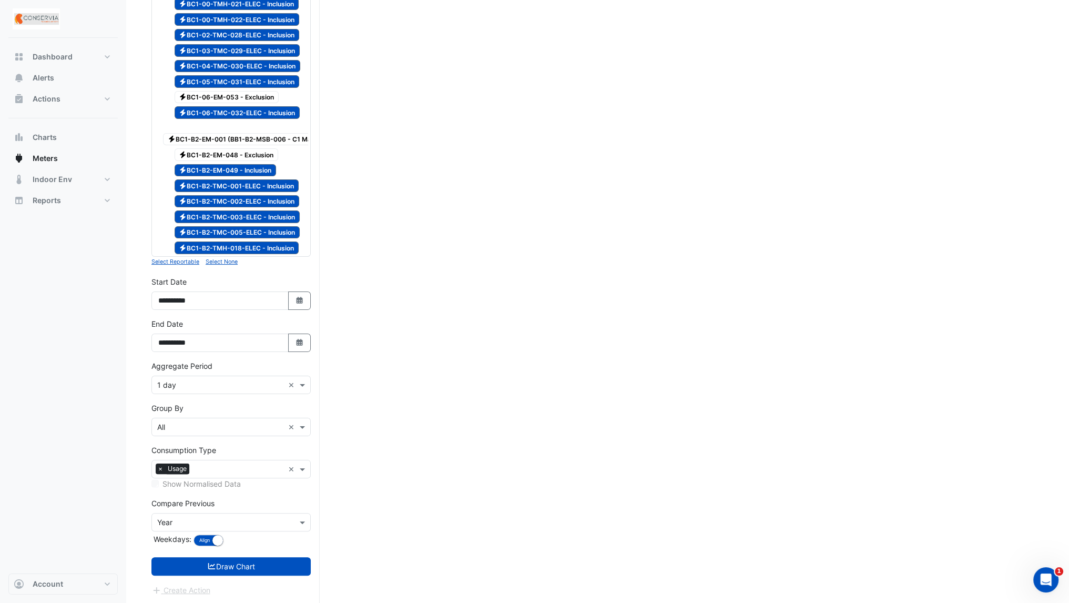
click at [193, 388] on input "text" at bounding box center [220, 385] width 127 height 11
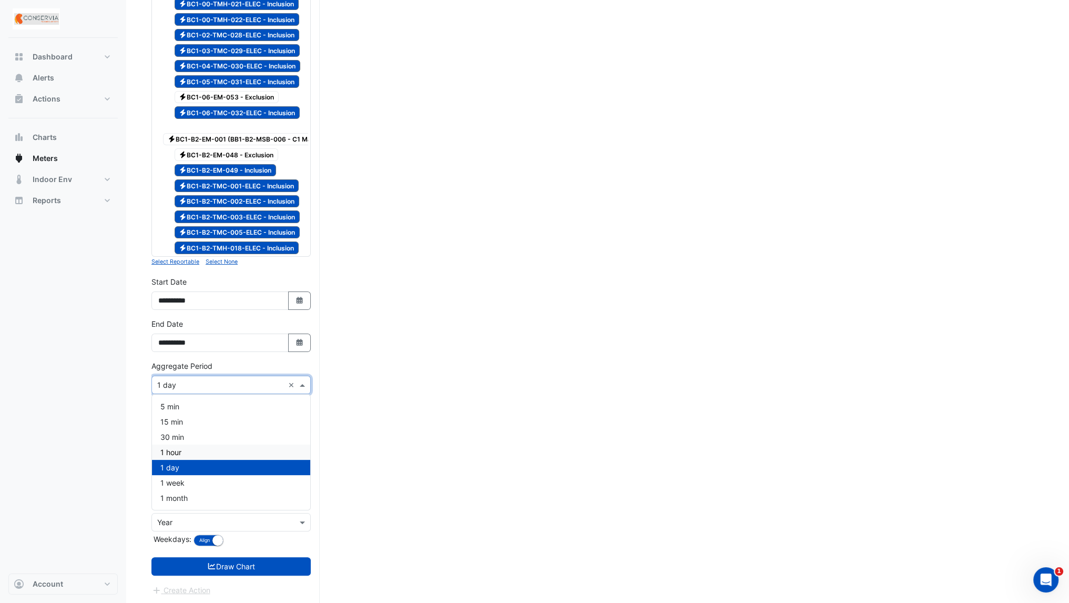
click at [179, 451] on span "1 hour" at bounding box center [170, 452] width 21 height 9
click at [143, 412] on section "Hide settings Select Site, Meters and Streams, Dates and Aggregate Period Click…" at bounding box center [597, 219] width 943 height 769
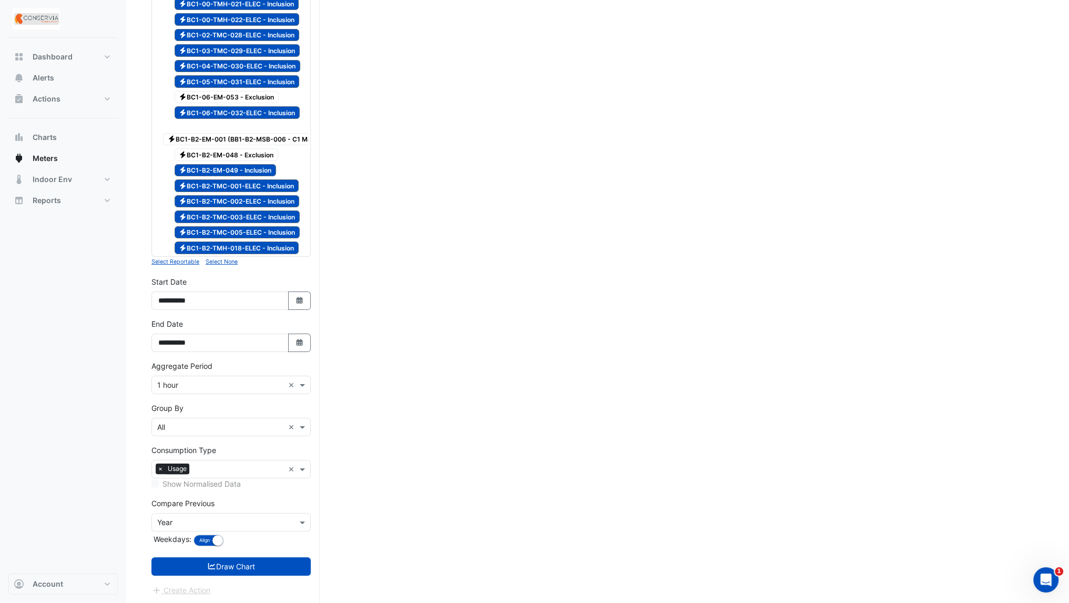
click at [208, 423] on input "text" at bounding box center [220, 427] width 127 height 11
click at [207, 461] on div "Meter" at bounding box center [231, 463] width 158 height 15
click at [187, 431] on div "× Meter ×" at bounding box center [230, 427] width 159 height 18
click at [196, 478] on div "All" at bounding box center [231, 478] width 158 height 15
click at [227, 568] on button "Draw Chart" at bounding box center [230, 566] width 159 height 18
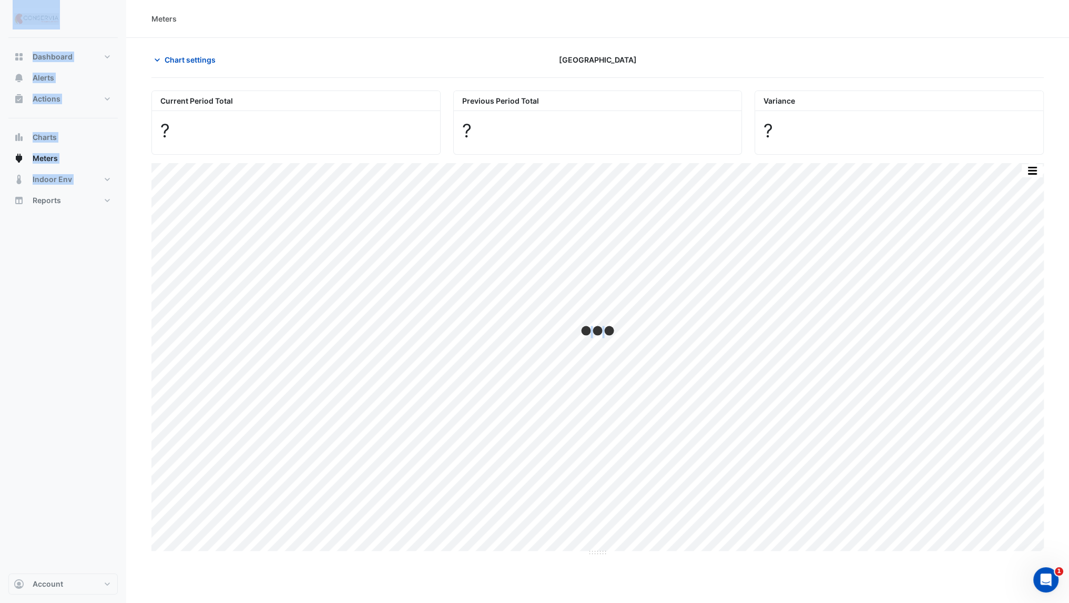
drag, startPoint x: 227, startPoint y: 568, endPoint x: 5, endPoint y: 266, distance: 375.5
click at [5, 266] on div "Meters Chart settings [GEOGRAPHIC_DATA] Current Period Total ? Previous Period …" at bounding box center [534, 403] width 1069 height 807
click at [360, 32] on div "Meters" at bounding box center [597, 19] width 943 height 38
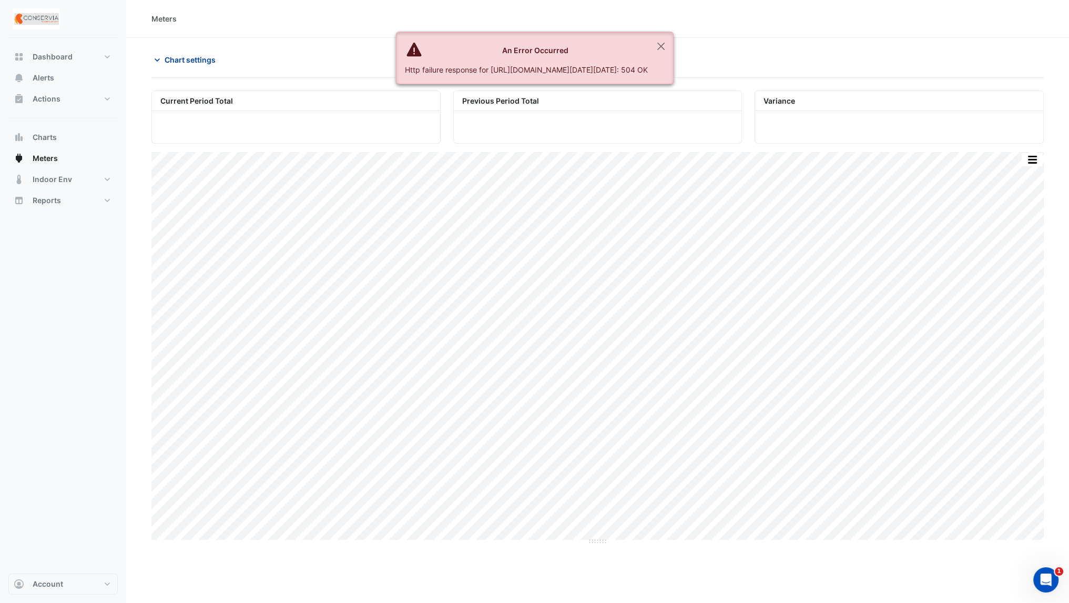
click at [189, 58] on span "Chart settings" at bounding box center [190, 59] width 51 height 11
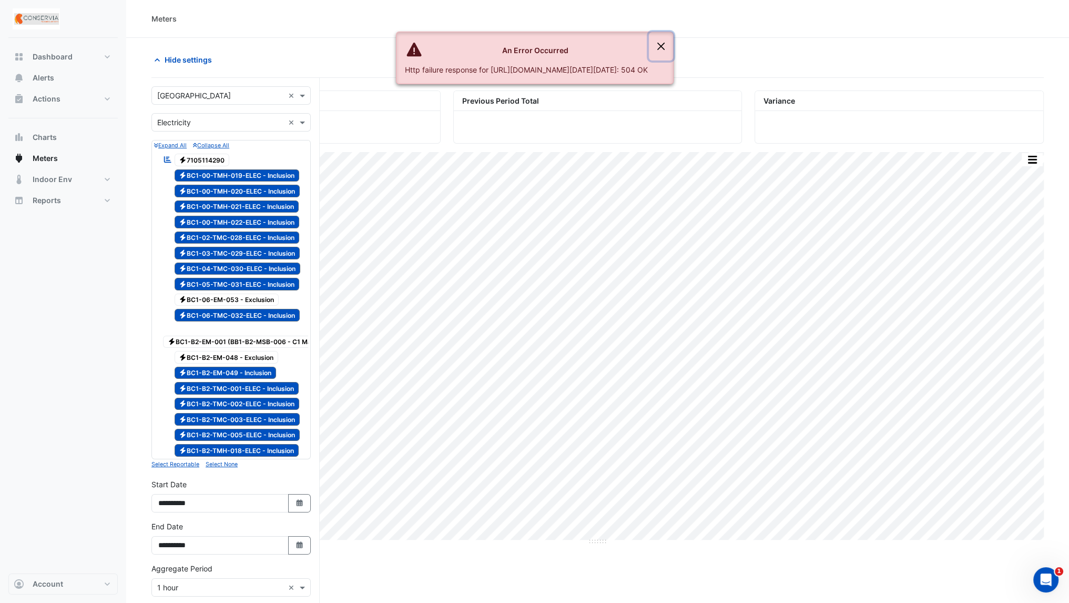
click at [673, 38] on button "Close" at bounding box center [661, 46] width 24 height 28
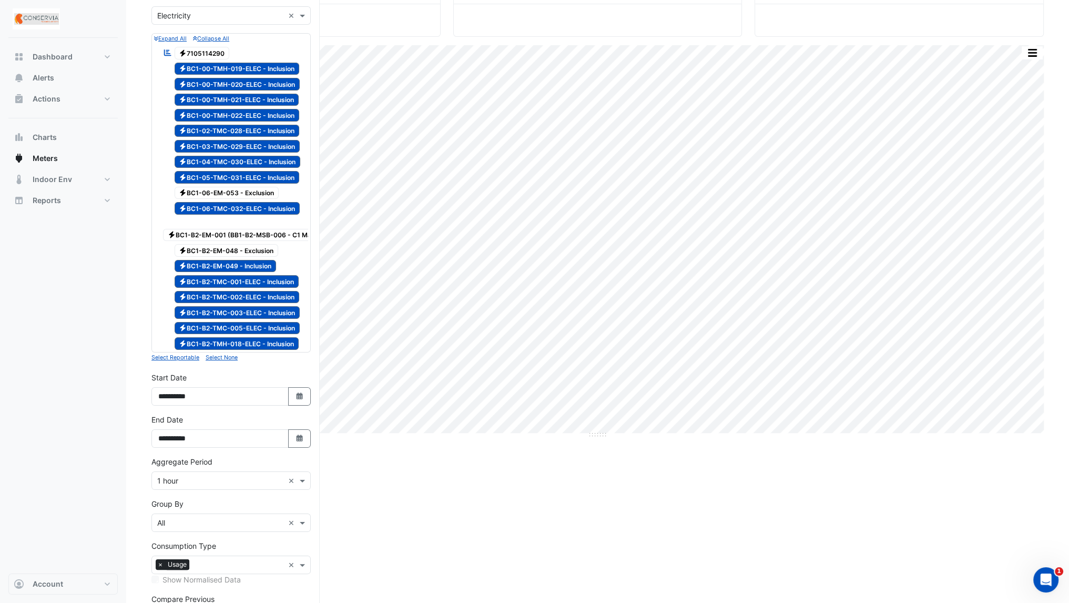
scroll to position [119, 0]
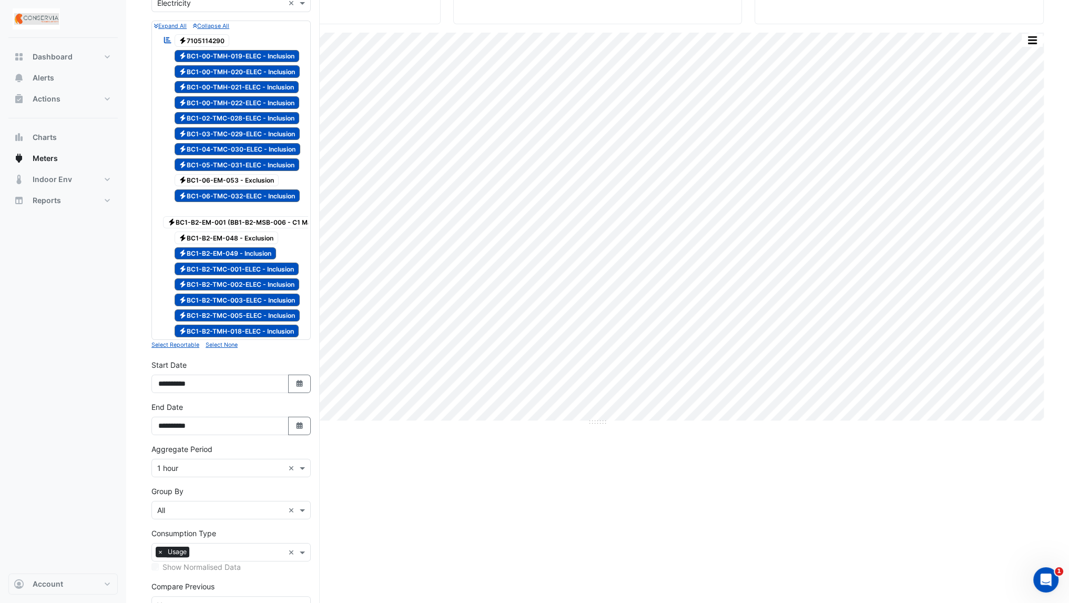
click at [267, 359] on div "**********" at bounding box center [230, 376] width 159 height 34
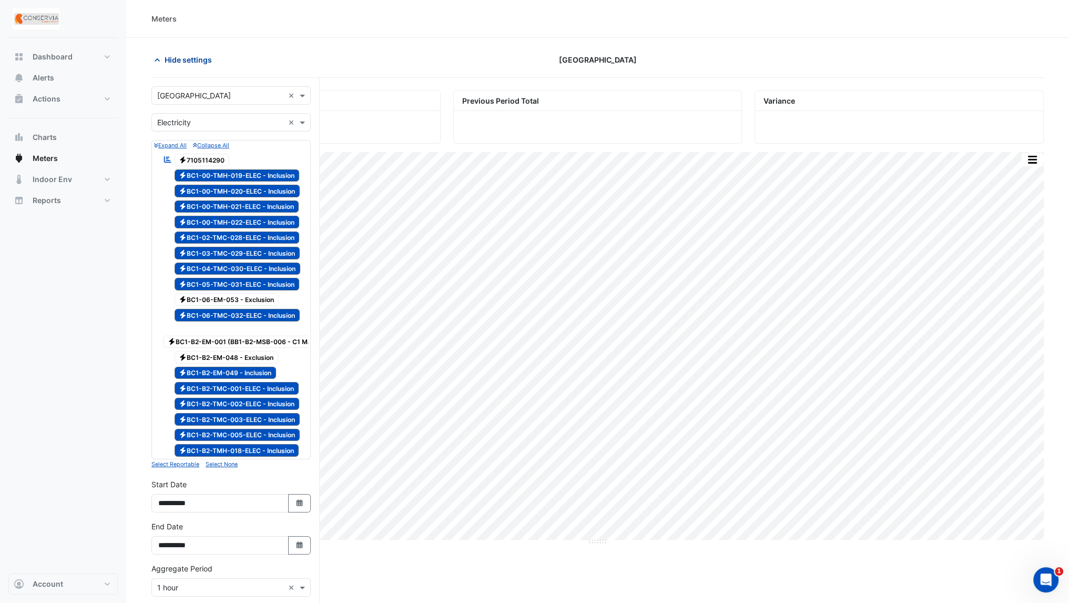
click at [174, 54] on span "Hide settings" at bounding box center [188, 59] width 47 height 11
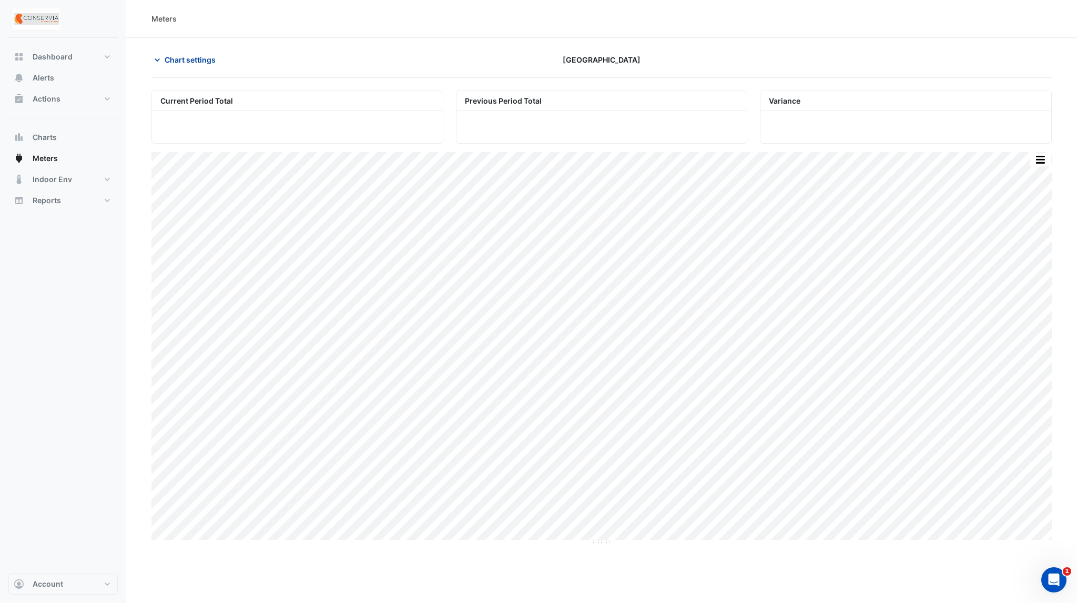
click at [202, 57] on span "Chart settings" at bounding box center [190, 59] width 51 height 11
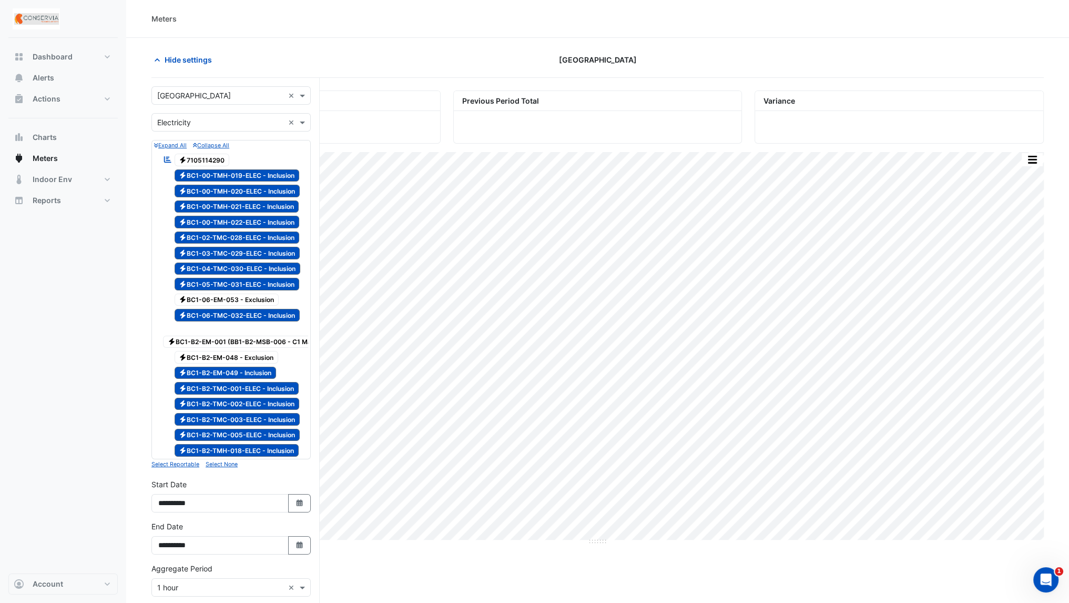
click at [219, 462] on small "Select None" at bounding box center [222, 464] width 32 height 7
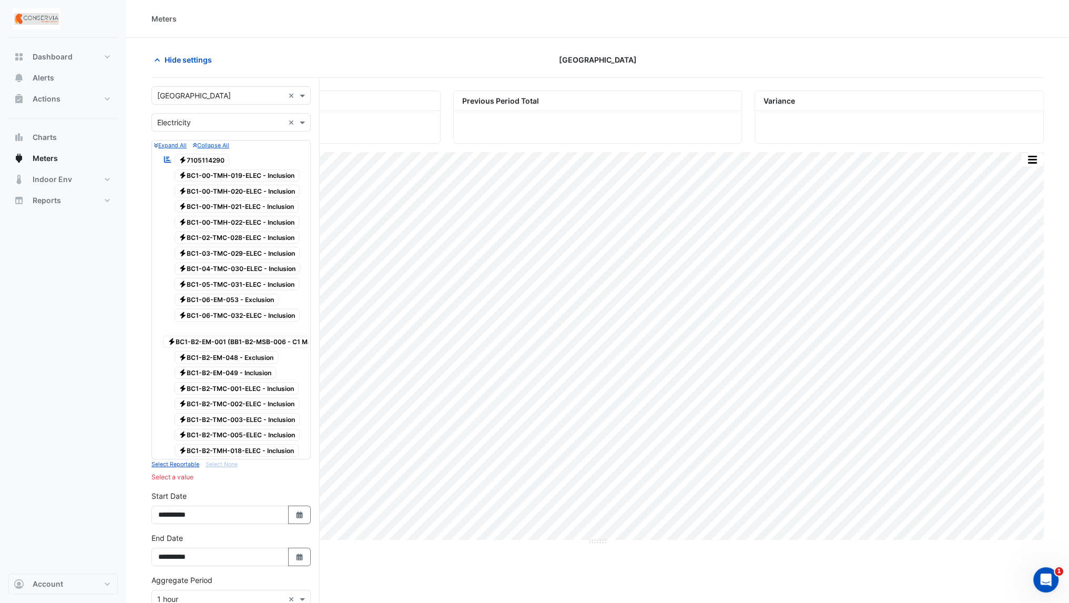
click at [197, 161] on span "Electricity 7105114290" at bounding box center [202, 160] width 55 height 13
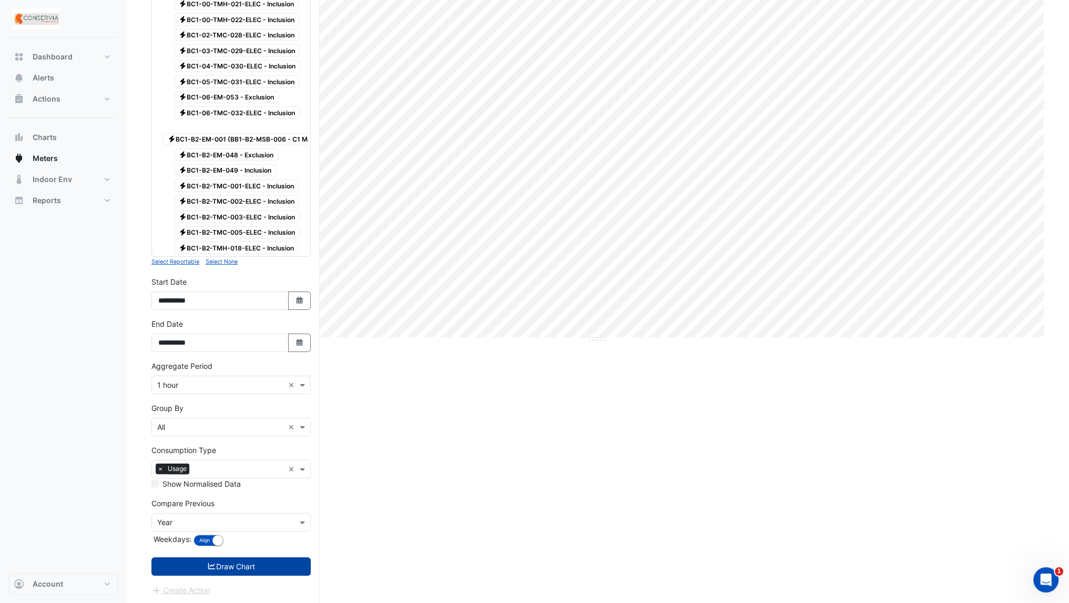
click at [220, 568] on button "Draw Chart" at bounding box center [230, 566] width 159 height 18
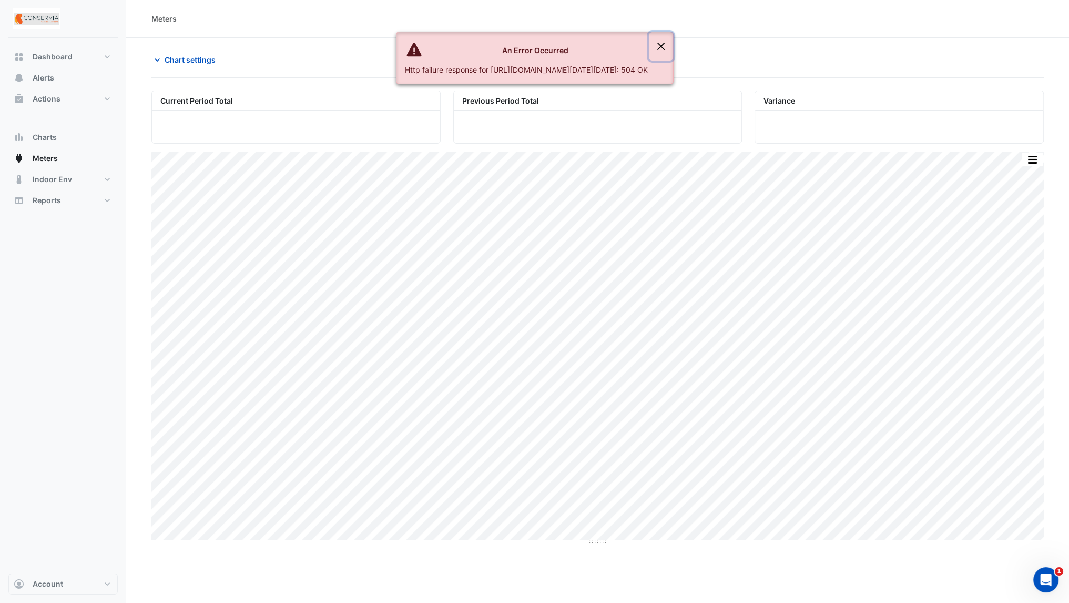
click at [673, 48] on button "Close" at bounding box center [661, 46] width 24 height 28
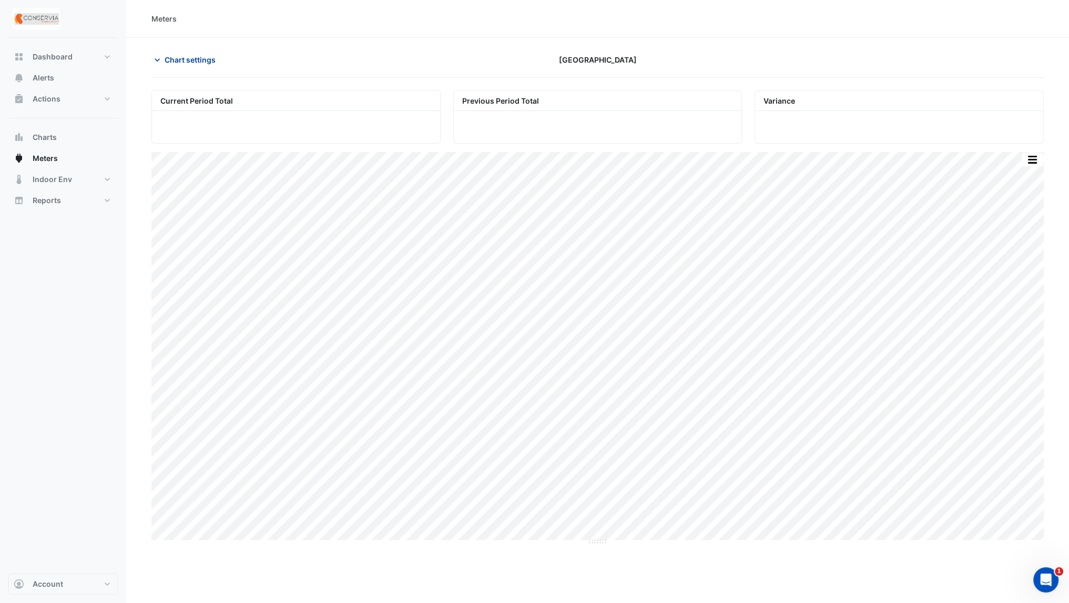
click at [184, 57] on span "Chart settings" at bounding box center [190, 59] width 51 height 11
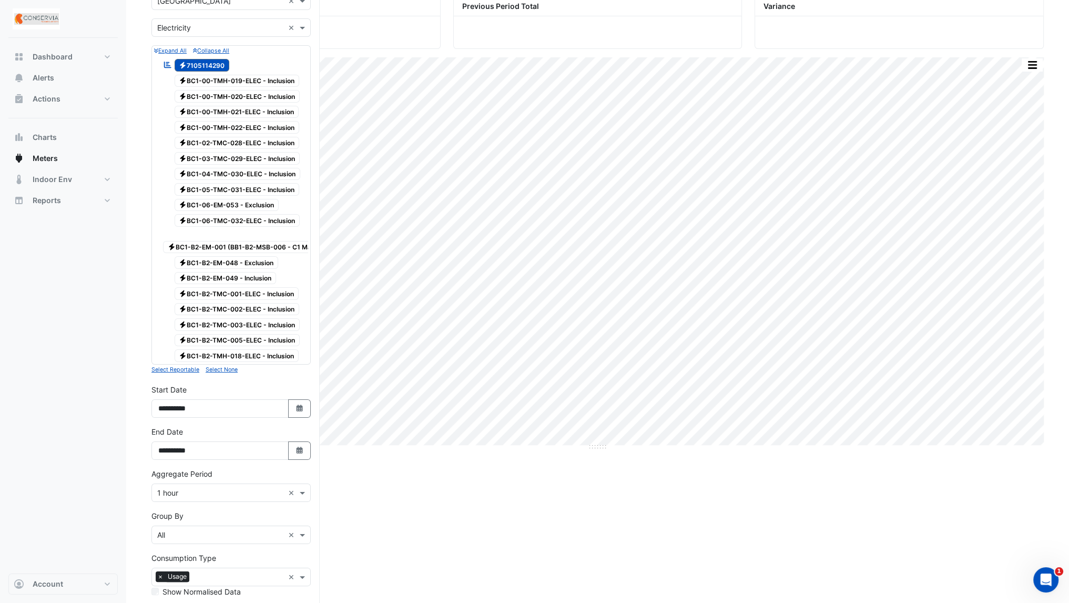
scroll to position [103, 0]
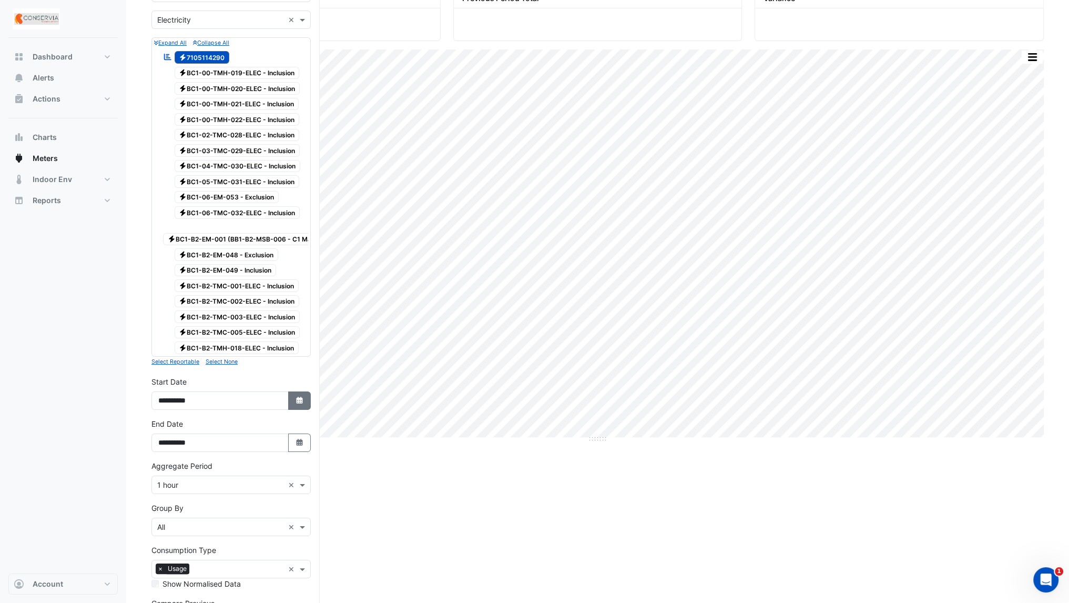
click at [306, 398] on button "Select Date" at bounding box center [299, 400] width 23 height 18
select select "****"
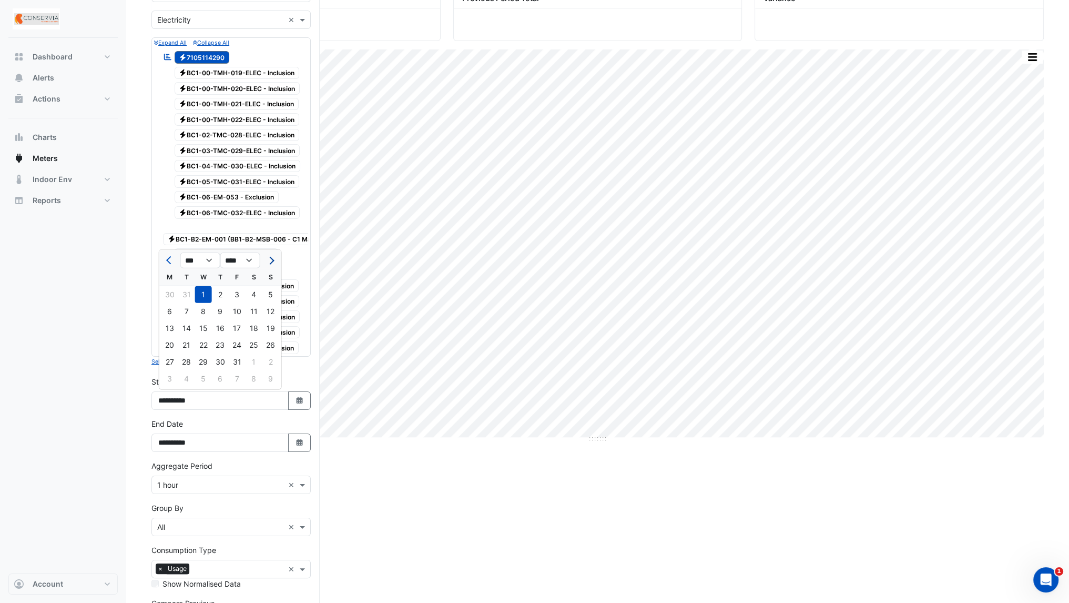
click at [270, 259] on span "Next month" at bounding box center [270, 260] width 8 height 8
select select "*"
click at [249, 295] on div "1" at bounding box center [254, 294] width 17 height 17
type input "**********"
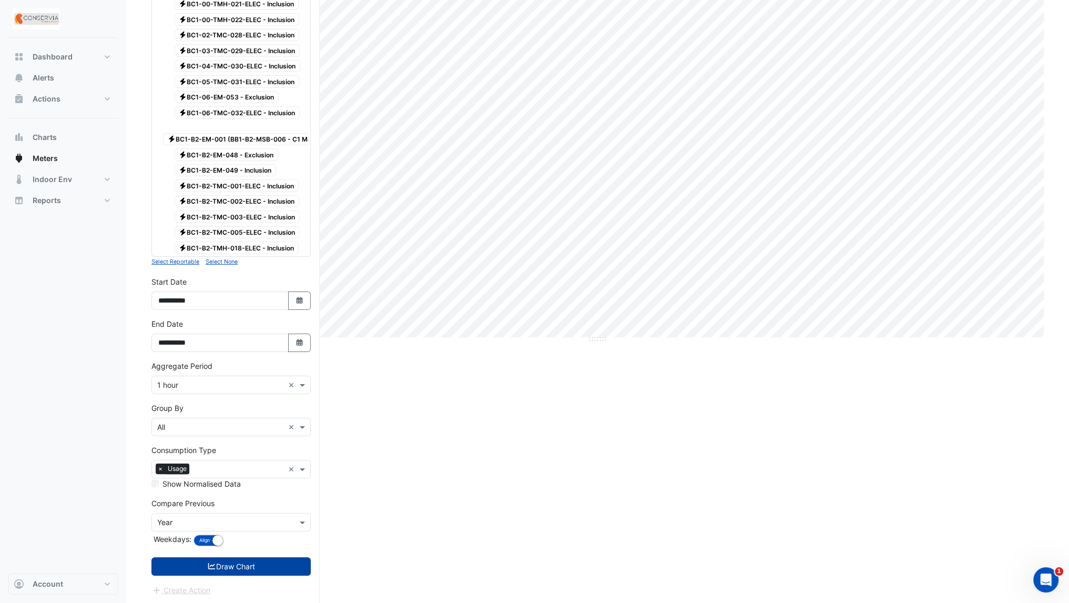
click at [225, 571] on button "Draw Chart" at bounding box center [230, 566] width 159 height 18
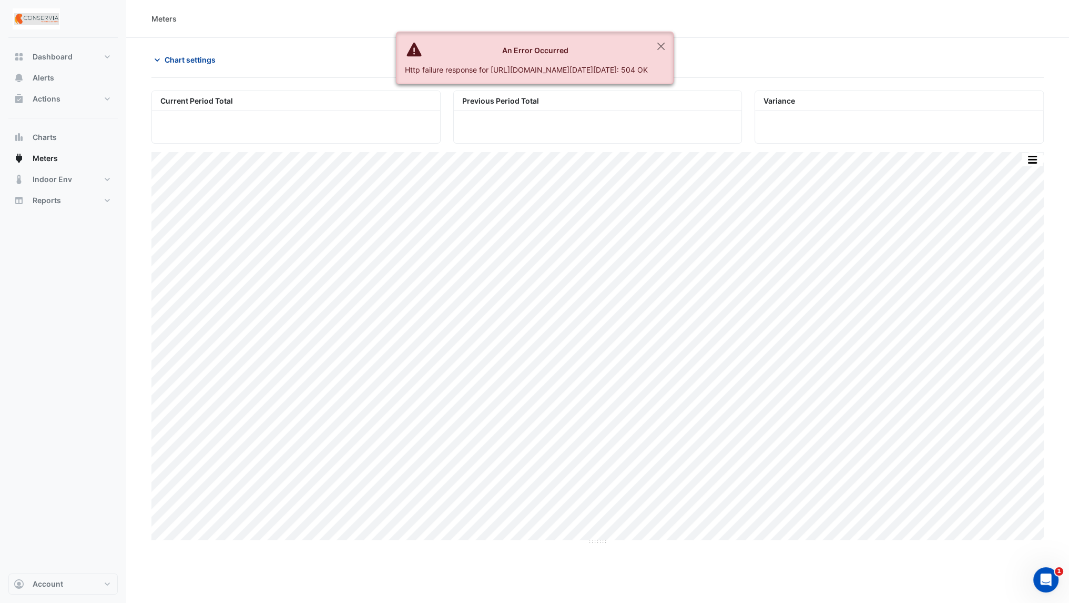
click at [184, 58] on span "Chart settings" at bounding box center [190, 59] width 51 height 11
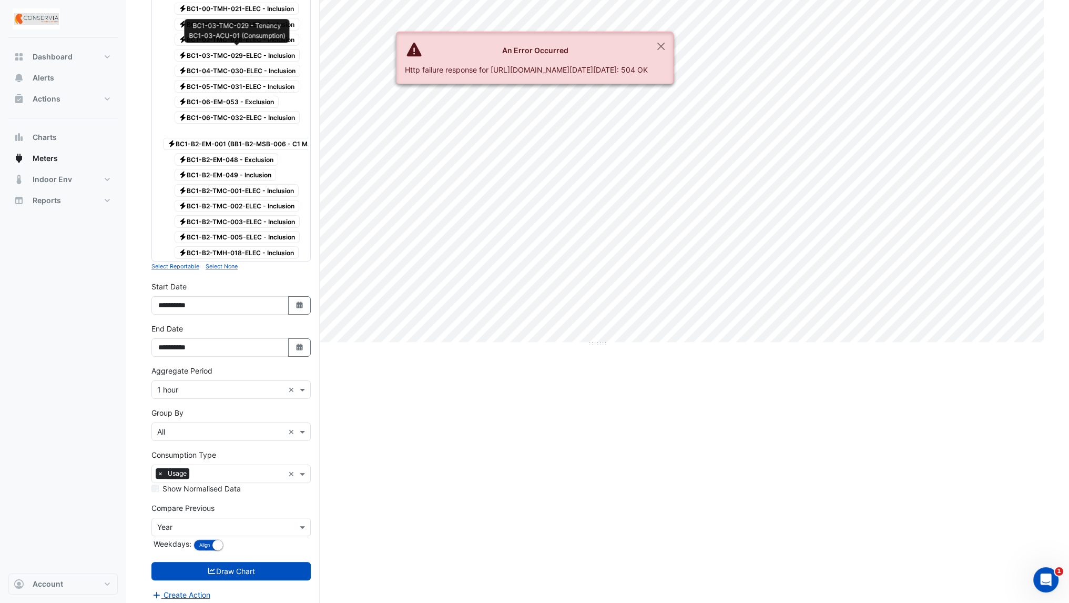
scroll to position [203, 0]
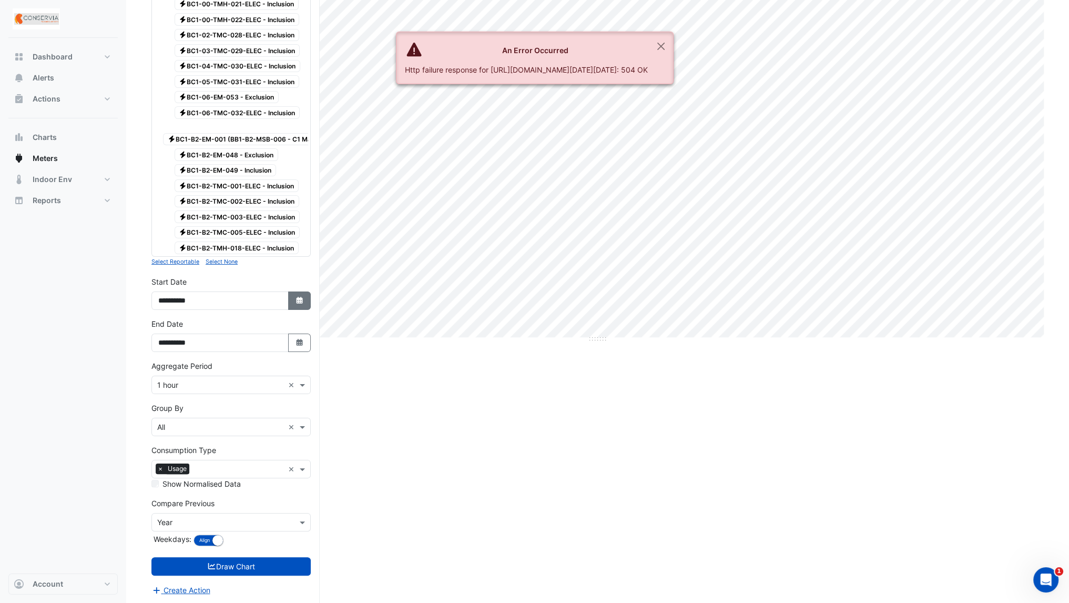
click at [306, 297] on button "Select Date" at bounding box center [299, 300] width 23 height 18
select select "*"
select select "****"
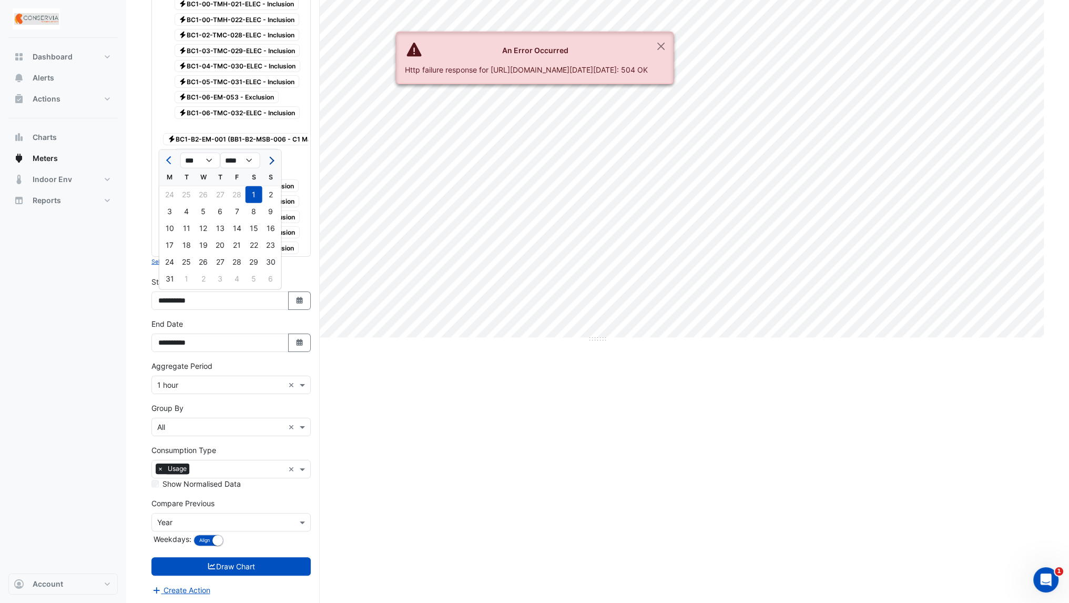
click at [269, 160] on span "Next month" at bounding box center [270, 160] width 8 height 8
select select "*"
click at [219, 196] on div "1" at bounding box center [220, 194] width 17 height 17
type input "**********"
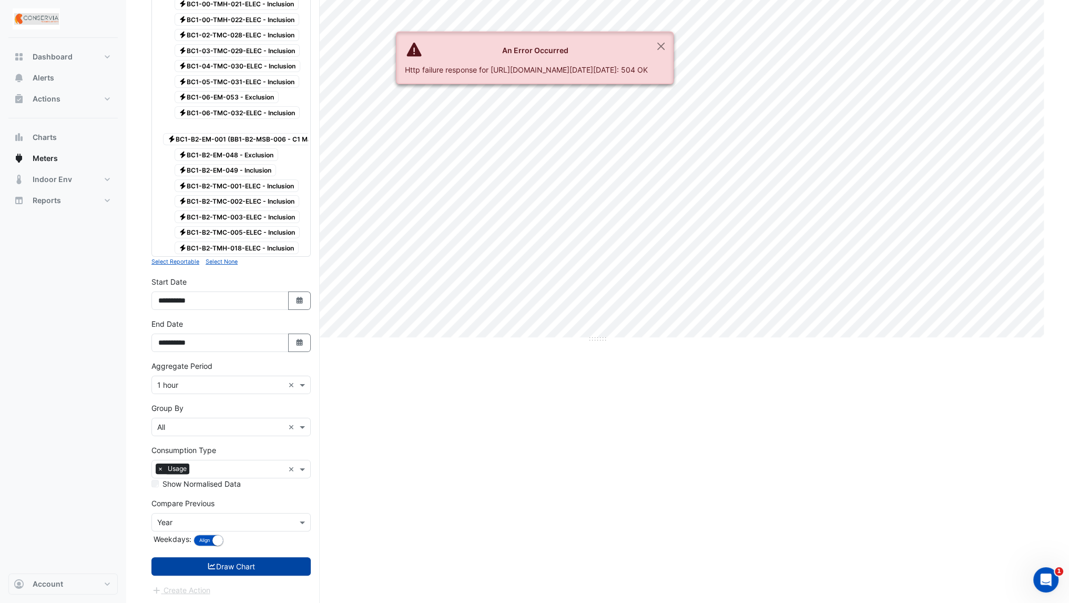
click at [237, 571] on button "Draw Chart" at bounding box center [230, 566] width 159 height 18
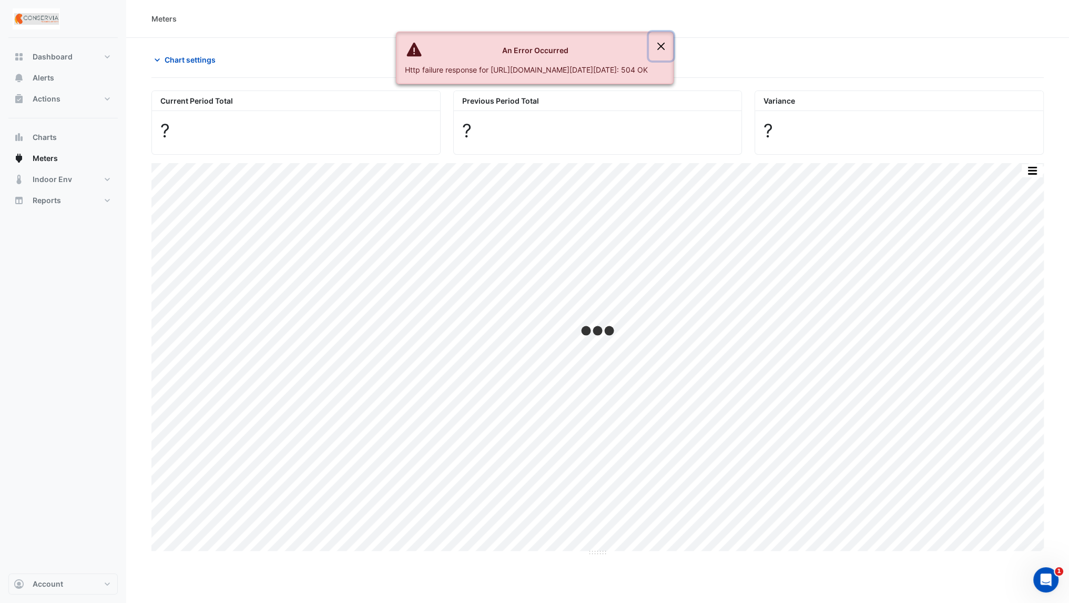
click at [673, 45] on button "Close" at bounding box center [661, 46] width 24 height 28
